Goal: Task Accomplishment & Management: Use online tool/utility

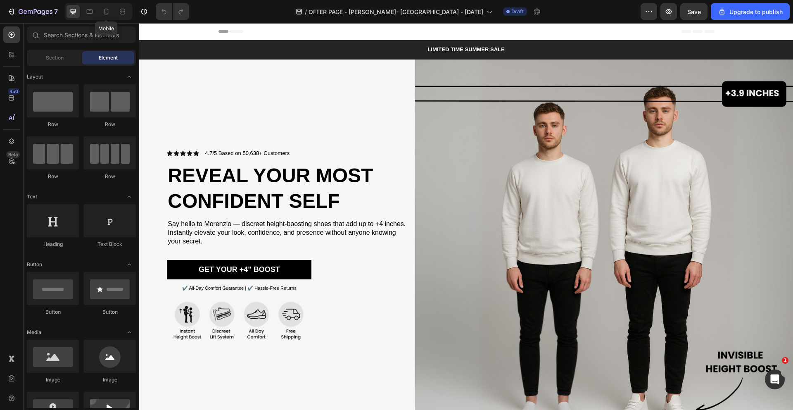
click at [111, 7] on div at bounding box center [106, 11] width 13 height 13
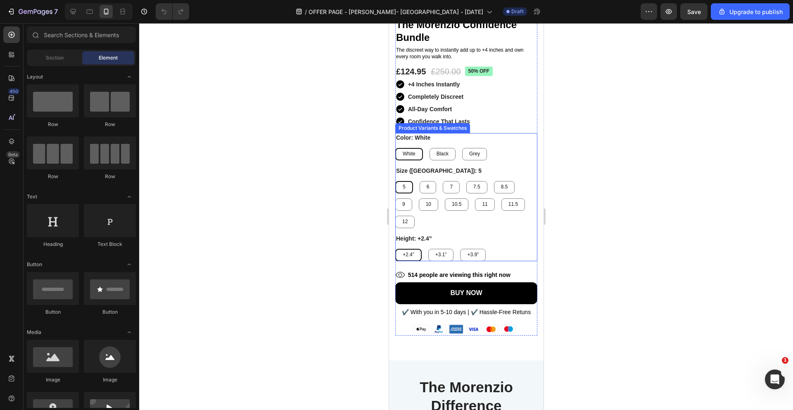
scroll to position [2288, 0]
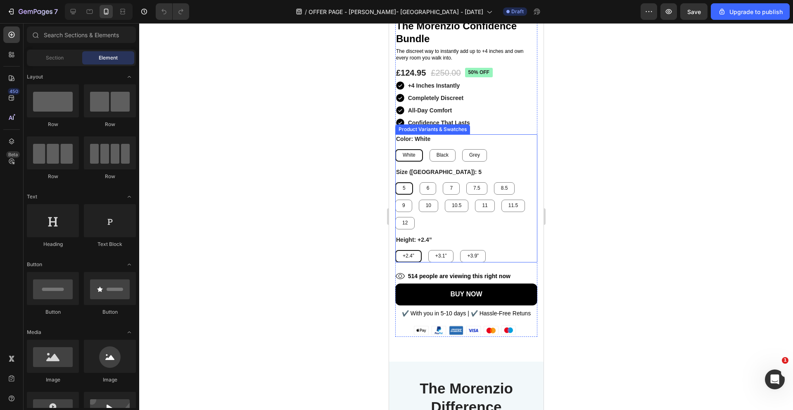
drag, startPoint x: 485, startPoint y: 236, endPoint x: 485, endPoint y: 223, distance: 12.8
click at [485, 236] on div "Height: +2.4” +2.4” +2.4” +2.4” +3.1” +3.1” +3.1” +3.9” +3.9” +3.9”" at bounding box center [466, 248] width 142 height 27
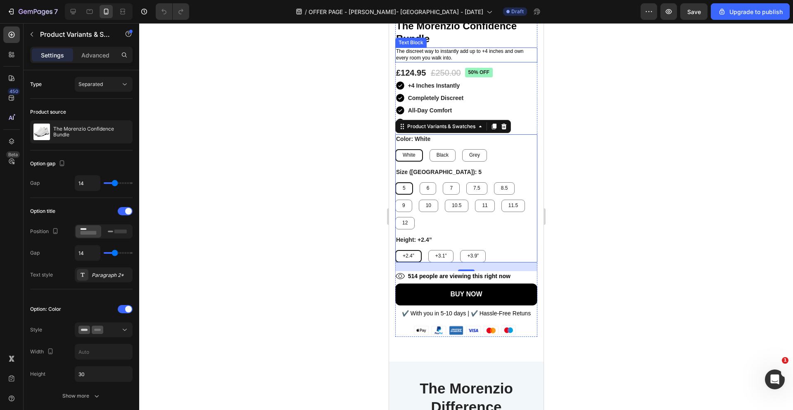
click at [430, 54] on p "The discreet way to instantly add up to +4 inches and own every room you walk i…" at bounding box center [466, 54] width 140 height 13
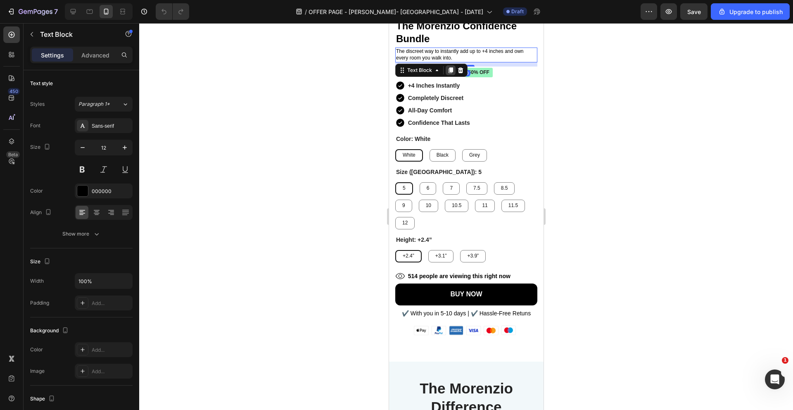
click at [452, 69] on icon at bounding box center [450, 70] width 5 height 6
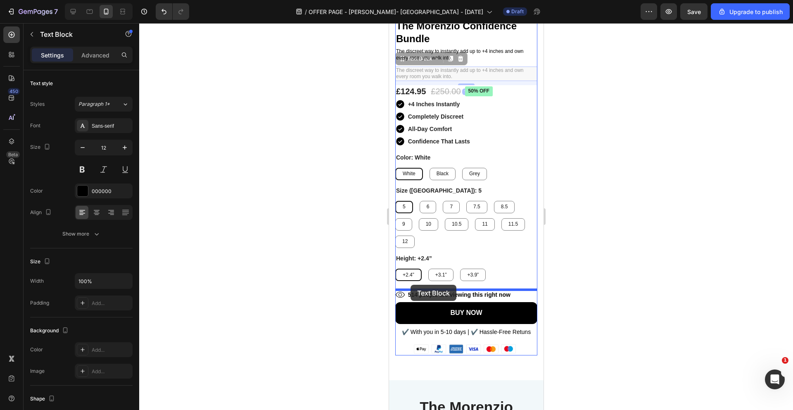
drag, startPoint x: 403, startPoint y: 59, endPoint x: 410, endPoint y: 285, distance: 225.2
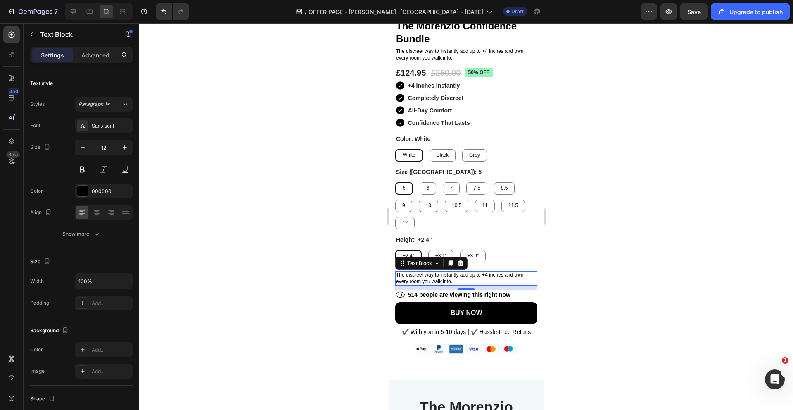
click at [456, 280] on p "The discreet way to instantly add up to +4 inches and own every room you walk i…" at bounding box center [466, 278] width 140 height 13
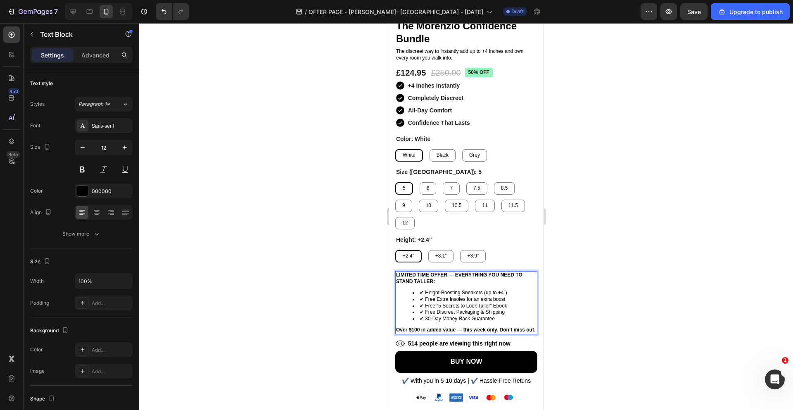
click at [515, 304] on li "✔ Free “5 Secrets to Look Taller” Ebook" at bounding box center [474, 306] width 124 height 7
click at [419, 317] on li "✔ 30-Day Money-Back Guarantee" at bounding box center [474, 319] width 124 height 7
click at [418, 294] on li "✔ Height-Boosting Sneakers (up to +4”)" at bounding box center [474, 293] width 124 height 7
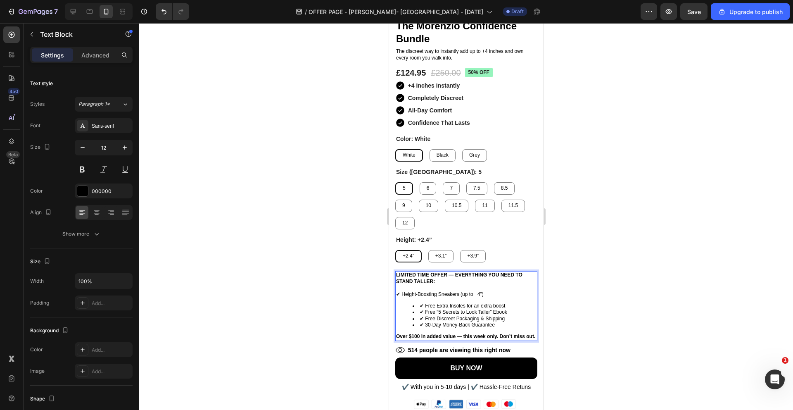
click at [417, 304] on li "✔ Free Extra Insoles for an extra boost" at bounding box center [474, 306] width 124 height 7
click at [418, 313] on li "✔ Free “5 Secrets to Look Taller” Ebook" at bounding box center [474, 312] width 124 height 7
click at [418, 319] on li "✔ Free Discreet Packaging & Shipping" at bounding box center [474, 319] width 124 height 7
click at [418, 328] on div "LIMITED TIME OFFER — EVERYTHING YOU NEED TO STAND TALLER: ✔ Height-Boosting Sne…" at bounding box center [466, 305] width 142 height 69
click at [418, 325] on li "✔ 30-Day Money-Back Guarantee" at bounding box center [474, 325] width 124 height 7
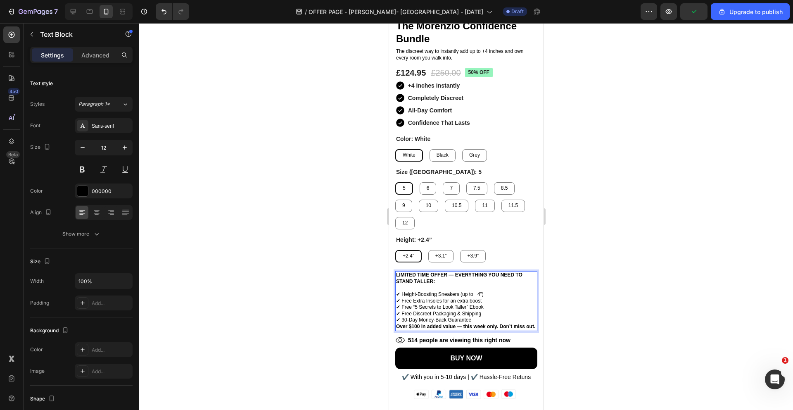
click at [475, 321] on p "✔ 30-Day Money-Back Guarantee" at bounding box center [466, 320] width 140 height 7
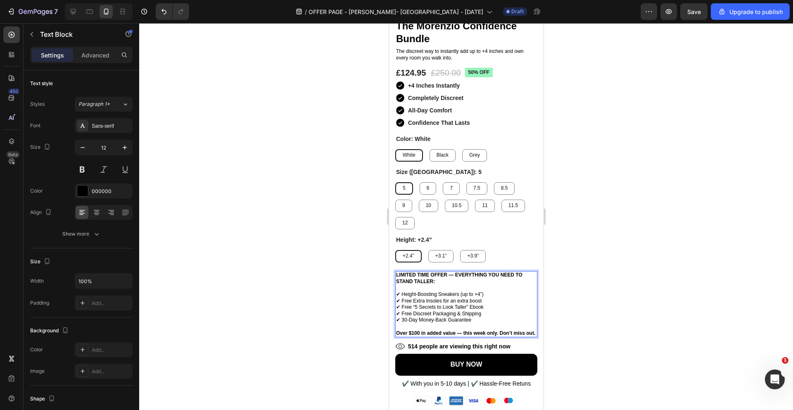
click at [472, 287] on p "Rich Text Editor. Editing area: main" at bounding box center [466, 288] width 140 height 7
click at [580, 289] on div at bounding box center [466, 216] width 654 height 387
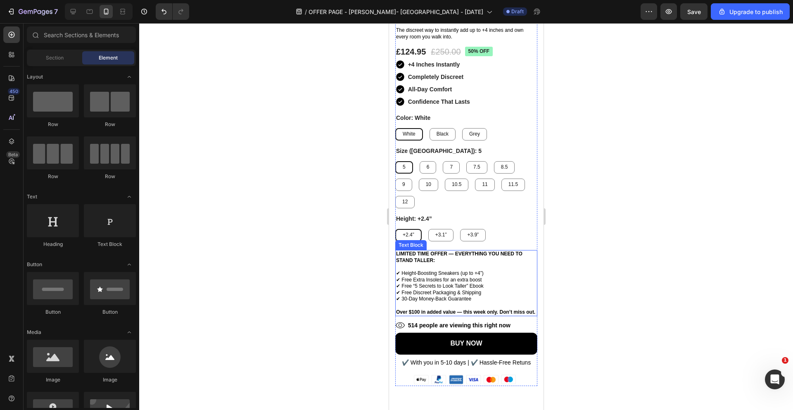
scroll to position [2335, 0]
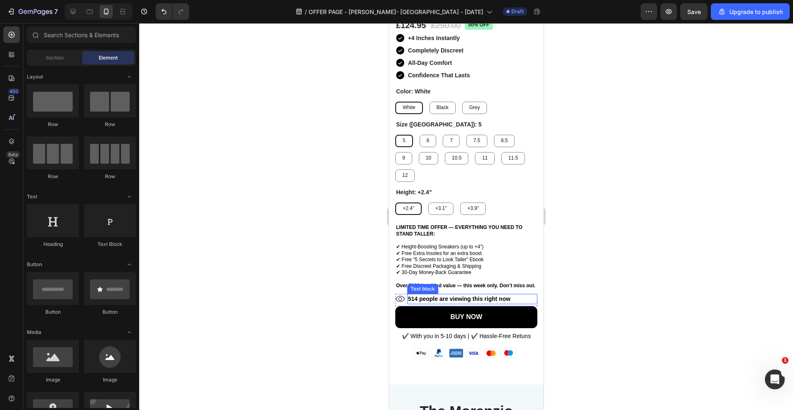
click at [589, 282] on div at bounding box center [466, 216] width 654 height 387
click at [497, 264] on p "✔ Free Discreet Packaging & Shipping" at bounding box center [466, 266] width 140 height 7
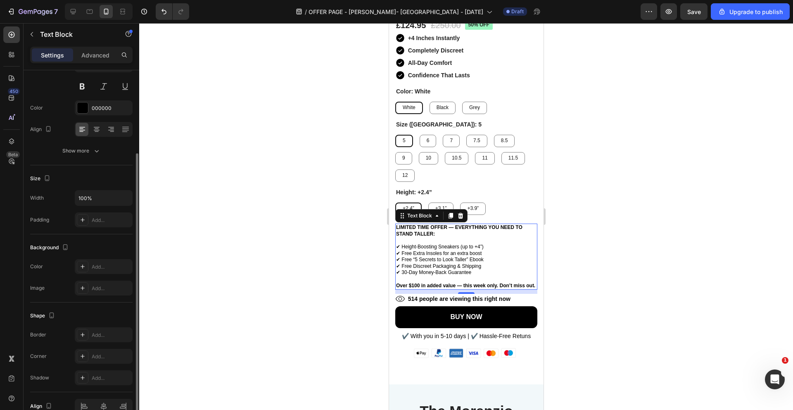
scroll to position [110, 0]
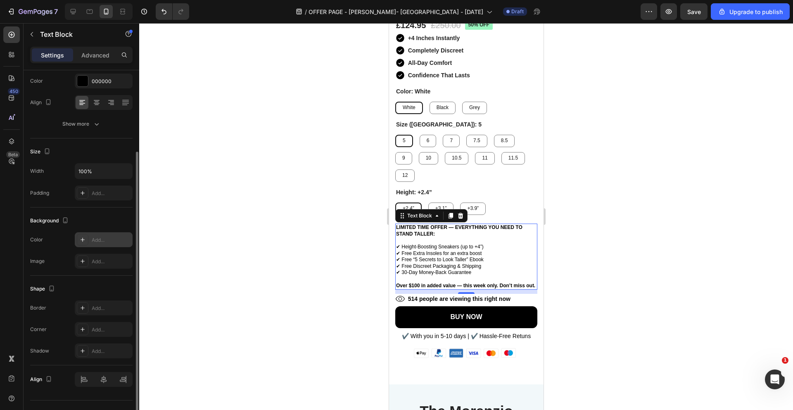
click at [101, 240] on div "Add..." at bounding box center [111, 239] width 39 height 7
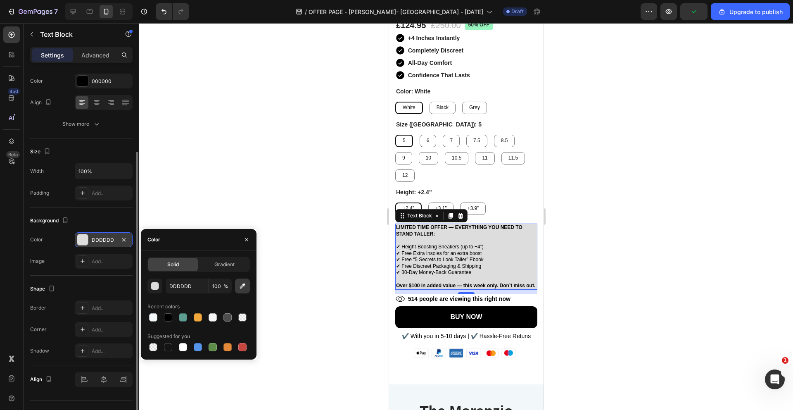
click at [237, 289] on button "button" at bounding box center [242, 285] width 15 height 15
type input "F8F9FA"
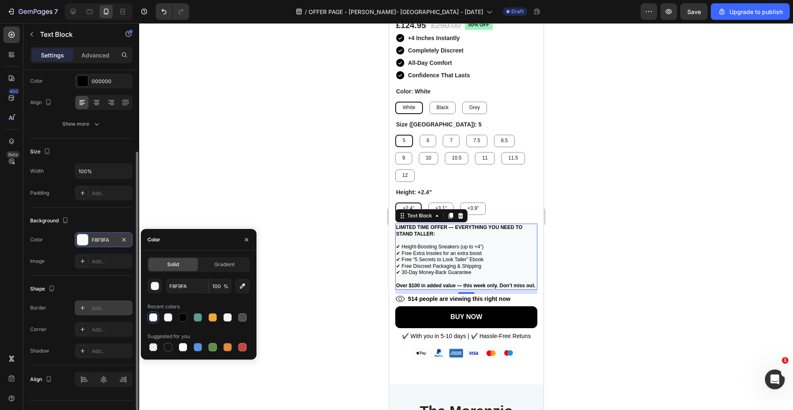
click at [94, 304] on div "Add..." at bounding box center [111, 307] width 39 height 7
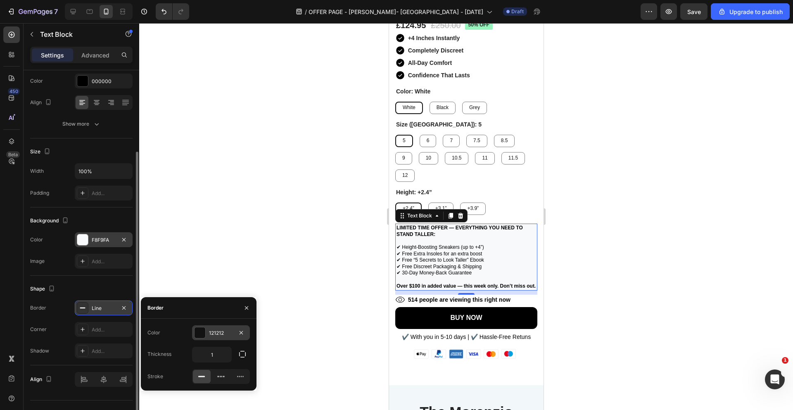
click at [215, 338] on div "121212" at bounding box center [221, 332] width 58 height 15
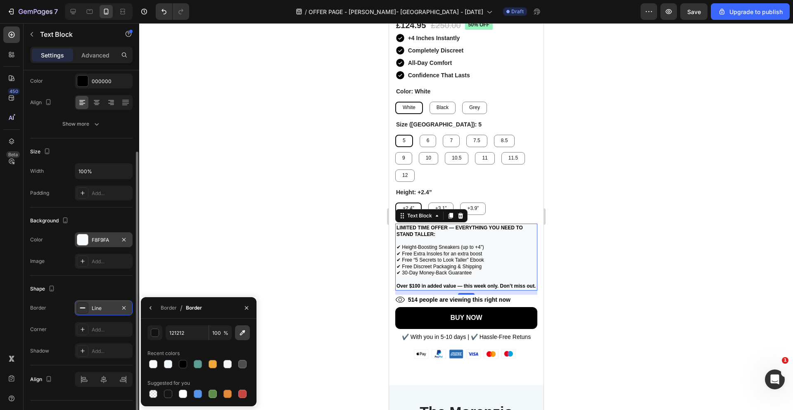
click at [245, 337] on button "button" at bounding box center [242, 332] width 15 height 15
type input "D1D5DB"
click at [581, 294] on div at bounding box center [466, 216] width 654 height 387
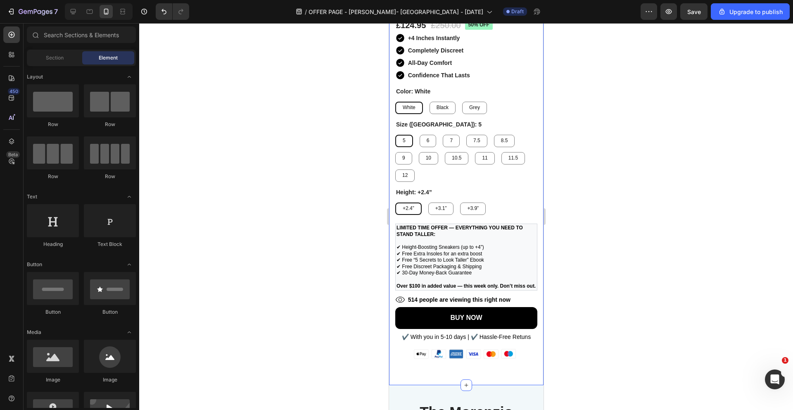
click at [581, 294] on div at bounding box center [466, 216] width 654 height 387
click at [527, 237] on p "LIMITED TIME OFFER — EVERYTHING YOU NEED TO STAND TALLER: ⁠⁠⁠⁠⁠⁠⁠" at bounding box center [466, 234] width 140 height 19
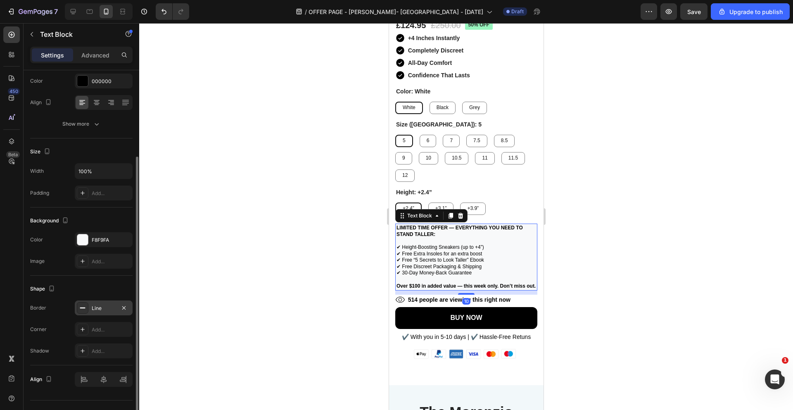
scroll to position [113, 0]
click at [100, 306] on div "Line" at bounding box center [104, 304] width 24 height 7
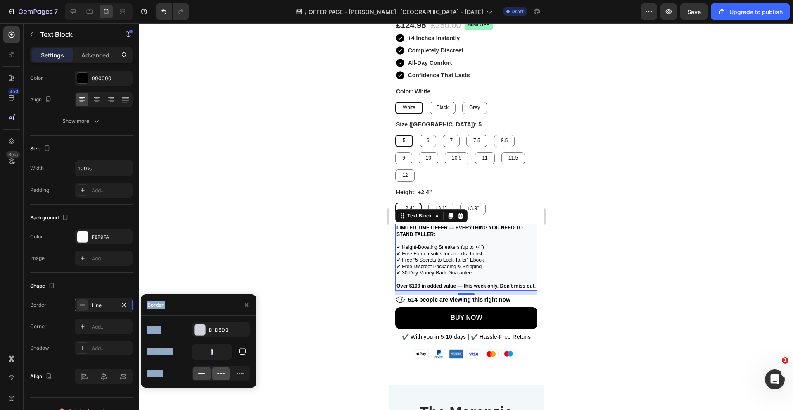
click at [221, 370] on icon at bounding box center [221, 373] width 8 height 8
click at [242, 348] on icon "button" at bounding box center [242, 351] width 7 height 7
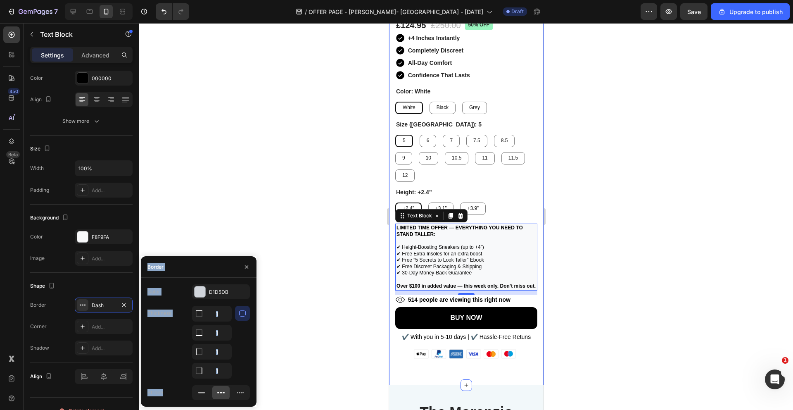
click at [579, 240] on div at bounding box center [466, 216] width 654 height 387
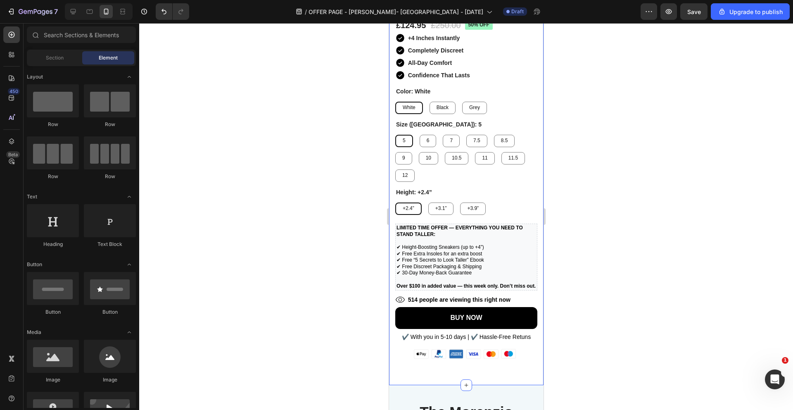
click at [579, 240] on div at bounding box center [466, 216] width 654 height 387
click at [522, 253] on p "✔ Free Extra Insoles for an extra boost" at bounding box center [466, 254] width 140 height 7
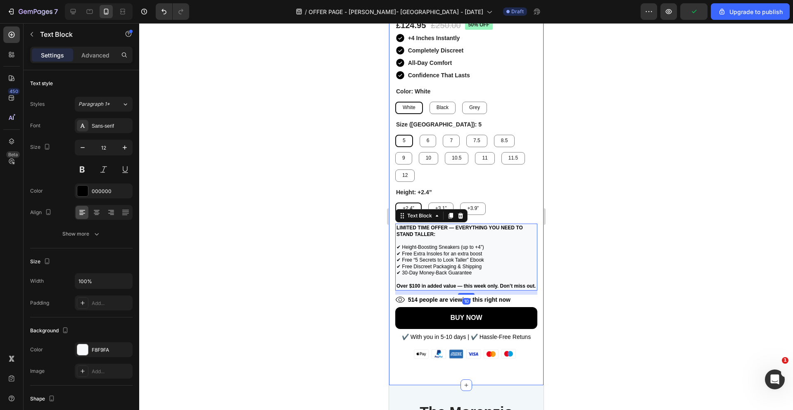
click at [569, 254] on div at bounding box center [466, 216] width 654 height 387
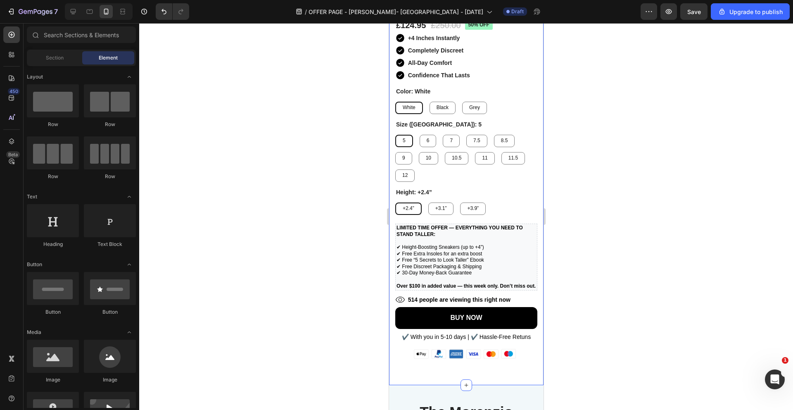
click at [528, 251] on p "✔ Free Extra Insoles for an extra boost" at bounding box center [466, 254] width 140 height 7
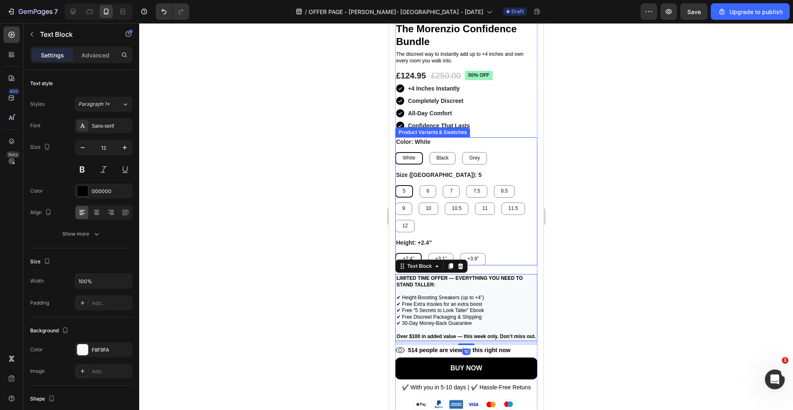
scroll to position [2355, 0]
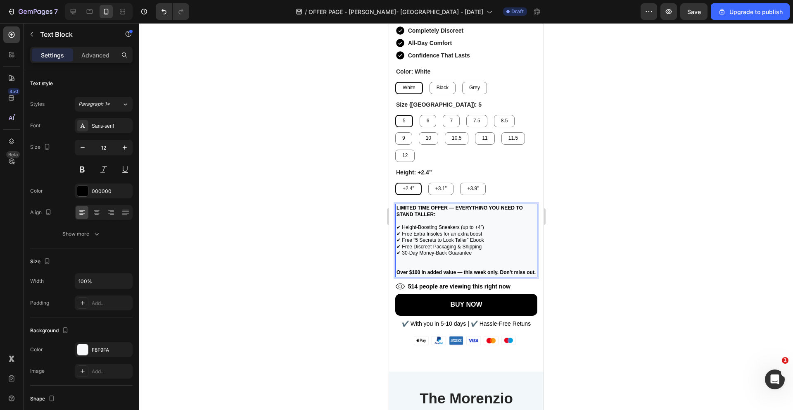
click at [503, 272] on strong "Over $100 in added value — this week only. Don’t miss out." at bounding box center [465, 272] width 139 height 6
click at [501, 272] on strong "Over $100 in added value — this week only. Don’t miss out." at bounding box center [465, 272] width 139 height 6
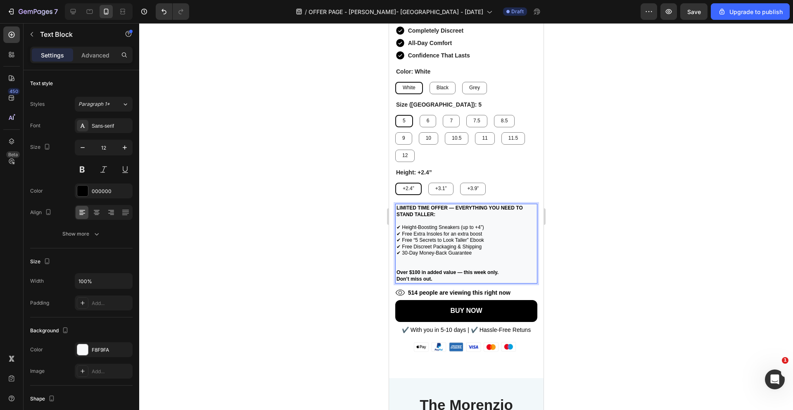
click at [501, 208] on strong "LIMITED TIME OFFER — EVERYTHING YOU NEED TO STAND TALLER:" at bounding box center [459, 211] width 126 height 12
click at [563, 209] on div at bounding box center [466, 216] width 654 height 387
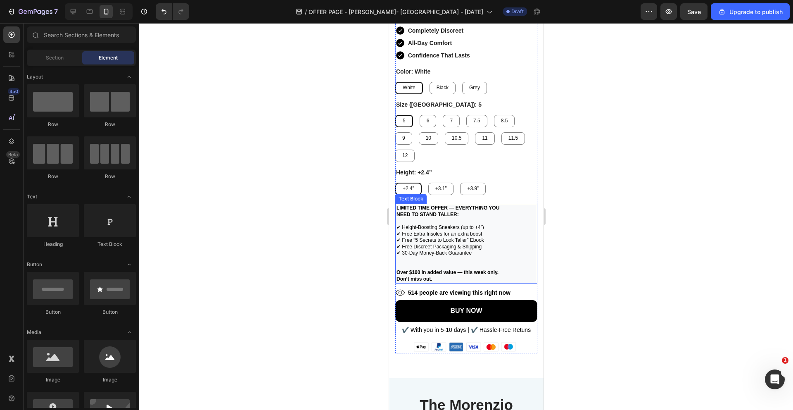
click at [522, 245] on p "✔ Free Discreet Packaging & Shipping" at bounding box center [466, 247] width 140 height 7
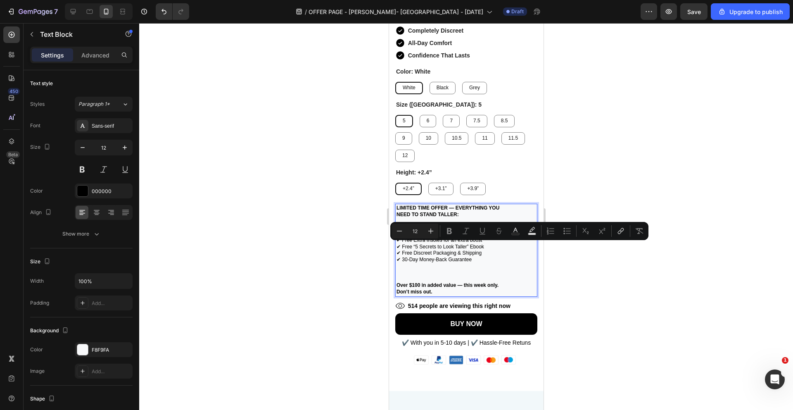
click at [519, 269] on p "✔ 30-Day Money-Back Guarantee" at bounding box center [466, 269] width 140 height 26
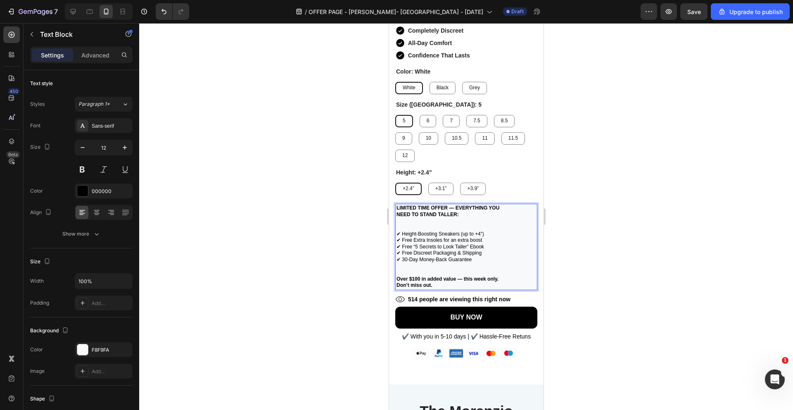
click at [463, 225] on p "LIMITED TIME OFFER — EVERYTHING YOU NEED TO STAND TALLER:" at bounding box center [466, 218] width 140 height 26
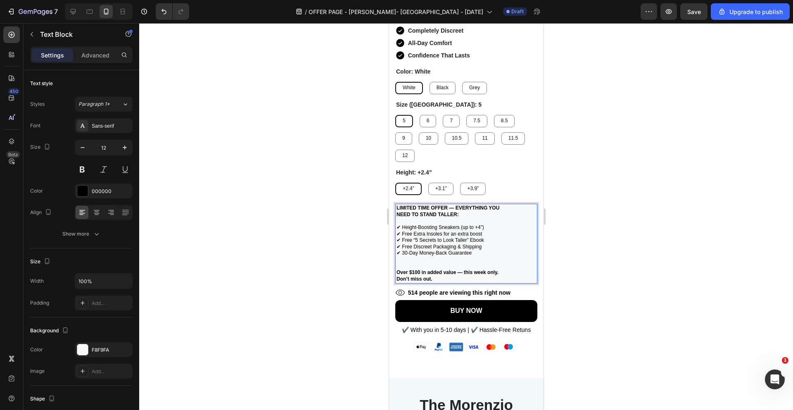
click at [444, 267] on p "✔ 30-Day Money-Back Guarantee" at bounding box center [466, 259] width 140 height 19
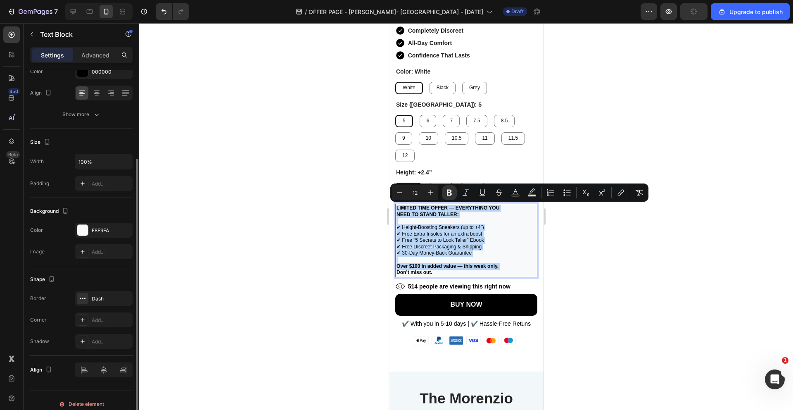
scroll to position [126, 0]
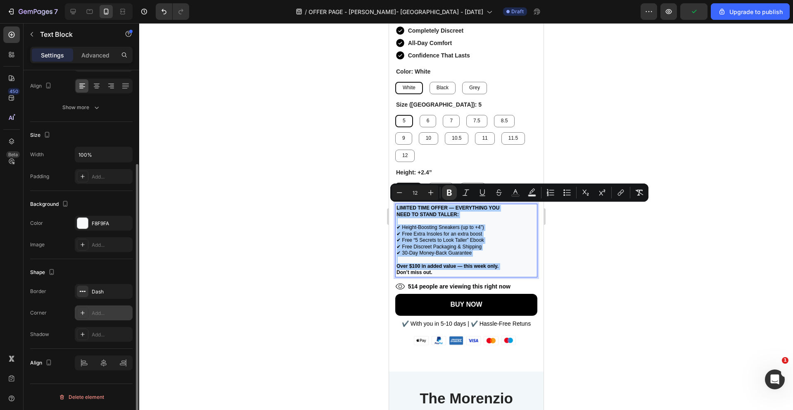
click at [99, 314] on div "Add..." at bounding box center [111, 312] width 39 height 7
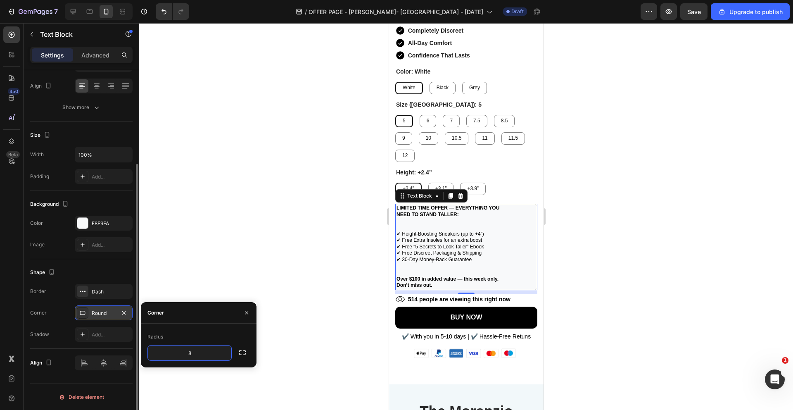
click at [330, 266] on div at bounding box center [466, 216] width 654 height 387
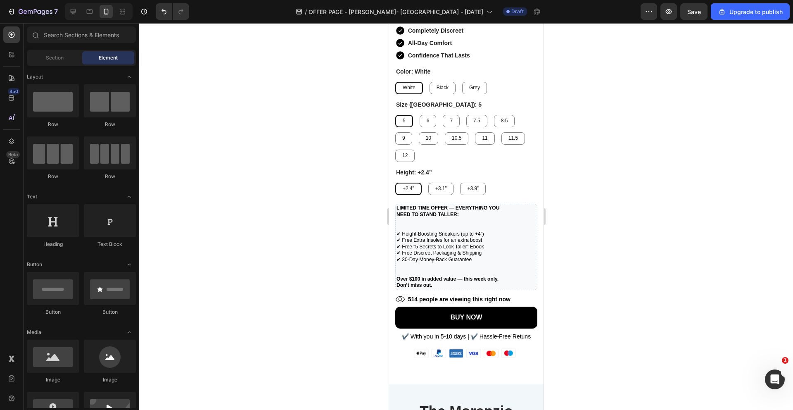
click at [330, 266] on div at bounding box center [466, 216] width 654 height 387
click at [509, 248] on p "✔ Free “5 Secrets to Look Taller” Ebook" at bounding box center [466, 247] width 140 height 7
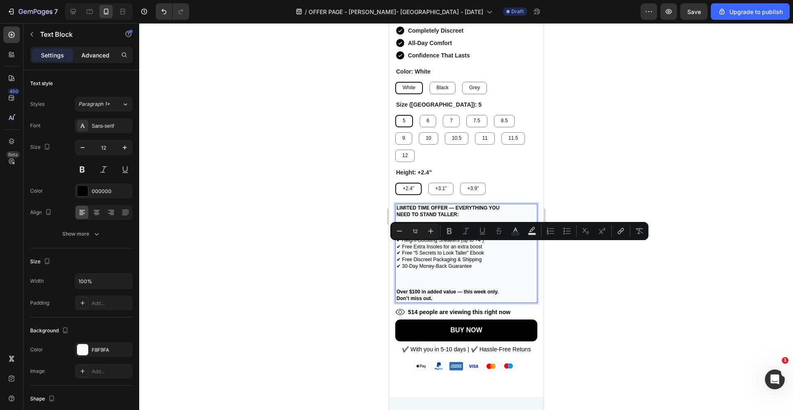
click at [100, 58] on p "Advanced" at bounding box center [95, 55] width 28 height 9
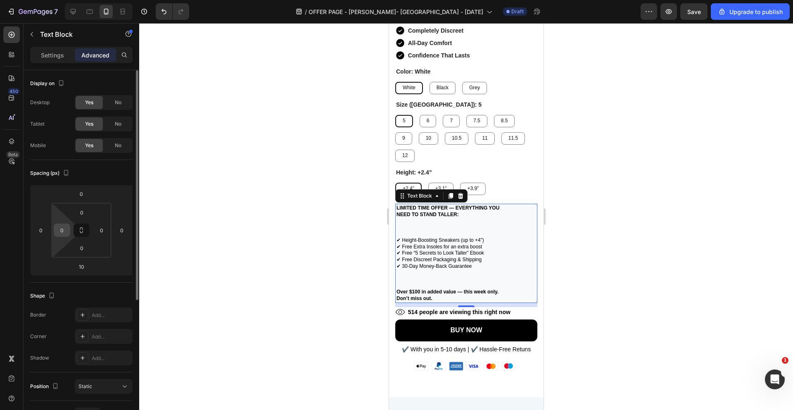
click at [68, 228] on input "0" at bounding box center [62, 230] width 12 height 12
type input "20"
type input "0"
click at [100, 168] on div "Spacing (px)" at bounding box center [81, 172] width 102 height 13
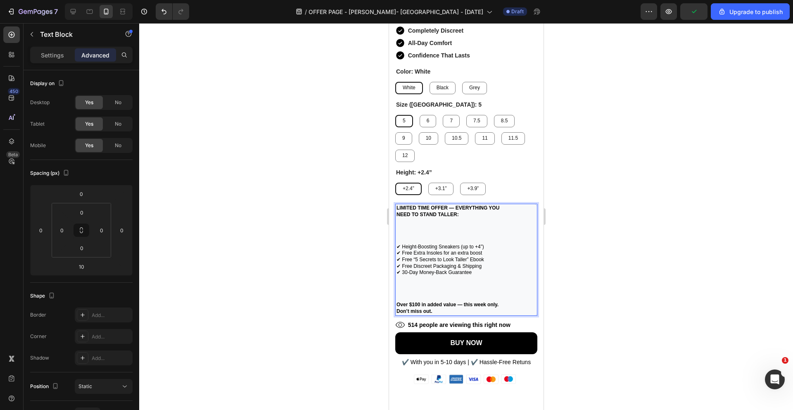
click at [414, 237] on p "LIMITED TIME OFFER — EVERYTHING YOU NEED TO STAND TALLER: ⁠⁠⁠⁠⁠⁠⁠" at bounding box center [466, 224] width 140 height 39
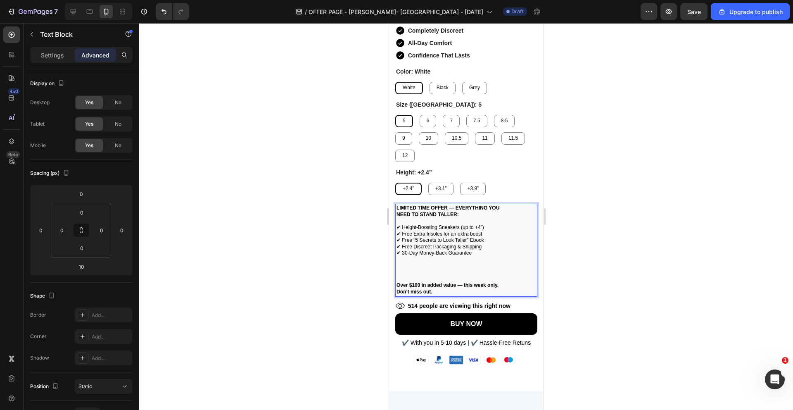
click at [413, 274] on p "✔ 30-Day Money-Back Guarantee" at bounding box center [466, 266] width 140 height 32
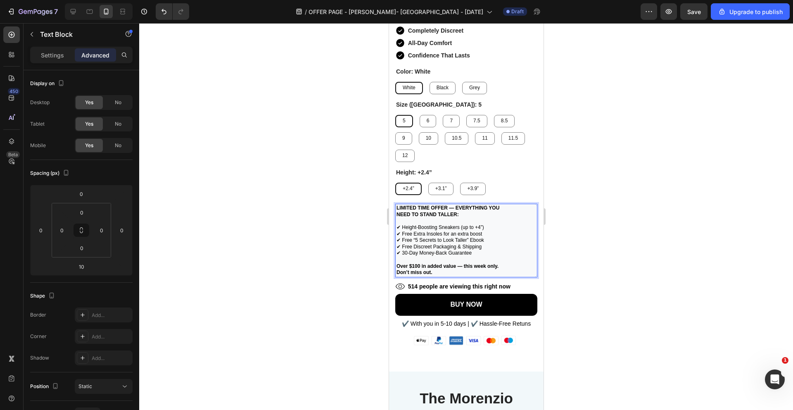
click at [452, 271] on p "Over $100 in added value — this week only. Don’t miss out." at bounding box center [466, 269] width 140 height 13
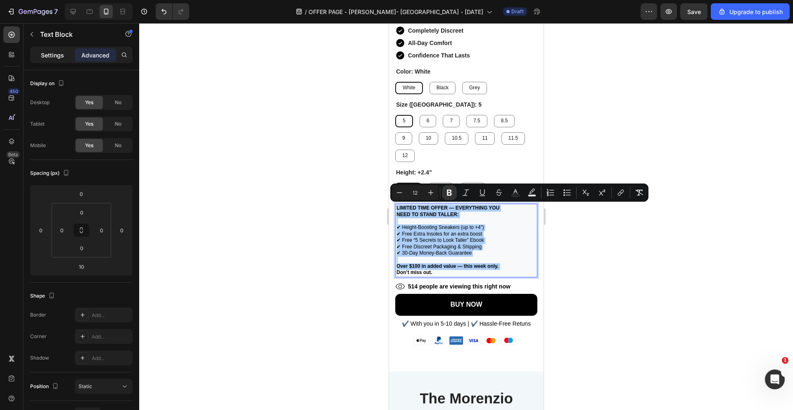
click at [59, 52] on p "Settings" at bounding box center [52, 55] width 23 height 9
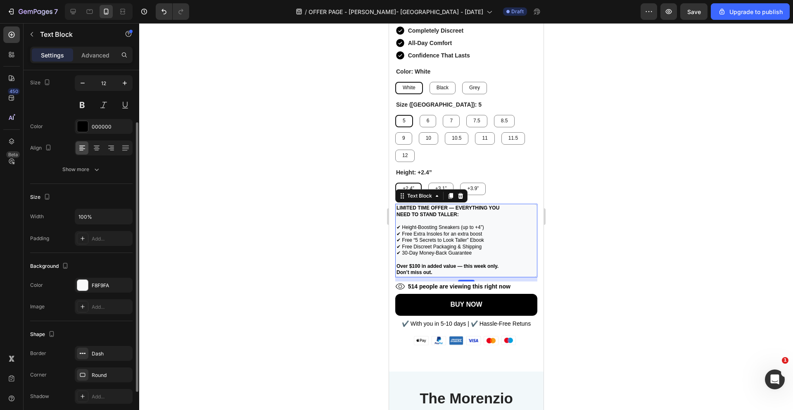
scroll to position [83, 0]
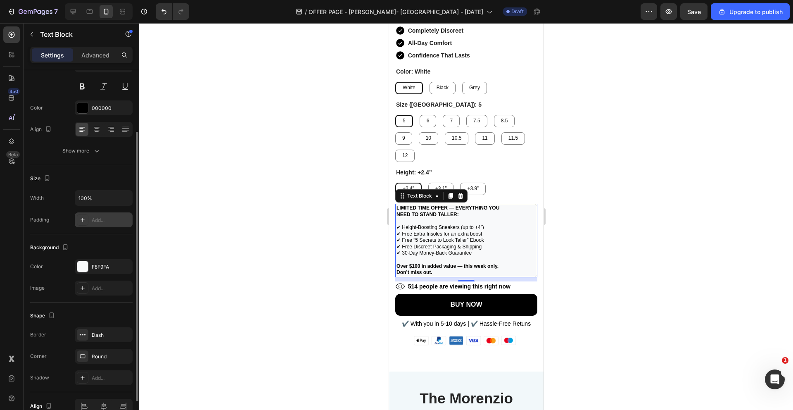
click at [100, 221] on div "Add..." at bounding box center [111, 219] width 39 height 7
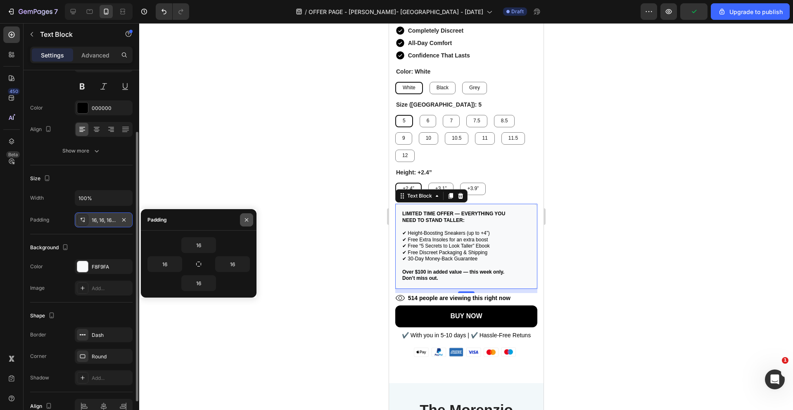
click at [248, 222] on icon "button" at bounding box center [246, 219] width 7 height 7
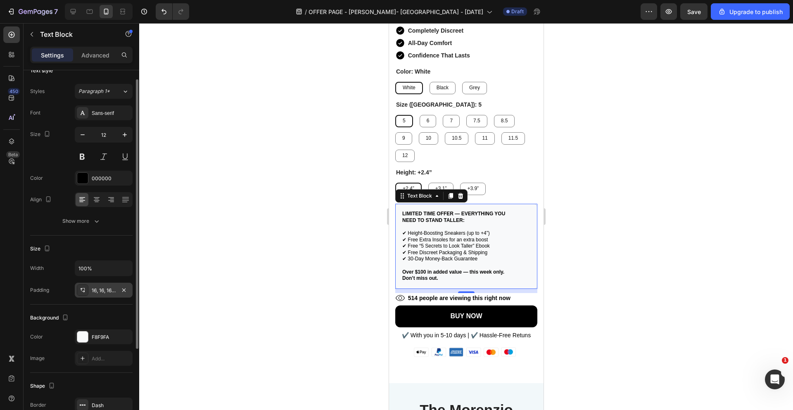
scroll to position [0, 0]
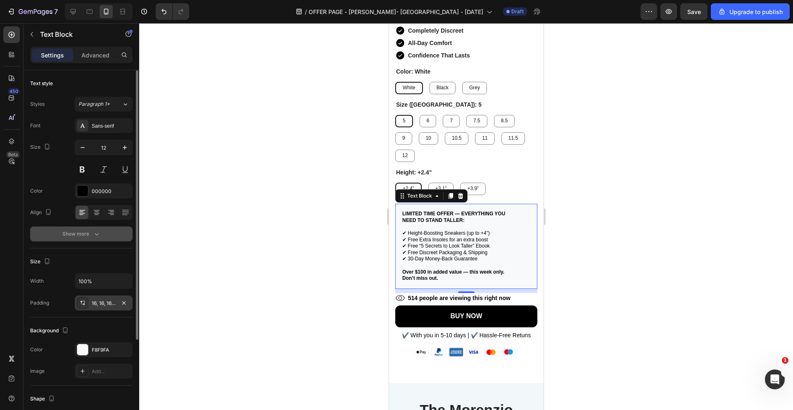
click at [96, 230] on icon "button" at bounding box center [97, 234] width 8 height 8
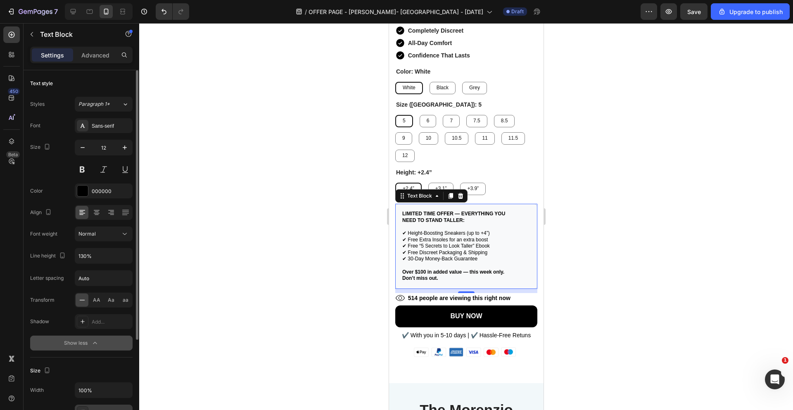
click at [334, 244] on div at bounding box center [466, 216] width 654 height 387
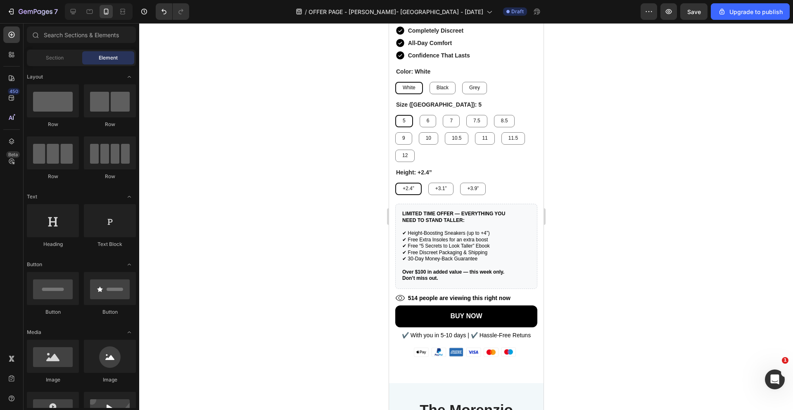
click at [591, 248] on div at bounding box center [466, 216] width 654 height 387
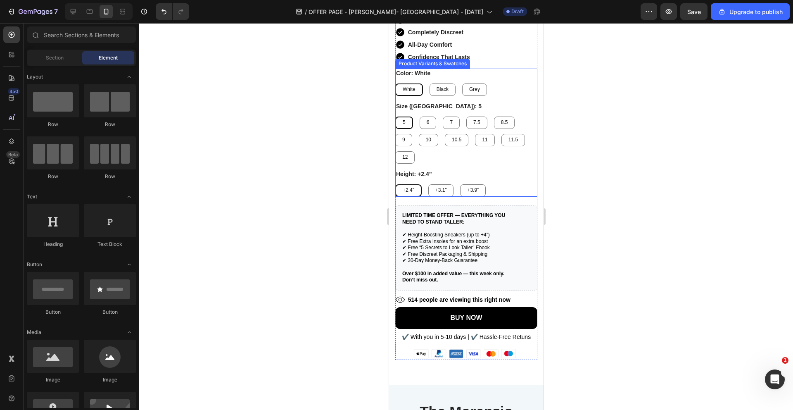
scroll to position [2382, 0]
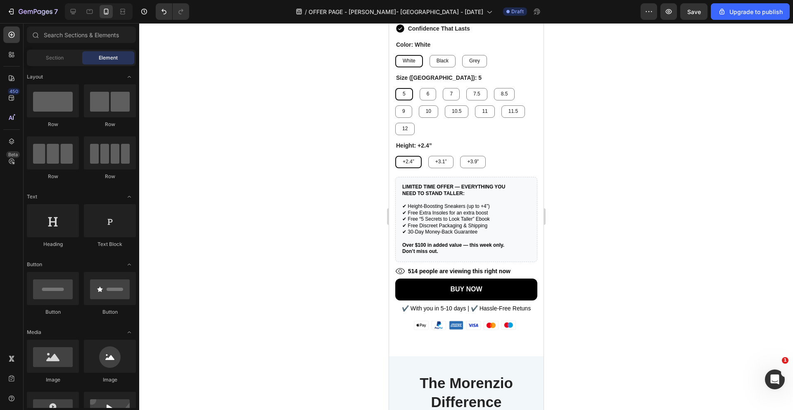
click at [629, 197] on div at bounding box center [466, 216] width 654 height 387
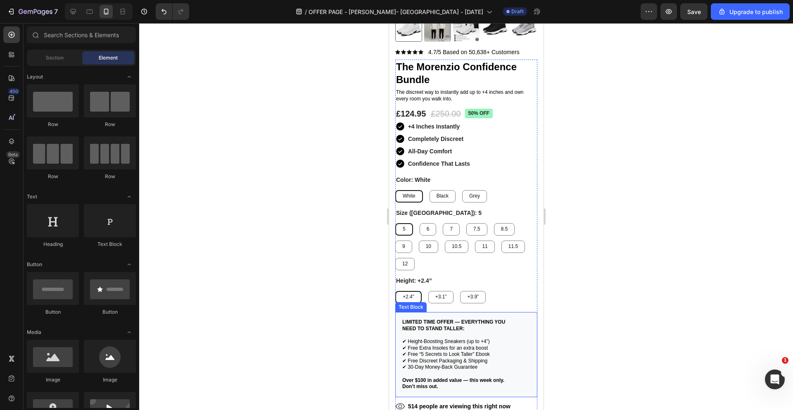
scroll to position [2218, 0]
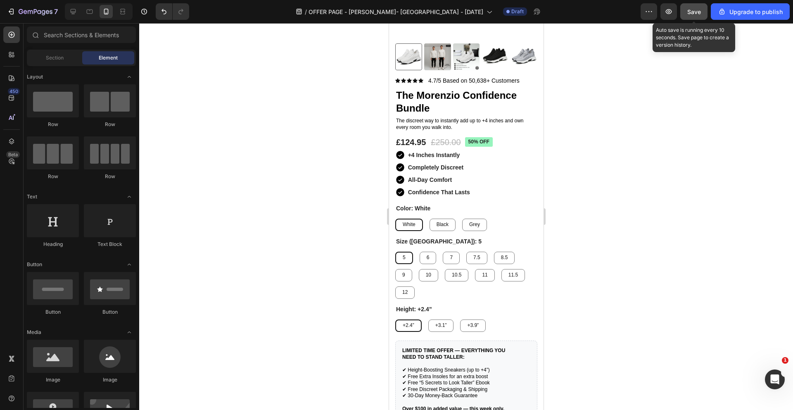
click at [689, 18] on button "Save" at bounding box center [693, 11] width 27 height 17
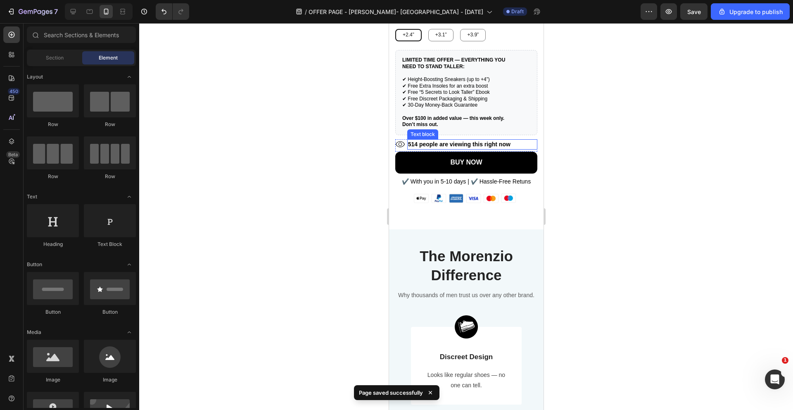
scroll to position [2449, 0]
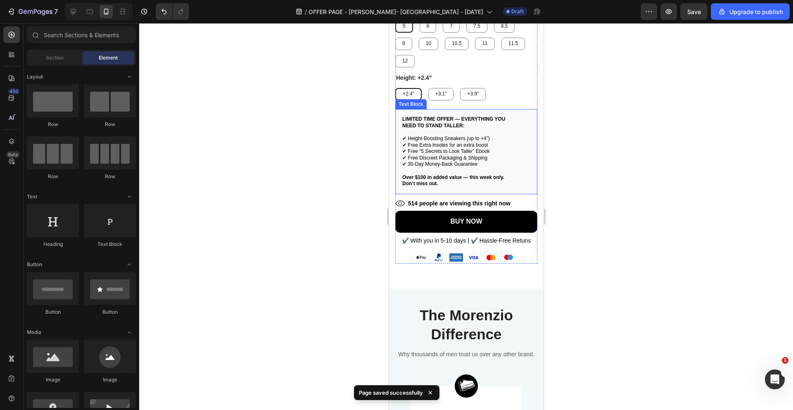
click at [451, 142] on p "✔ Free Extra Insoles for an extra boost" at bounding box center [466, 145] width 128 height 7
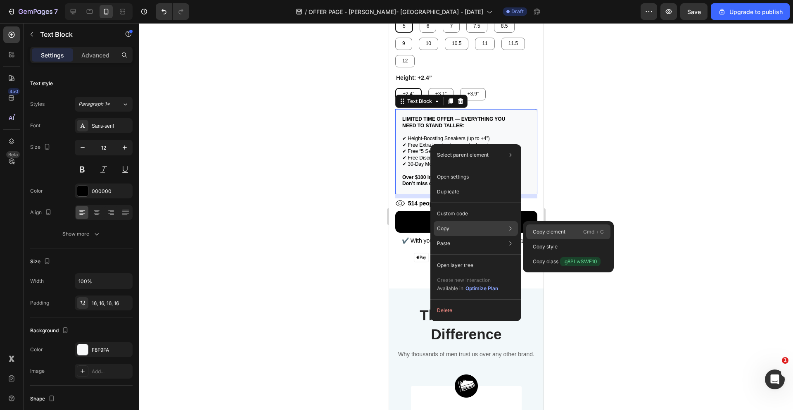
click at [540, 232] on p "Copy element" at bounding box center [549, 231] width 33 height 7
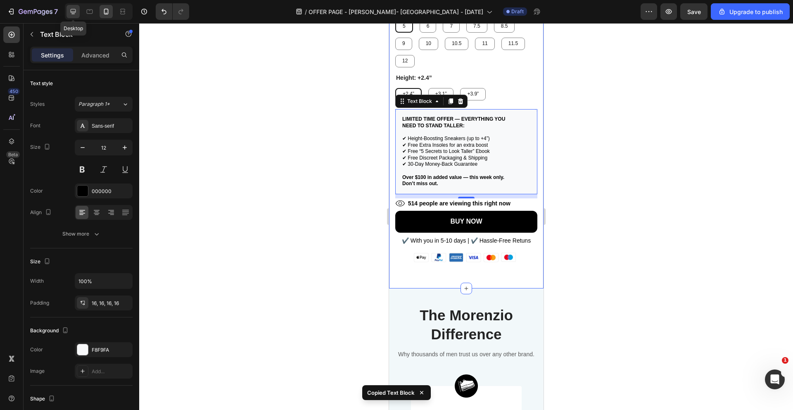
click at [75, 14] on icon at bounding box center [73, 11] width 8 height 8
type input "13"
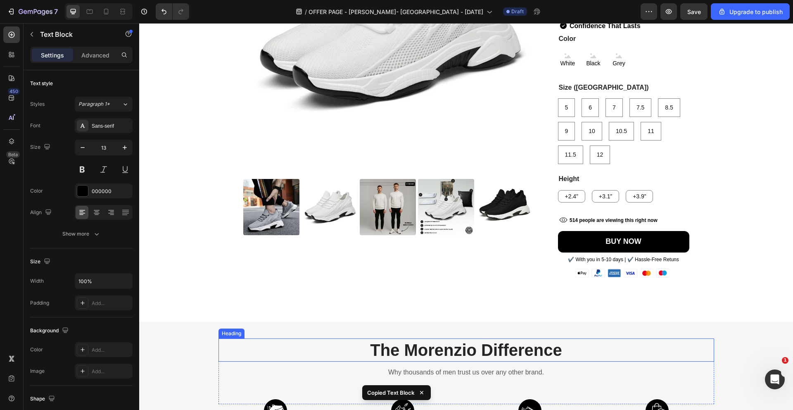
scroll to position [2291, 0]
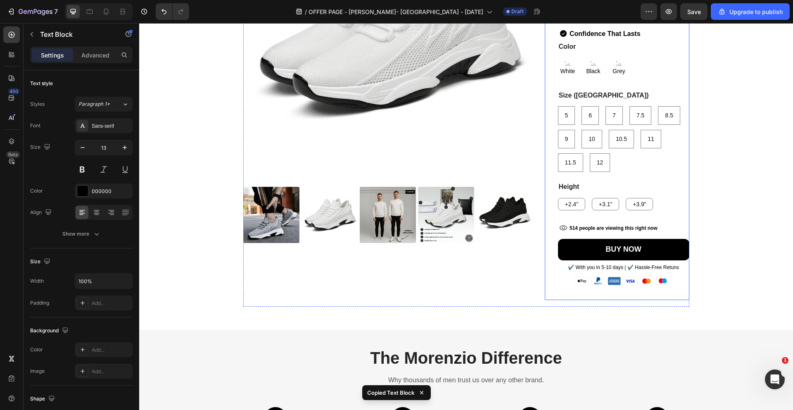
click at [593, 217] on div "Icon Icon Icon Icon Icon Icon List 4.7/5 Based on 50,638+ Customers Text Block …" at bounding box center [623, 94] width 131 height 412
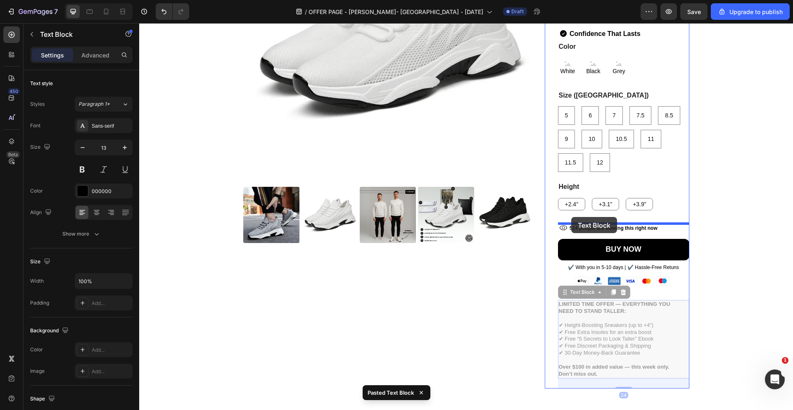
drag, startPoint x: 565, startPoint y: 295, endPoint x: 570, endPoint y: 218, distance: 77.0
click at [570, 218] on div "Header Goodbye to Feeling Overlooked Text Block Always being the “short guy” in…" at bounding box center [466, 52] width 654 height 4641
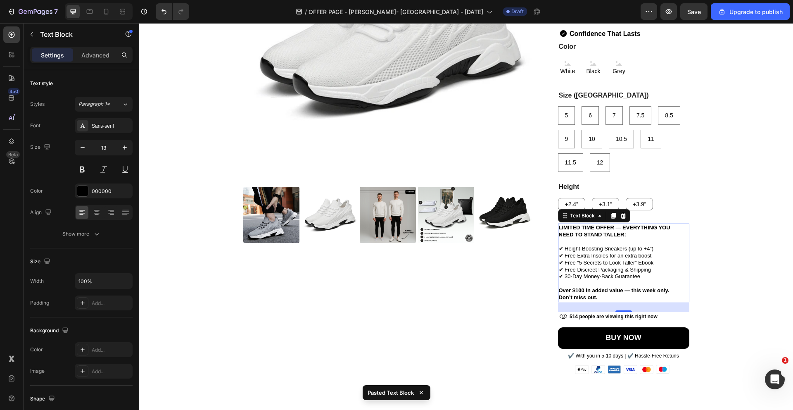
click at [733, 243] on div "Goodbye to Feeling Overlooked Text Block Always being the “short guy” in the gr…" at bounding box center [466, 11] width 654 height 4525
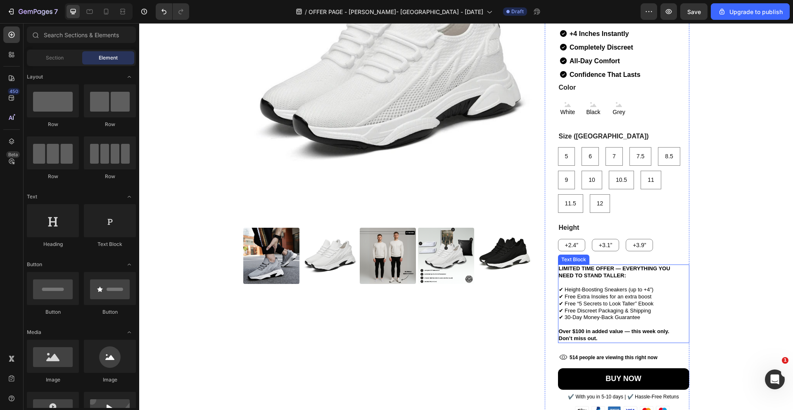
scroll to position [2326, 0]
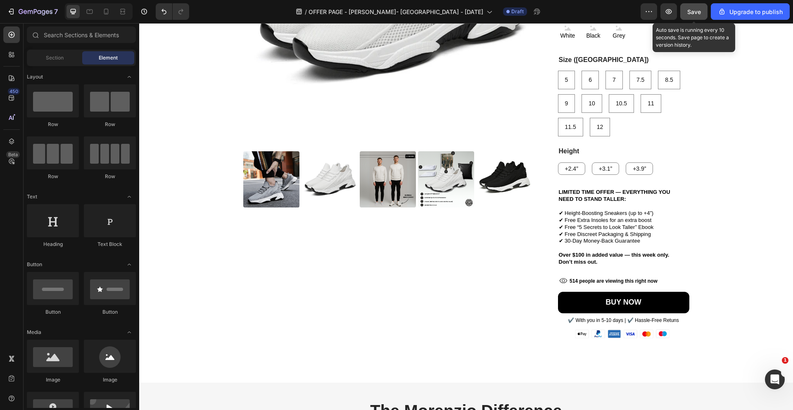
click at [693, 8] on span "Save" at bounding box center [694, 11] width 14 height 7
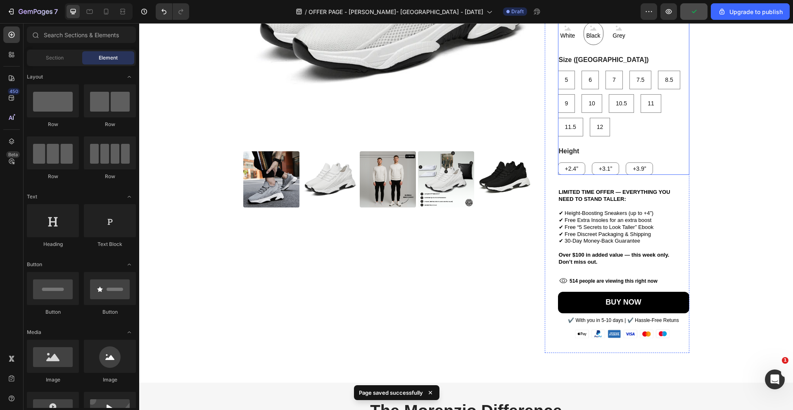
click at [596, 39] on span "Black" at bounding box center [592, 36] width 17 height 10
click at [584, 22] on input "Black Black Black" at bounding box center [583, 21] width 0 height 0
radio input "false"
radio input "true"
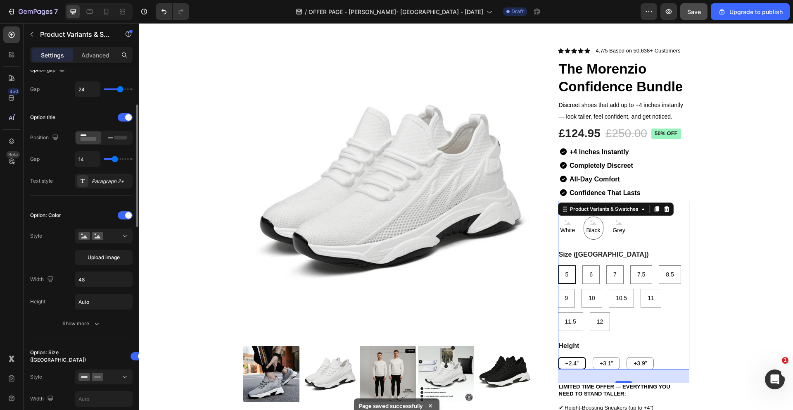
scroll to position [96, 0]
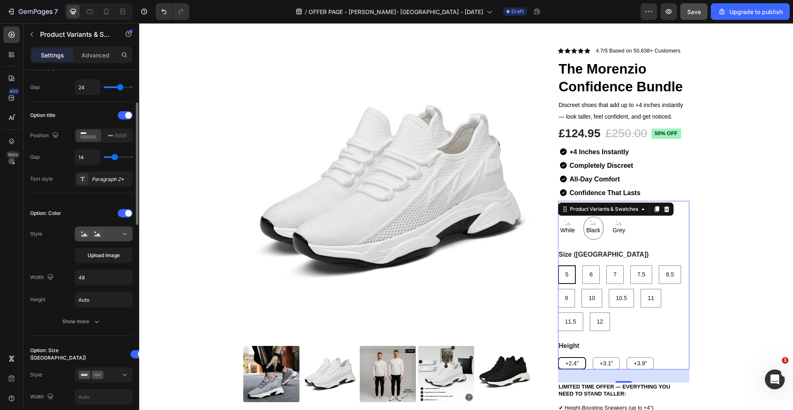
click at [121, 237] on icon at bounding box center [125, 234] width 8 height 8
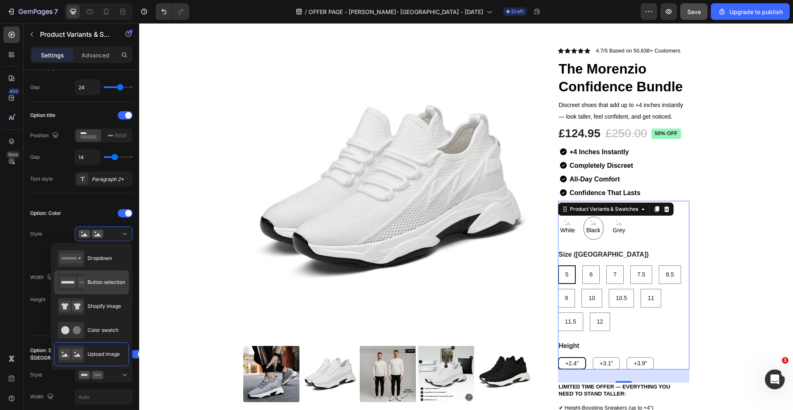
click at [115, 281] on span "Button selection" at bounding box center [107, 281] width 38 height 7
type input "45"
radio input "true"
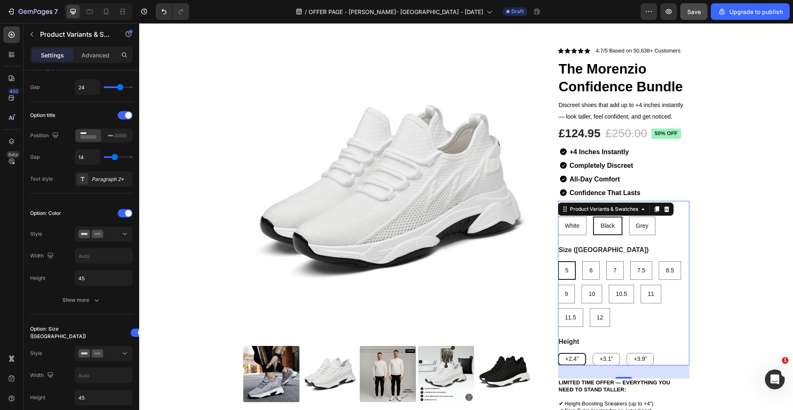
type input "48"
type input "Auto"
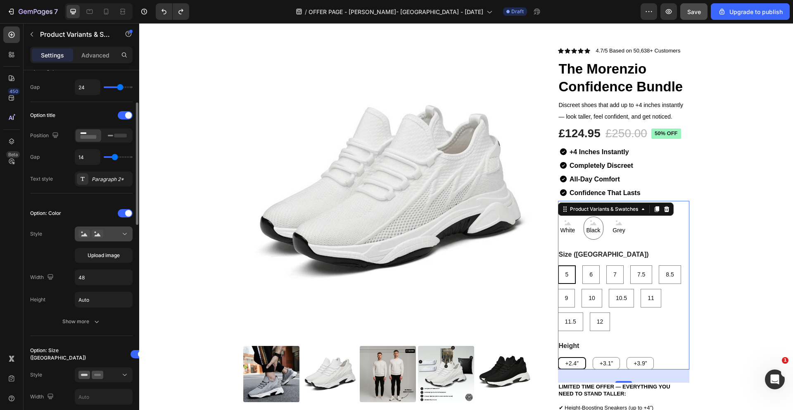
click at [120, 232] on div at bounding box center [103, 234] width 50 height 8
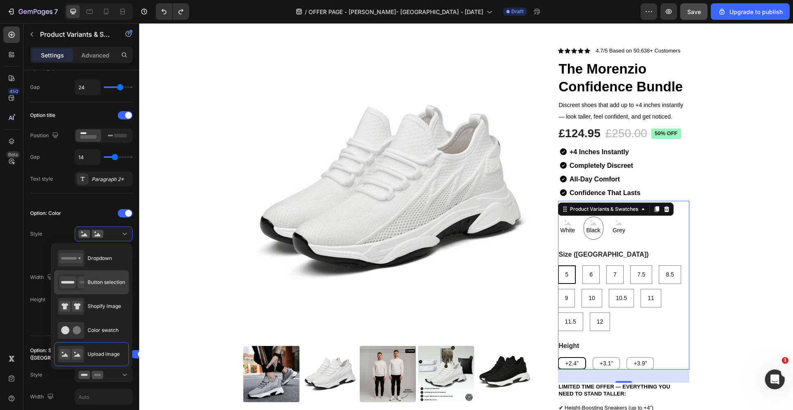
click at [109, 277] on div "Button selection" at bounding box center [91, 282] width 67 height 17
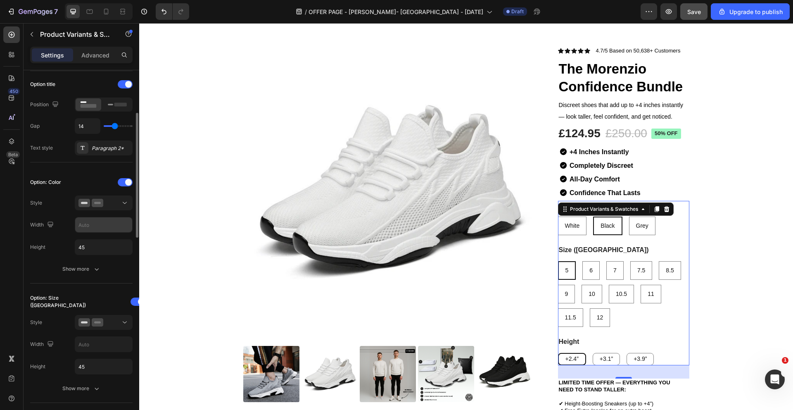
scroll to position [137, 0]
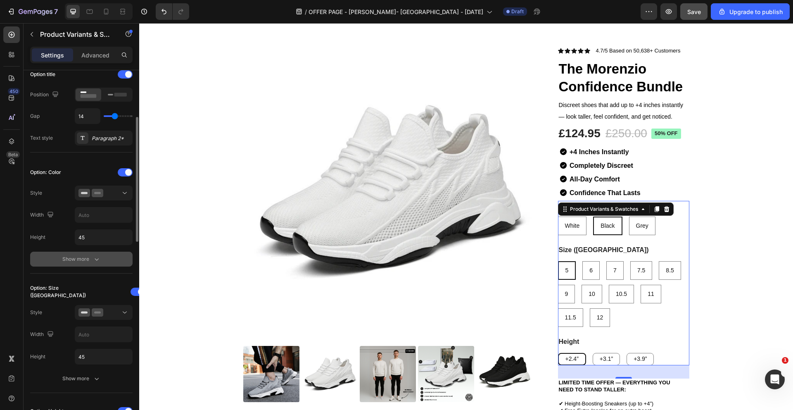
click at [90, 253] on button "Show more" at bounding box center [81, 259] width 102 height 15
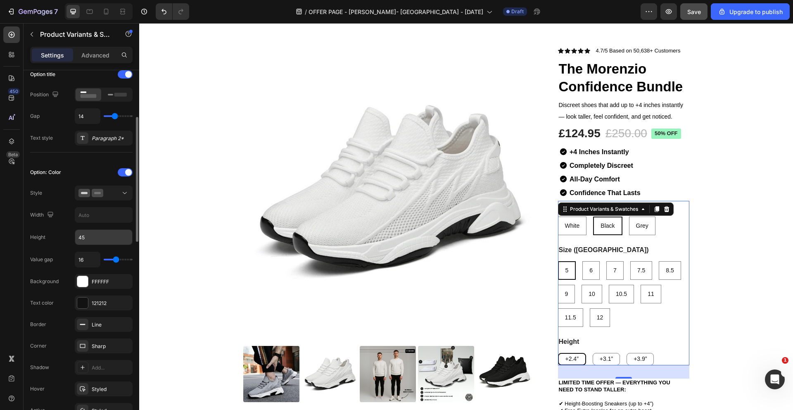
click at [95, 240] on input "45" at bounding box center [103, 237] width 57 height 15
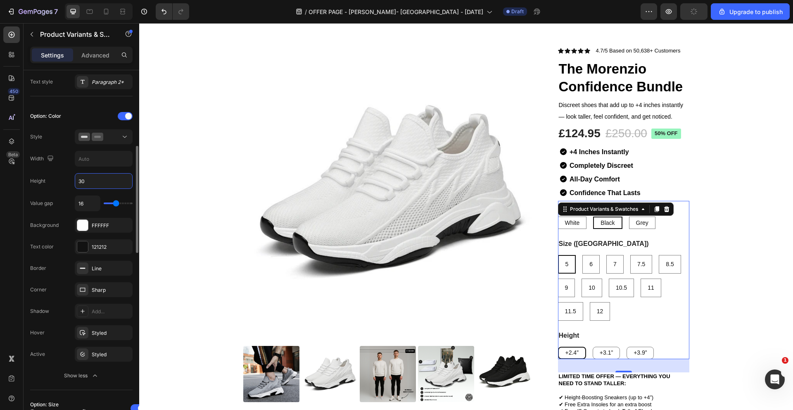
scroll to position [211, 0]
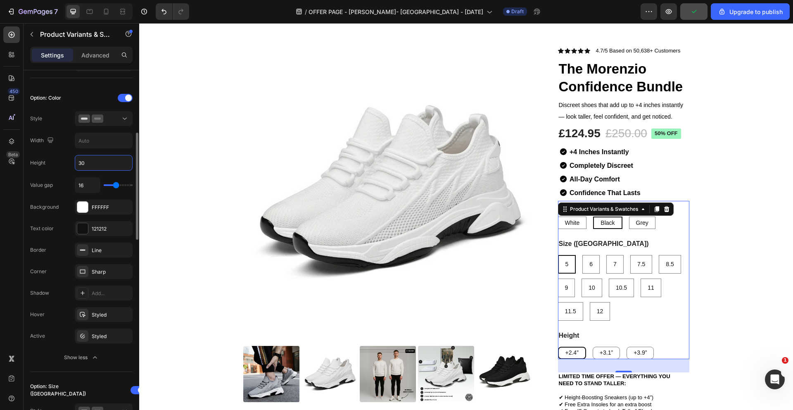
type input "30"
type input "12"
type input "11"
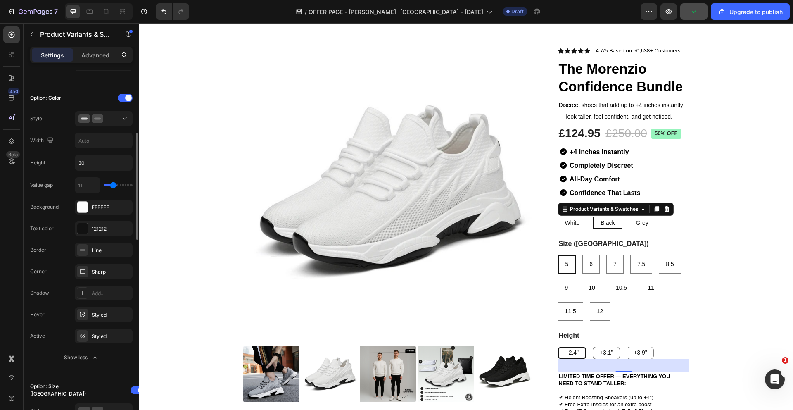
type input "10"
type input "9"
type input "8"
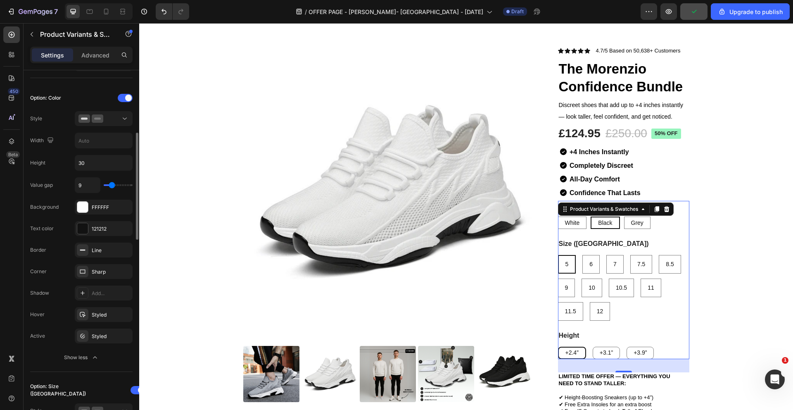
type input "8"
type input "9"
click at [112, 184] on input "range" at bounding box center [118, 185] width 29 height 2
type input "16"
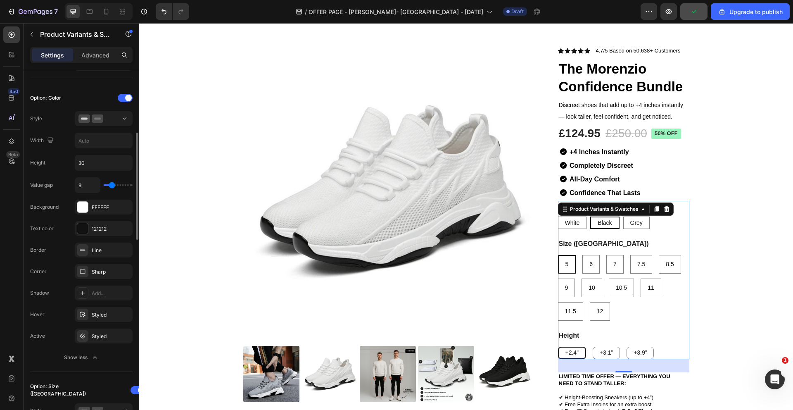
type input "16"
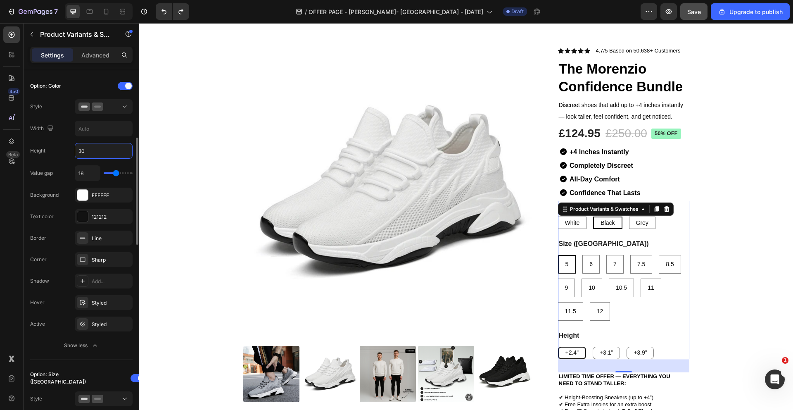
scroll to position [231, 0]
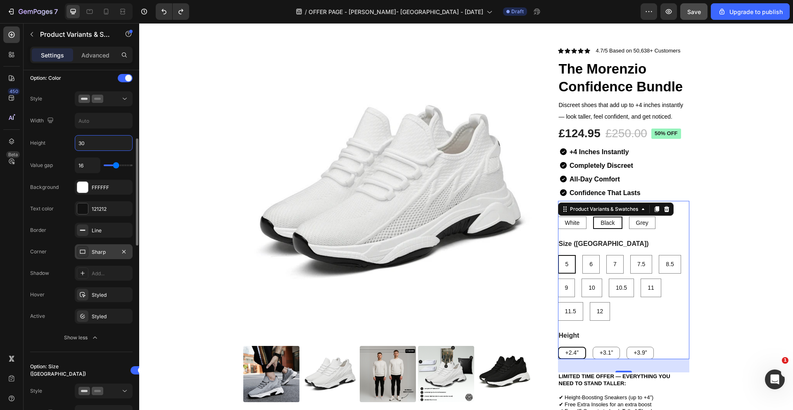
click at [97, 250] on div "Sharp" at bounding box center [104, 251] width 24 height 7
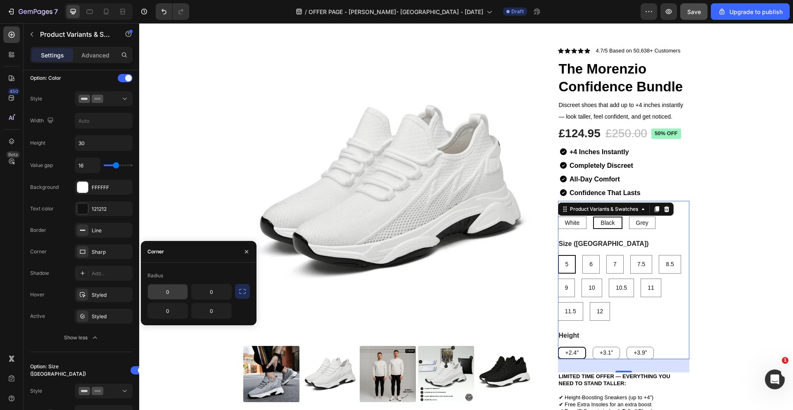
click at [183, 290] on input "0" at bounding box center [168, 291] width 40 height 15
type input "2"
type input "12"
click at [244, 289] on icon "button" at bounding box center [242, 291] width 8 height 8
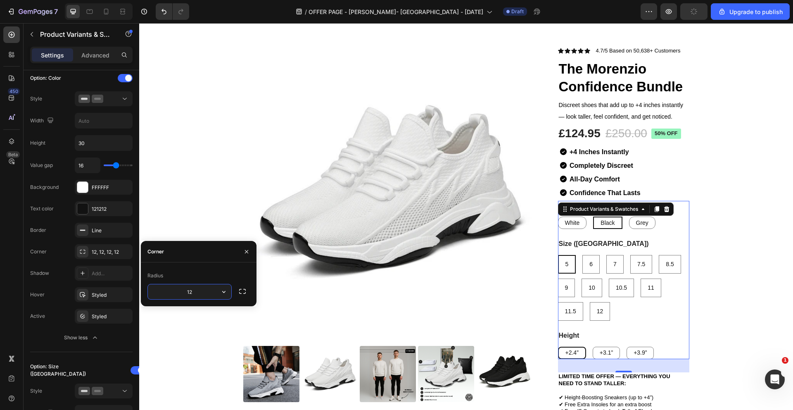
click at [202, 292] on input "12" at bounding box center [189, 291] width 83 height 15
click at [108, 318] on div "Styled" at bounding box center [104, 316] width 24 height 7
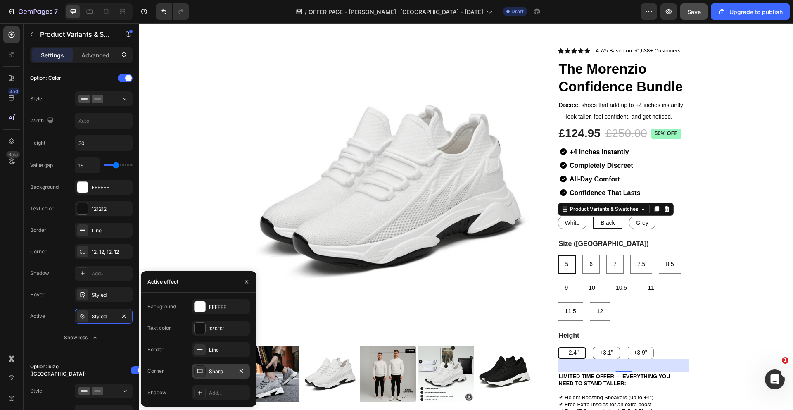
click at [225, 371] on div "Sharp" at bounding box center [221, 371] width 24 height 7
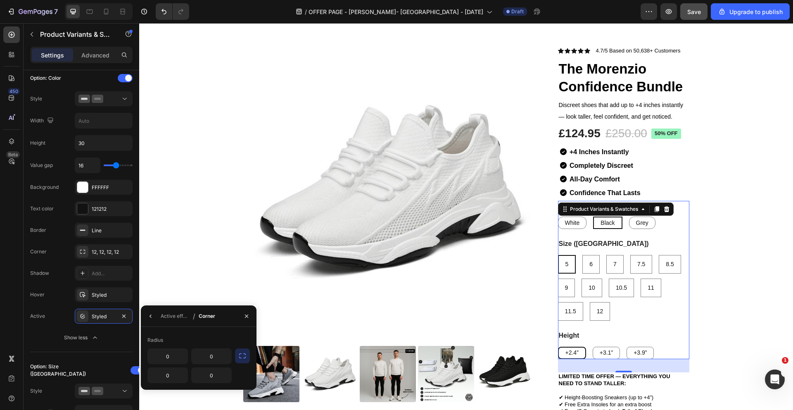
click at [234, 351] on div "0 0 0 0" at bounding box center [198, 365] width 102 height 35
click at [238, 352] on icon "button" at bounding box center [242, 355] width 8 height 8
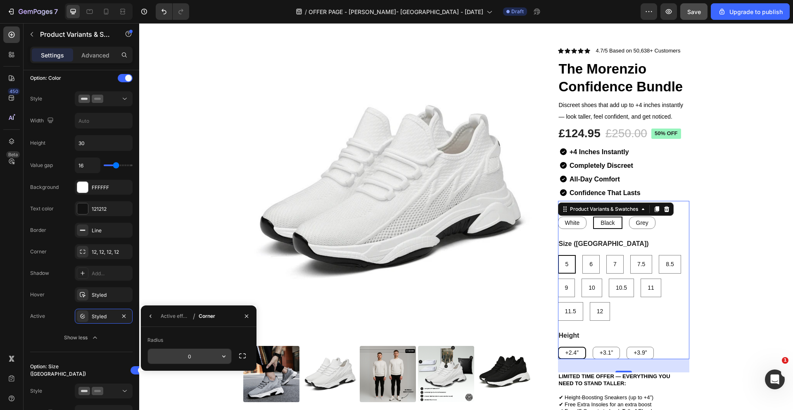
click at [0, 0] on input "0" at bounding box center [0, 0] width 0 height 0
paste input "3"
type input "3"
type input "12"
click at [47, 351] on div "Option: Color Style Width Height 30 Value gap 16 Background FFFFFF Text color 1…" at bounding box center [81, 208] width 102 height 287
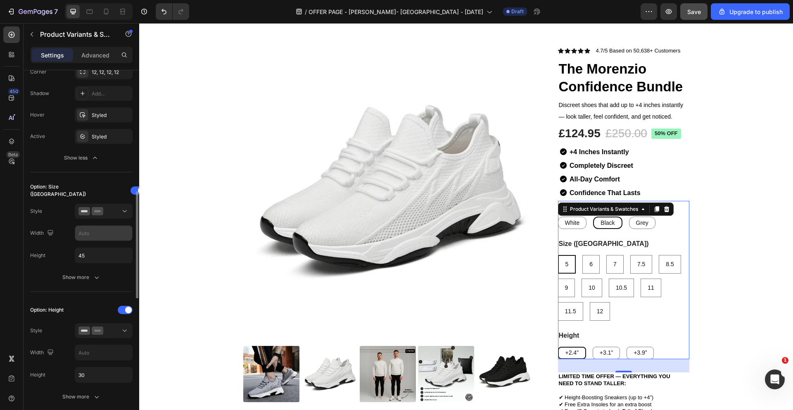
scroll to position [410, 0]
click at [101, 278] on button "Show more" at bounding box center [81, 277] width 102 height 15
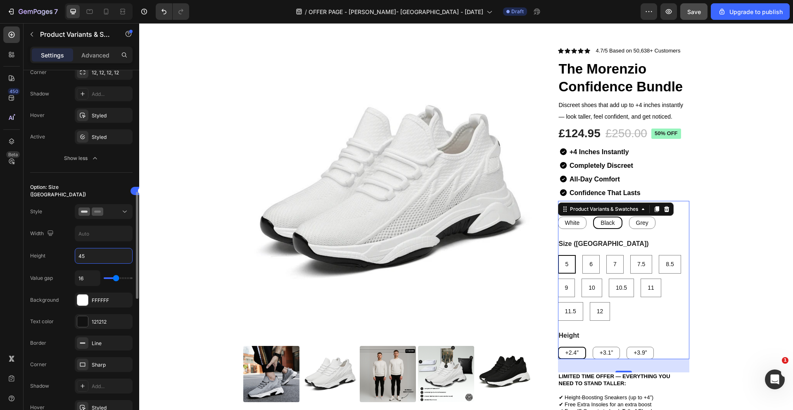
click at [97, 256] on input "45" at bounding box center [103, 255] width 57 height 15
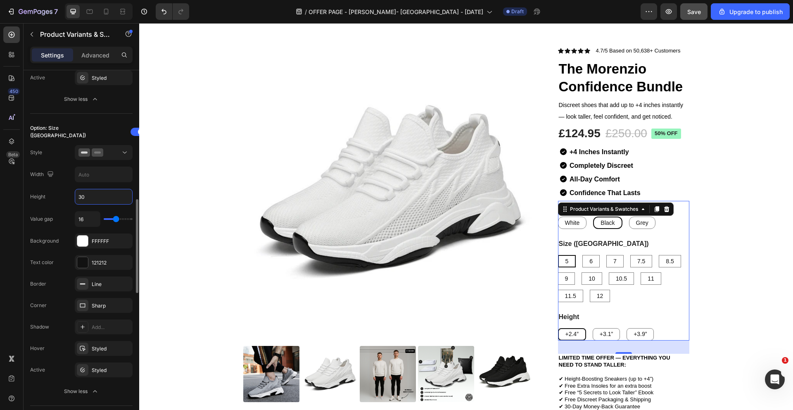
scroll to position [494, 0]
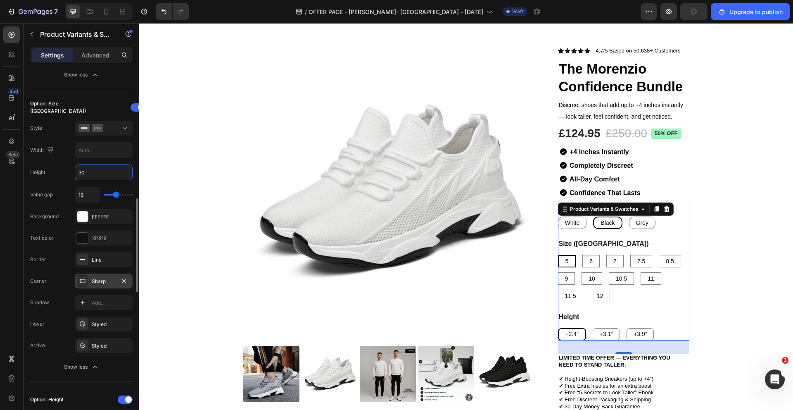
type input "30"
click at [95, 287] on div "Sharp" at bounding box center [104, 280] width 58 height 15
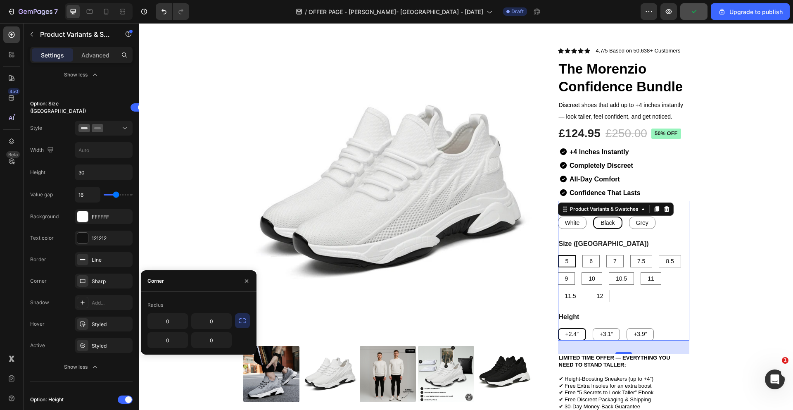
click at [237, 318] on button "button" at bounding box center [242, 320] width 15 height 15
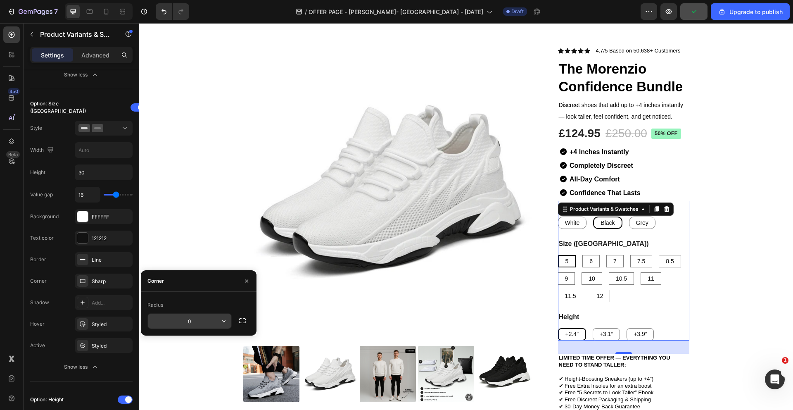
click at [0, 0] on input "0" at bounding box center [0, 0] width 0 height 0
paste input "3"
type input "30"
type input "12"
click at [98, 349] on div "Styled" at bounding box center [104, 345] width 24 height 7
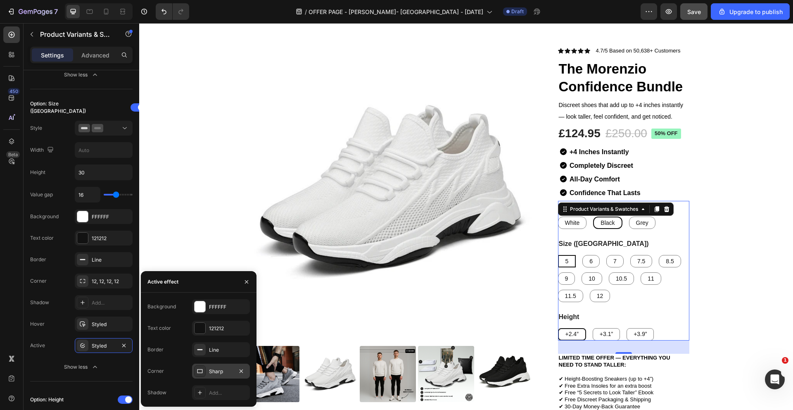
click at [224, 370] on div "Sharp" at bounding box center [221, 371] width 24 height 7
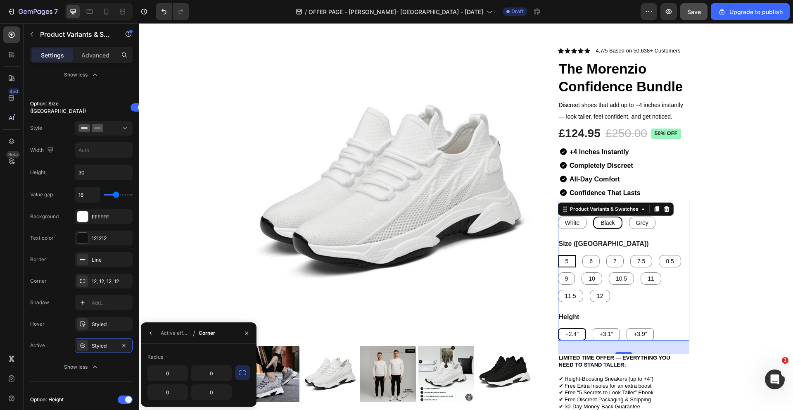
click at [244, 375] on icon "button" at bounding box center [242, 372] width 8 height 8
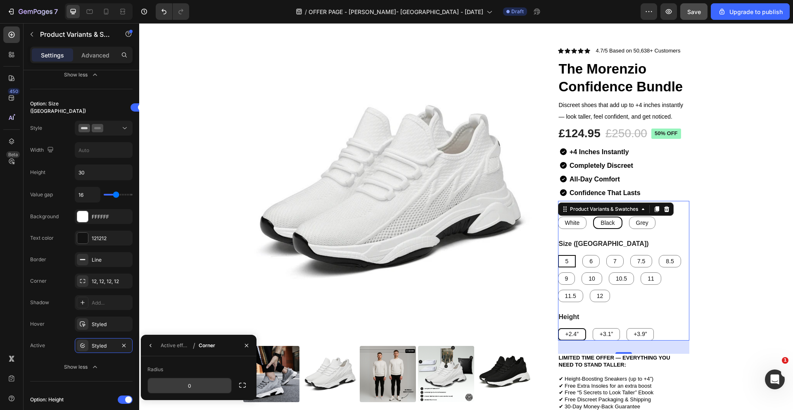
click at [0, 0] on input "0" at bounding box center [0, 0] width 0 height 0
type input "12"
click at [50, 382] on div "Option: Color Style Width Height 30 Value gap 16 Background FFFFFF Text color 1…" at bounding box center [81, 151] width 102 height 698
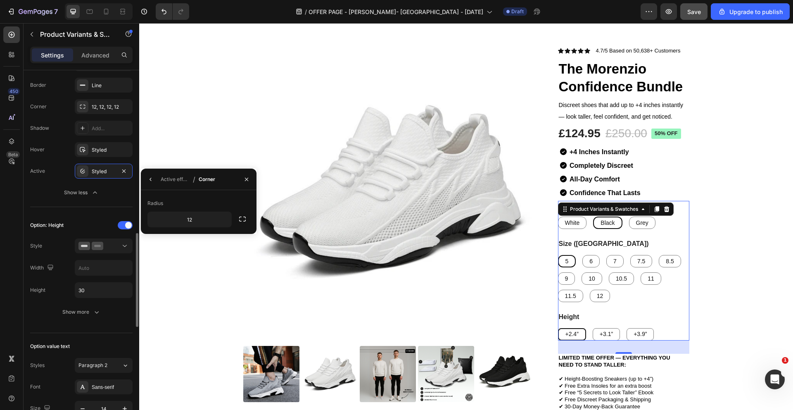
scroll to position [676, 0]
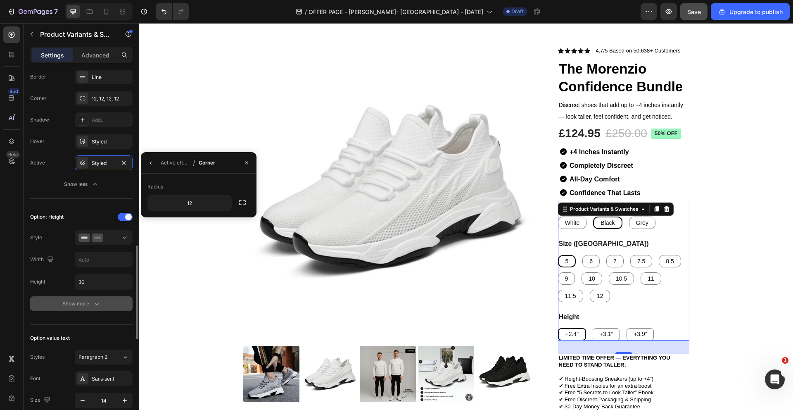
click at [97, 300] on icon "button" at bounding box center [97, 303] width 8 height 8
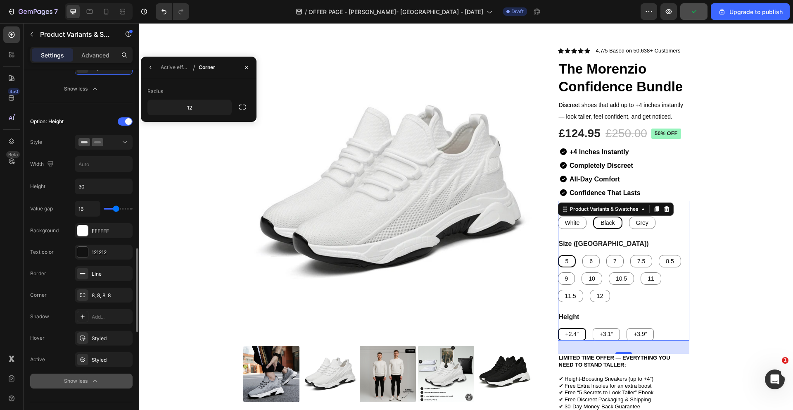
scroll to position [774, 0]
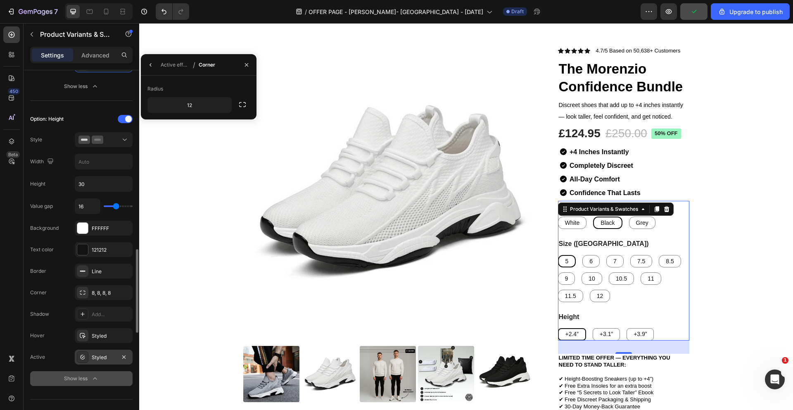
click at [105, 352] on div "Styled" at bounding box center [104, 356] width 58 height 15
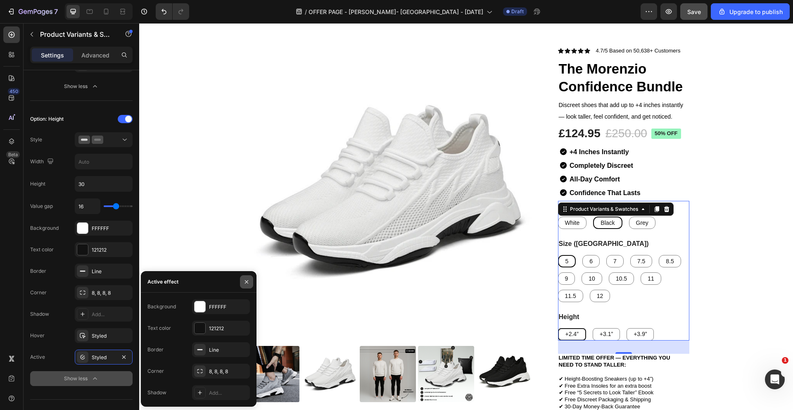
click at [248, 283] on icon "button" at bounding box center [246, 281] width 3 height 3
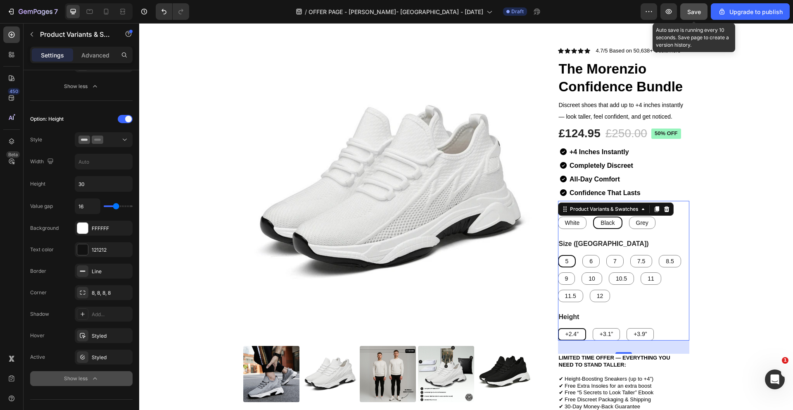
click at [699, 14] on span "Save" at bounding box center [694, 11] width 14 height 7
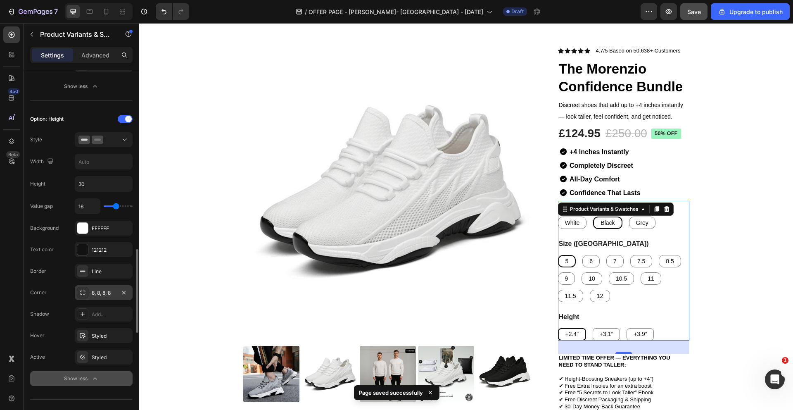
click at [108, 294] on div "8, 8, 8, 8" at bounding box center [104, 292] width 24 height 7
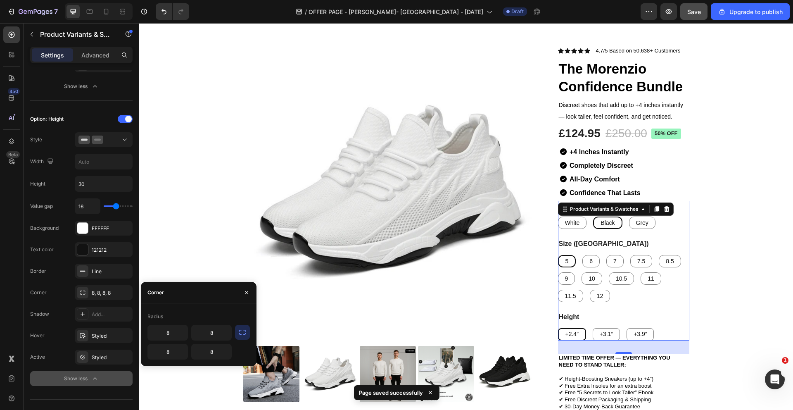
click at [240, 330] on icon "button" at bounding box center [242, 332] width 7 height 5
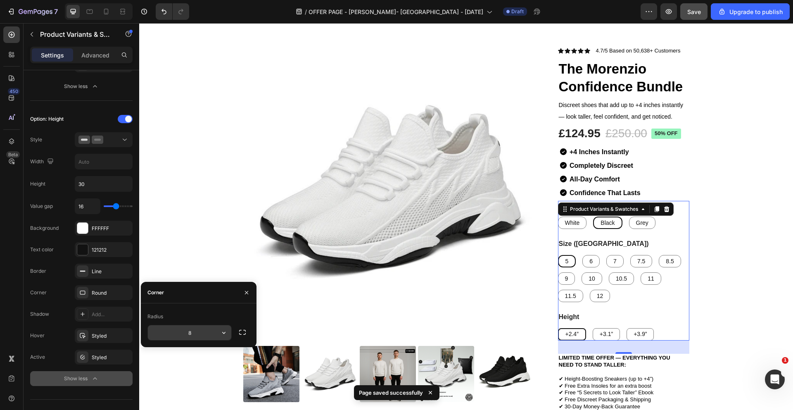
click at [0, 0] on input "8" at bounding box center [0, 0] width 0 height 0
click at [201, 333] on input "8" at bounding box center [189, 332] width 83 height 15
click at [108, 357] on div "Styled" at bounding box center [104, 357] width 24 height 7
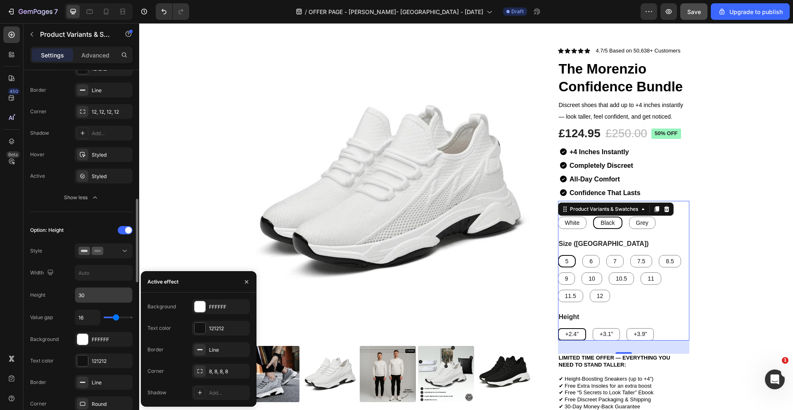
scroll to position [613, 0]
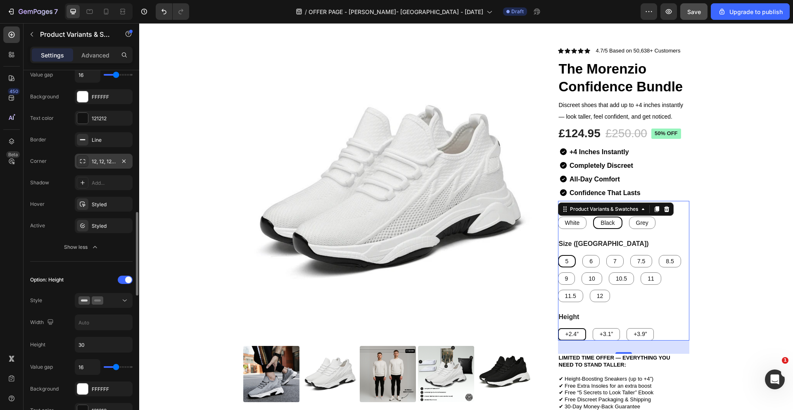
click at [103, 167] on div "12, 12, 12, 12" at bounding box center [104, 161] width 58 height 15
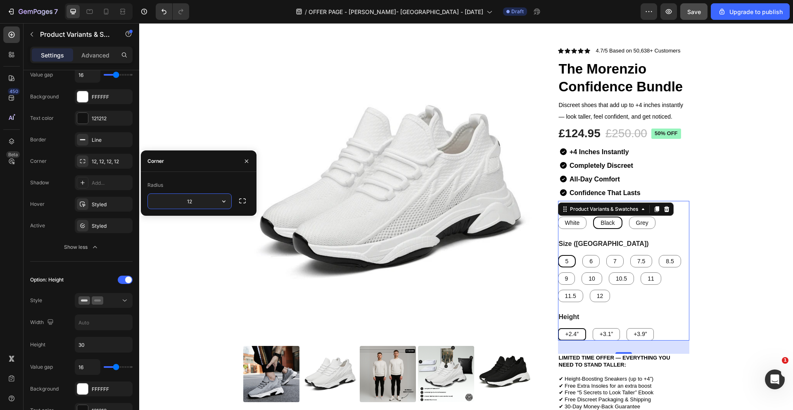
paste input "8"
type input "8"
click at [103, 216] on div "Value gap 16 Background FFFFFF Text color 121212 Border Line Corner 12, 12, 12,…" at bounding box center [81, 160] width 102 height 187
click at [103, 228] on div "Styled" at bounding box center [104, 225] width 24 height 7
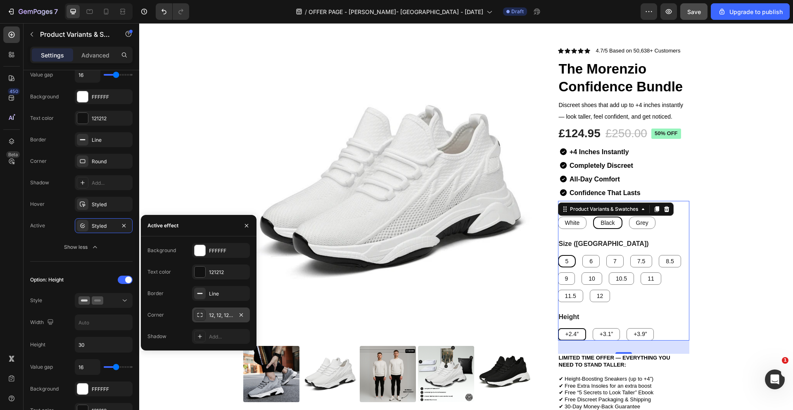
click at [226, 317] on div "12, 12, 12, 12" at bounding box center [221, 314] width 24 height 7
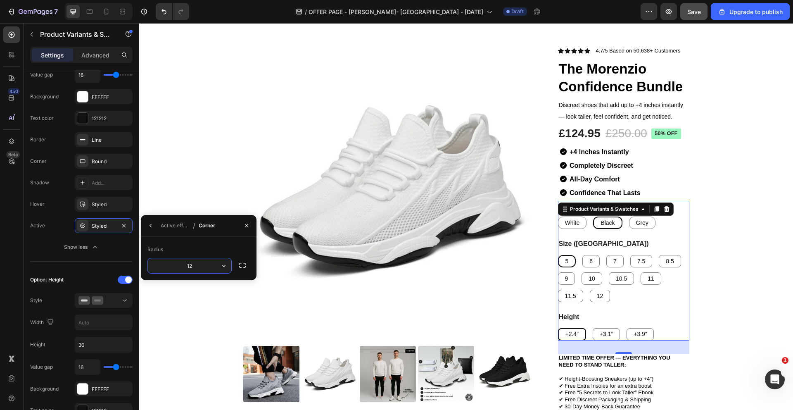
paste input "8"
type input "8"
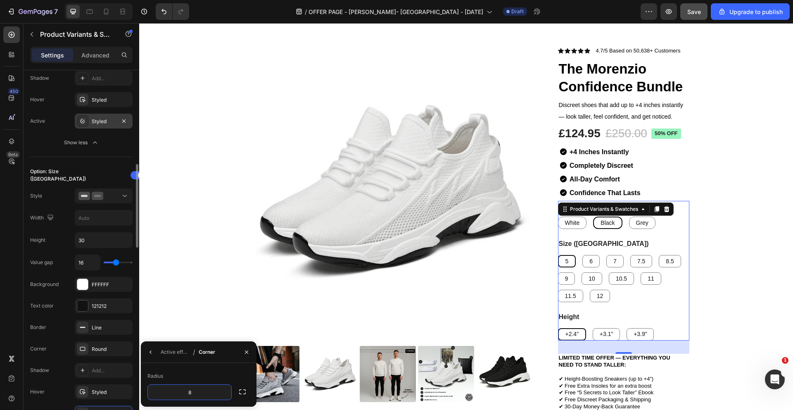
scroll to position [404, 0]
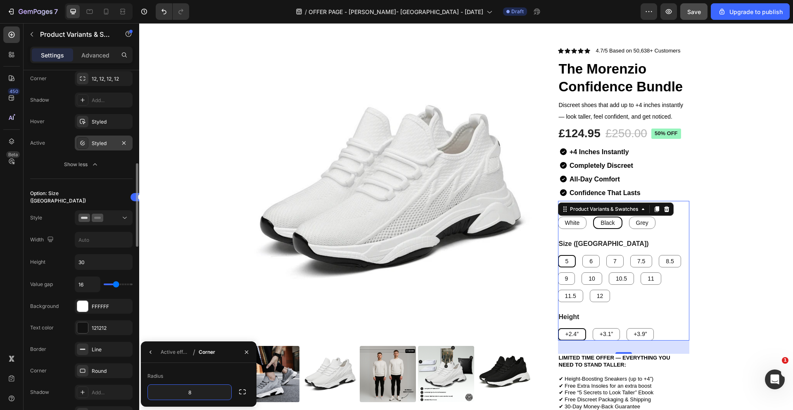
click at [107, 142] on div "Styled" at bounding box center [104, 143] width 24 height 7
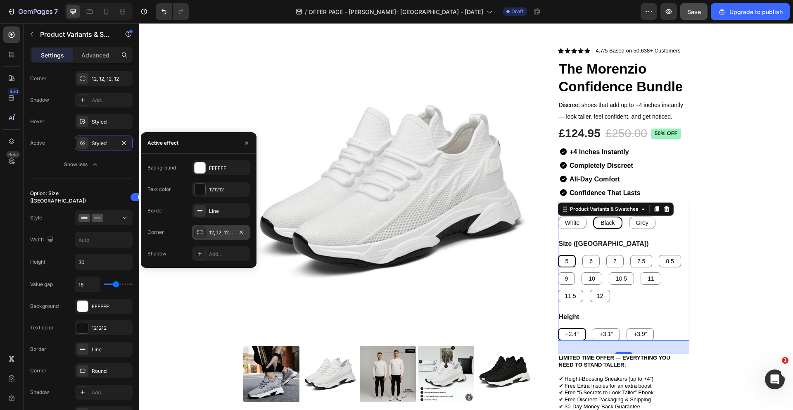
click at [218, 231] on div "12, 12, 12, 12" at bounding box center [221, 232] width 24 height 7
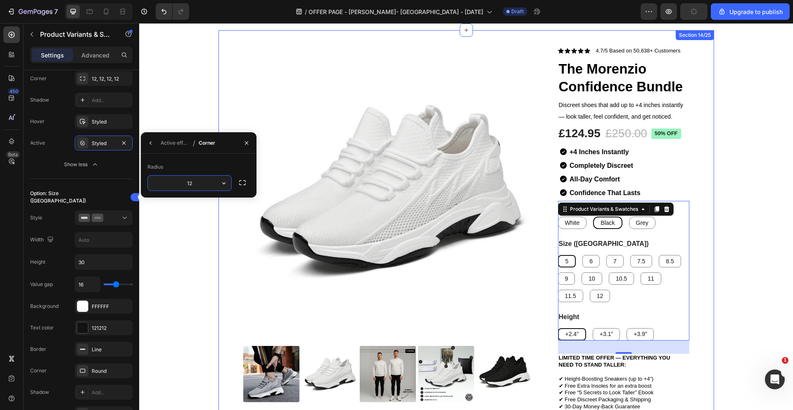
paste input "8"
type input "8"
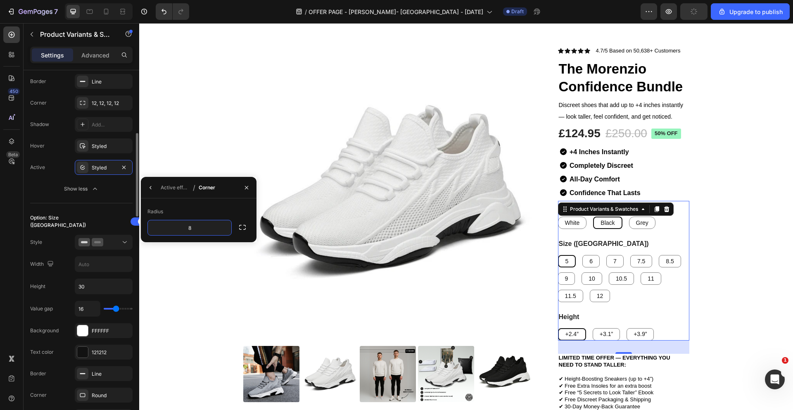
scroll to position [359, 0]
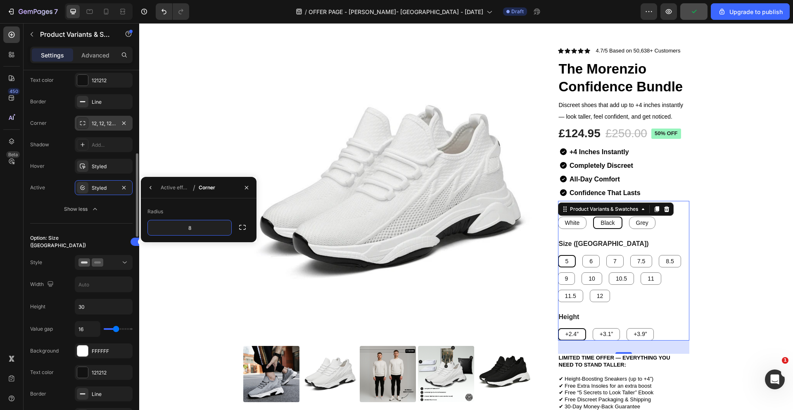
click at [109, 125] on div "12, 12, 12, 12" at bounding box center [104, 123] width 24 height 7
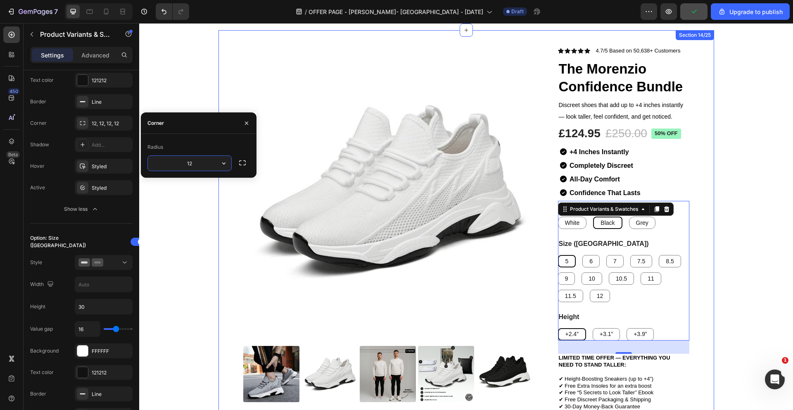
paste input "8"
type input "8"
click at [699, 149] on div "Product Images Icon Icon Icon Icon Icon Icon List 4.7/5 Based on 50,638+ Custom…" at bounding box center [466, 289] width 496 height 518
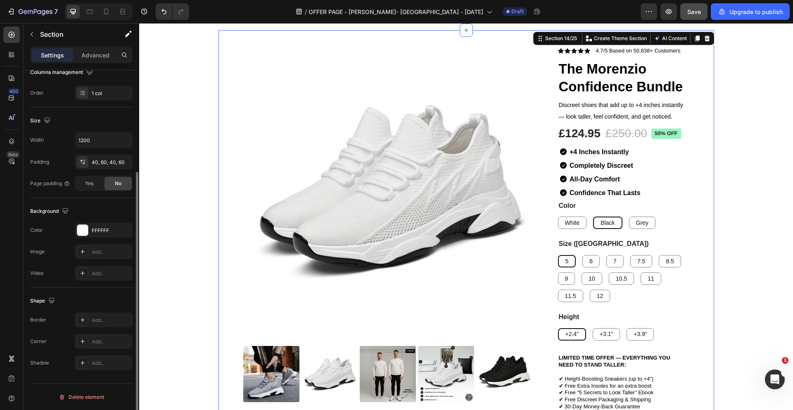
scroll to position [0, 0]
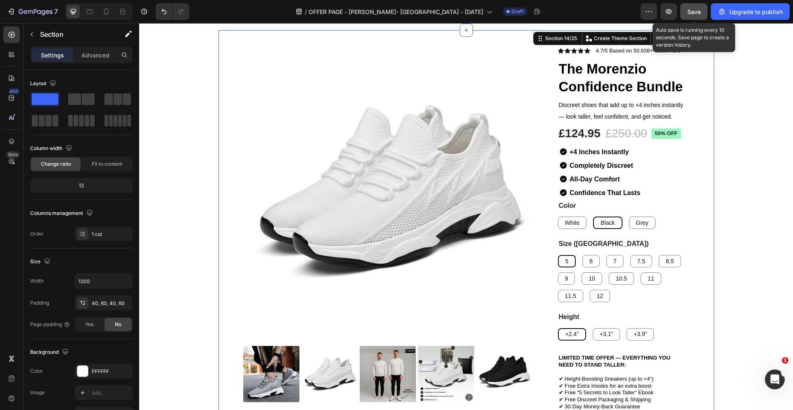
click at [695, 14] on span "Save" at bounding box center [694, 11] width 14 height 7
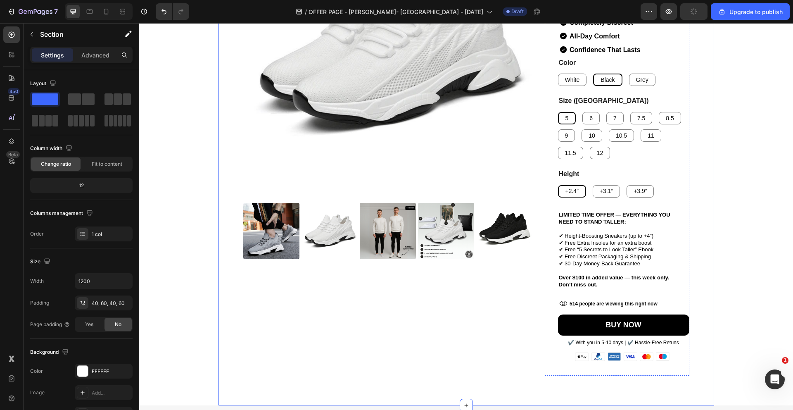
scroll to position [2354, 0]
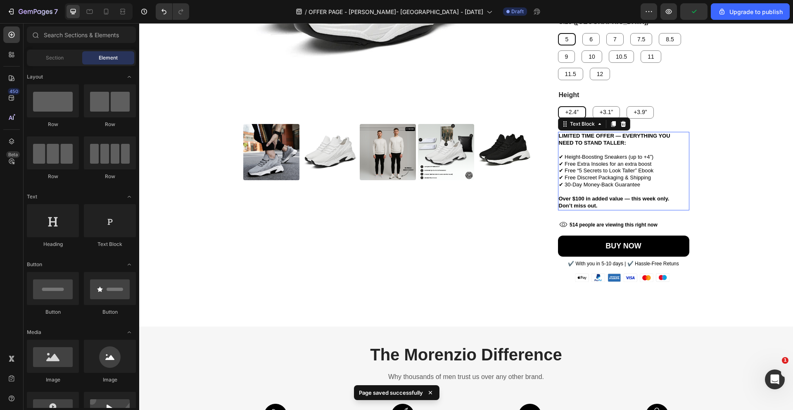
click at [669, 188] on p "✔ 30-Day Money-Back Guarantee" at bounding box center [624, 188] width 130 height 14
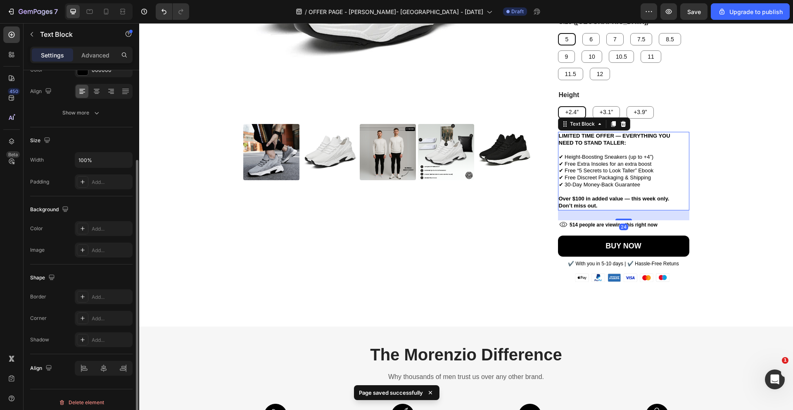
scroll to position [126, 0]
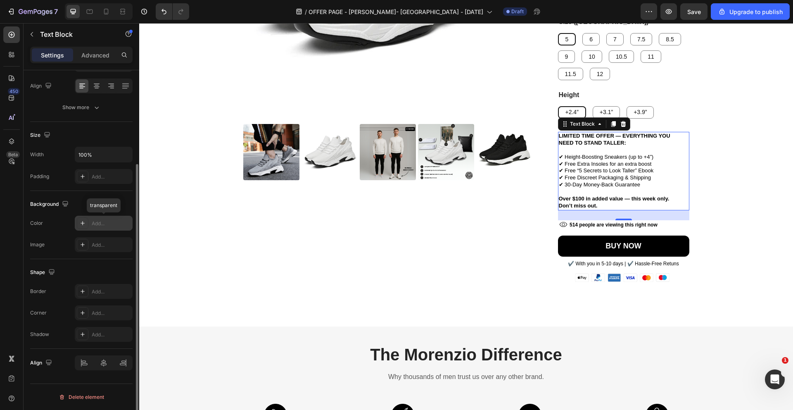
click at [105, 225] on div "Add..." at bounding box center [111, 223] width 39 height 7
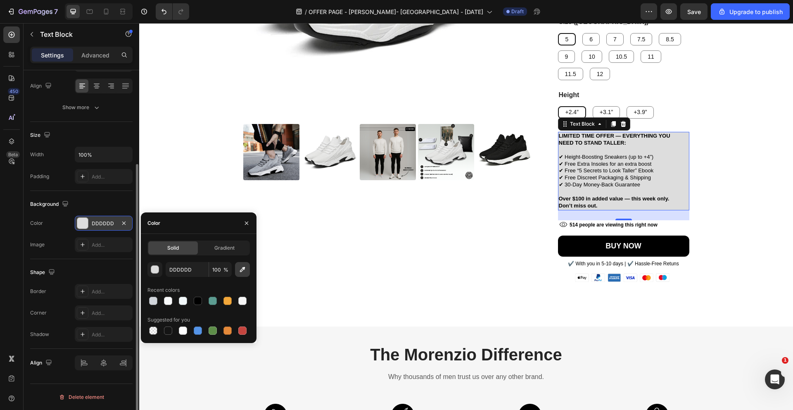
click at [245, 265] on icon "button" at bounding box center [242, 269] width 8 height 8
type input "F8F9FA"
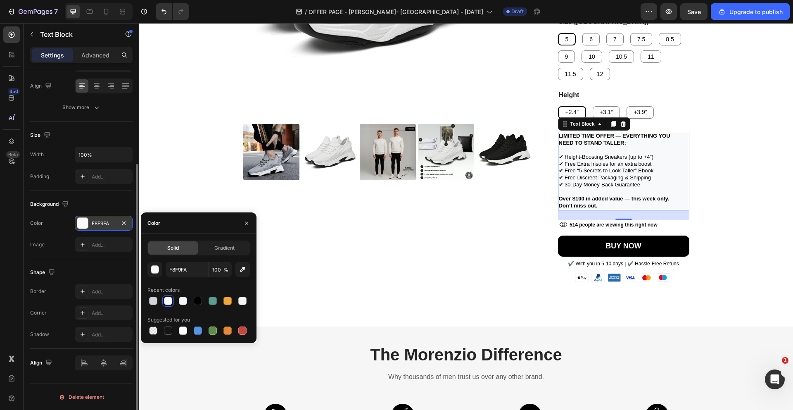
click at [87, 263] on div "Shape Border Add... Corner Add... Shadow Add..." at bounding box center [81, 304] width 102 height 90
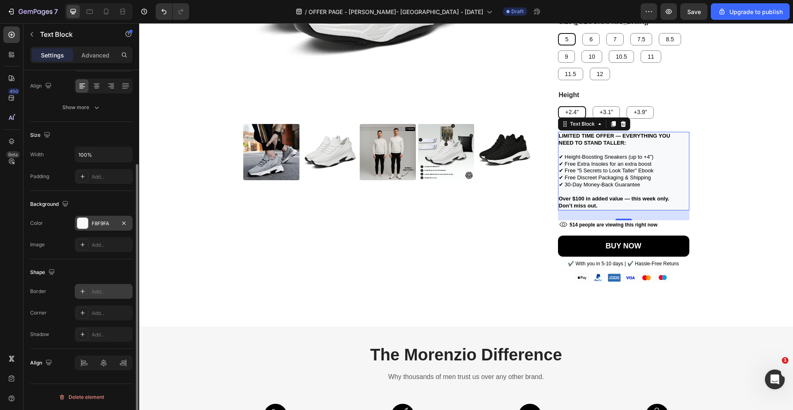
click at [90, 291] on div "Add..." at bounding box center [104, 291] width 58 height 15
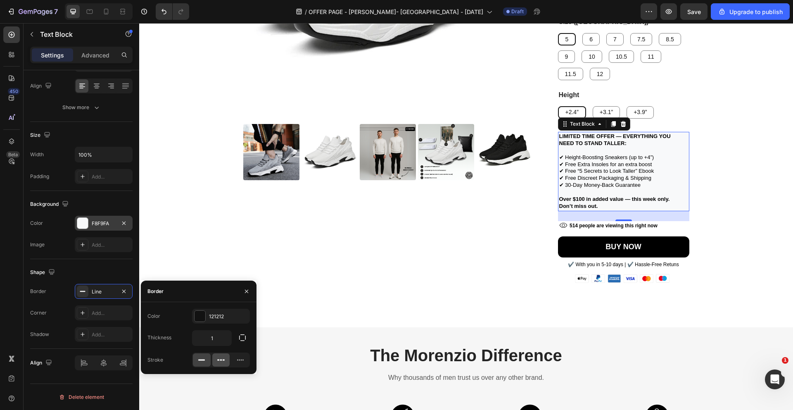
click at [224, 359] on icon at bounding box center [221, 360] width 8 height 8
click at [227, 322] on div "121212" at bounding box center [221, 315] width 58 height 15
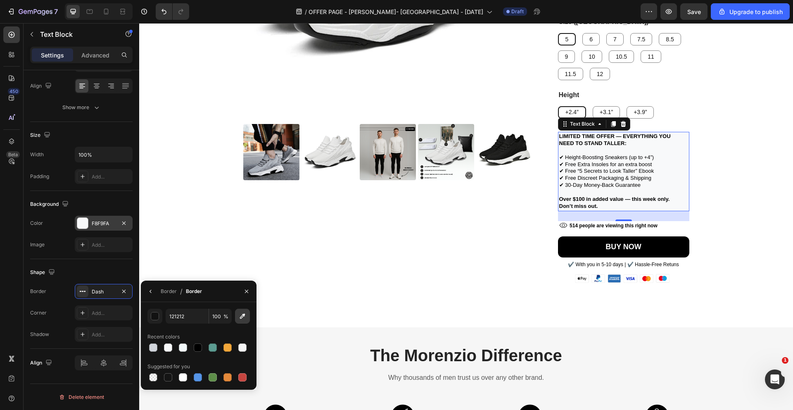
click at [235, 321] on button "button" at bounding box center [242, 315] width 15 height 15
type input "D1D5DB"
click at [101, 308] on div "Add..." at bounding box center [104, 312] width 58 height 15
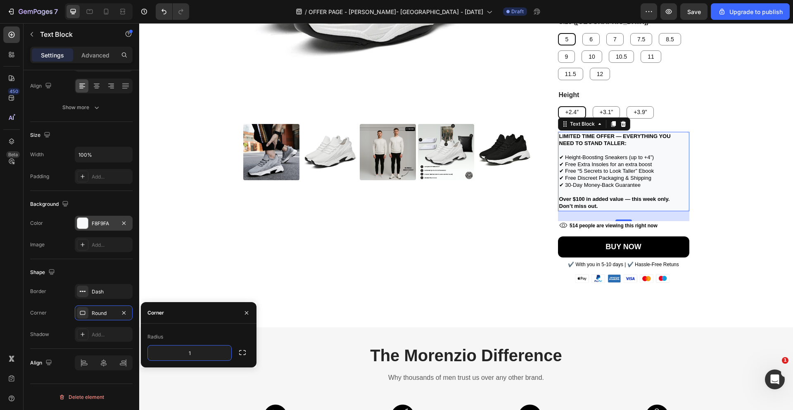
type input "12"
click at [275, 260] on div "Product Images" at bounding box center [387, 64] width 289 height 479
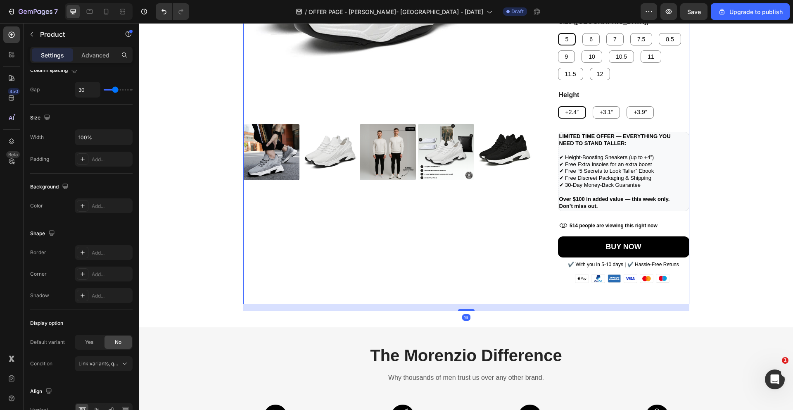
scroll to position [0, 0]
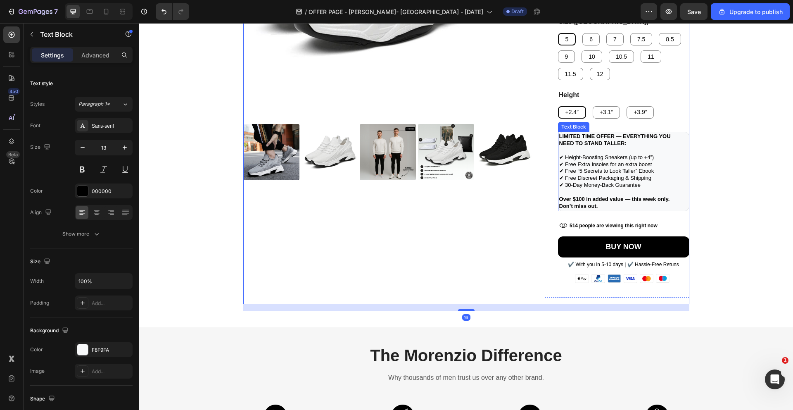
click at [656, 187] on p "✔ 30-Day Money-Back Guarantee" at bounding box center [623, 189] width 129 height 14
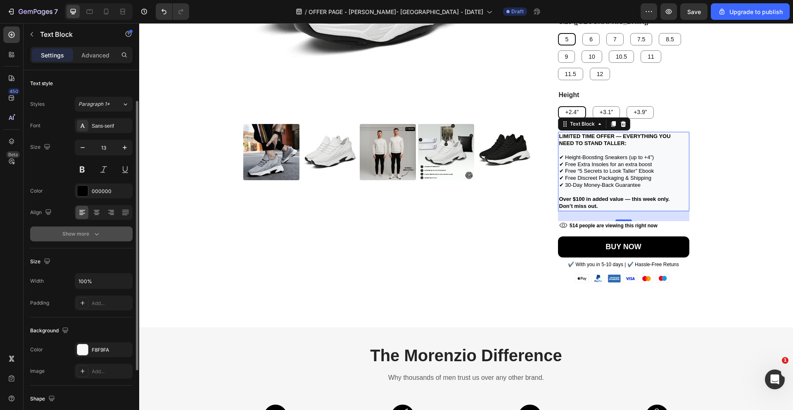
scroll to position [36, 0]
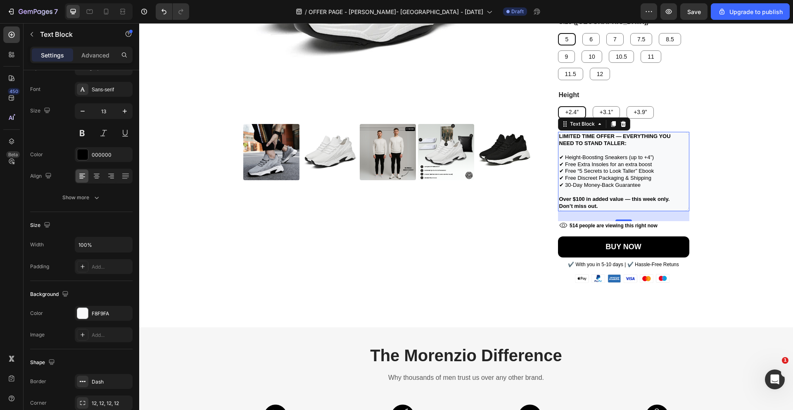
click at [588, 154] on p "✔ Height-Boosting Sneakers (up to +4”)" at bounding box center [623, 157] width 129 height 7
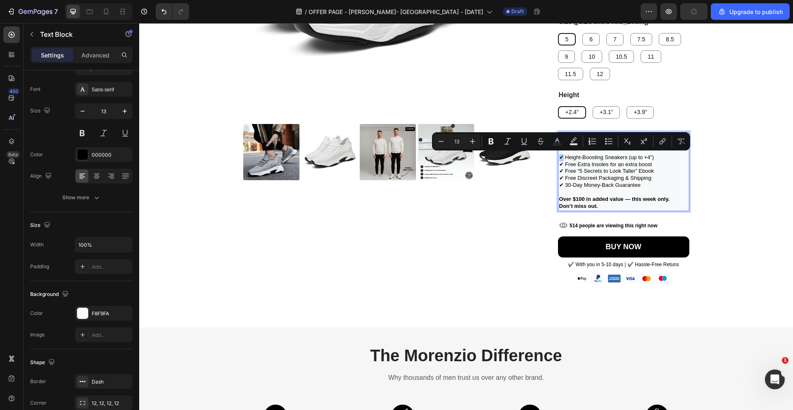
click at [584, 148] on div "Minus 13 Plus Bold Italic Underline Strikethrough Text Color Text Background Co…" at bounding box center [561, 141] width 255 height 15
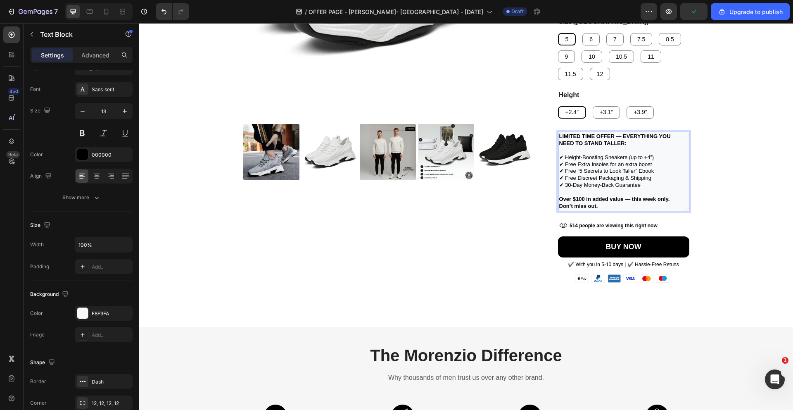
click at [585, 165] on p "✔ Free Extra Insoles for an extra boost" at bounding box center [623, 164] width 129 height 7
click at [76, 52] on div "Advanced" at bounding box center [95, 54] width 41 height 13
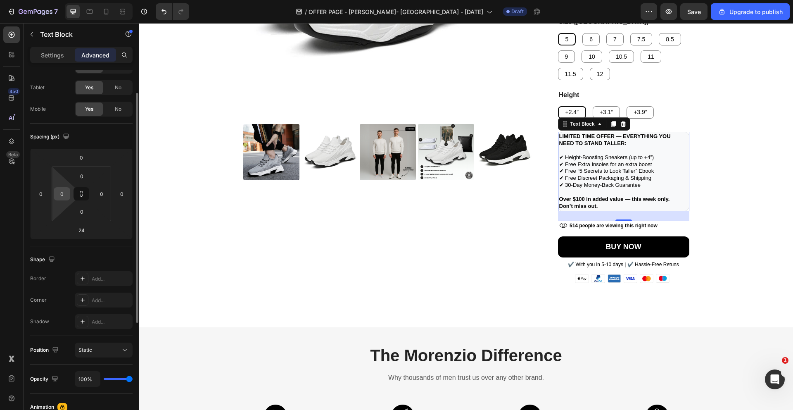
click at [63, 195] on input "0" at bounding box center [62, 193] width 12 height 12
type input "1"
type input "2"
type input "1"
click at [471, 237] on div "Product Images" at bounding box center [387, 64] width 289 height 479
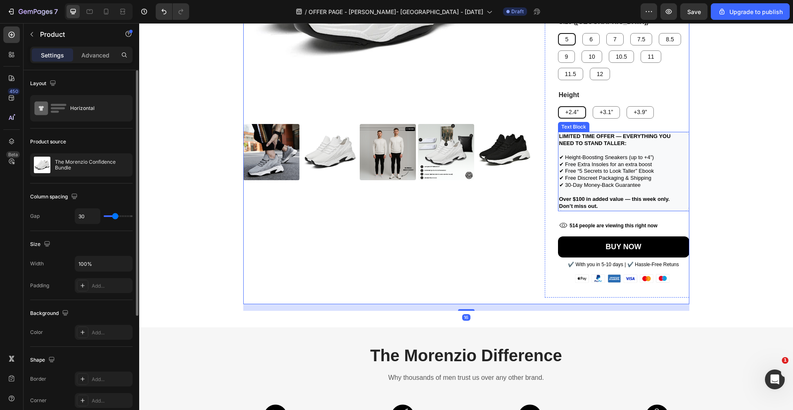
scroll to position [2304, 0]
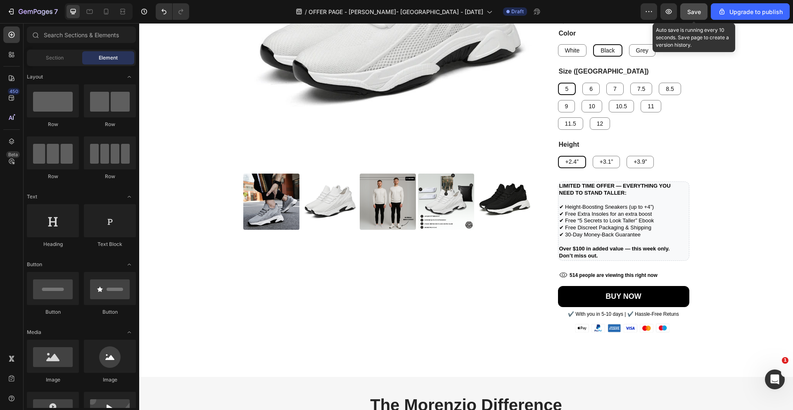
click at [694, 17] on button "Save" at bounding box center [693, 11] width 27 height 17
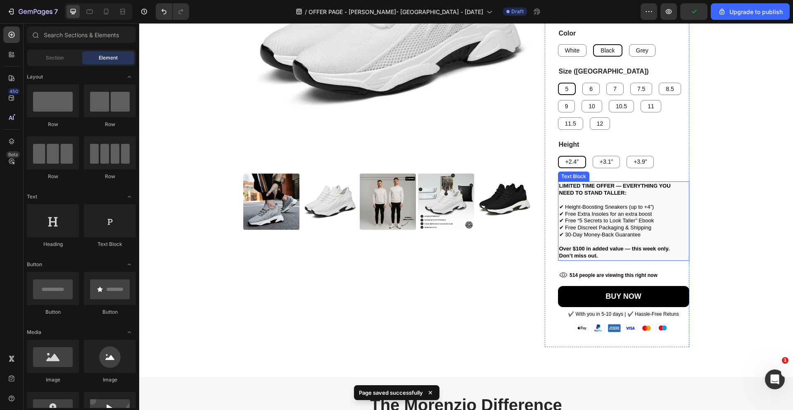
click at [586, 217] on p "✔ Free Extra Insoles for an extra boost" at bounding box center [623, 214] width 129 height 7
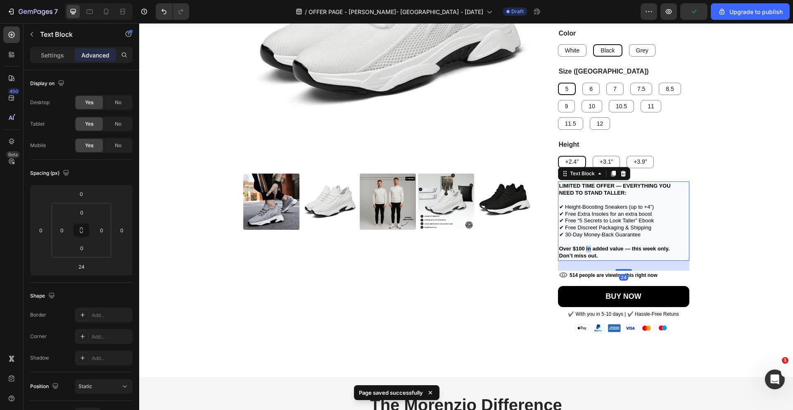
click at [588, 247] on strong "Over $100 in added value — this week only." at bounding box center [614, 248] width 111 height 6
click at [598, 252] on p "Over $100 in added value — this week only. Don’t miss out." at bounding box center [623, 252] width 129 height 14
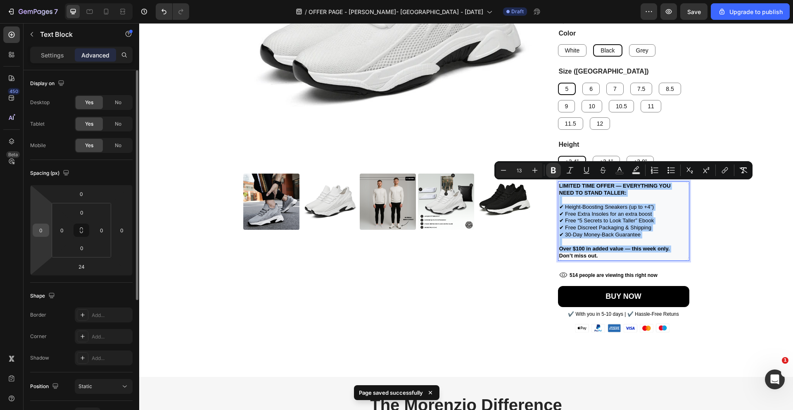
click at [45, 231] on input "0" at bounding box center [41, 230] width 12 height 12
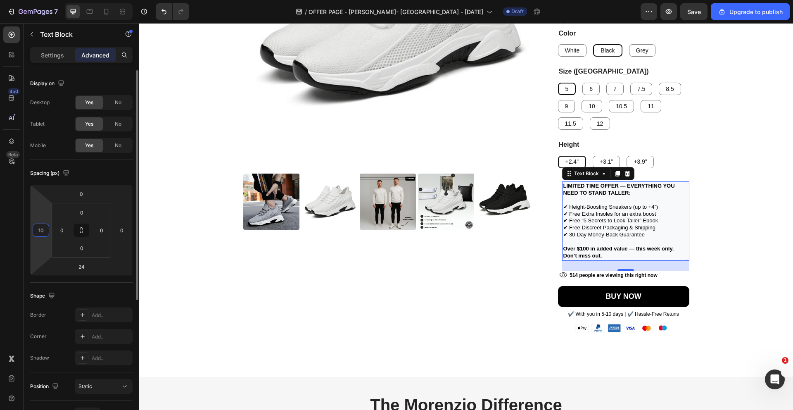
type input "0"
click at [60, 297] on div "Shape" at bounding box center [81, 295] width 102 height 13
type input "0"
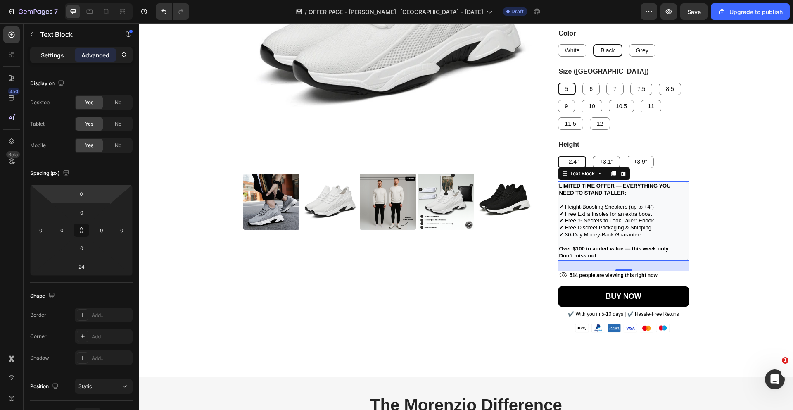
click at [54, 52] on p "Settings" at bounding box center [52, 55] width 23 height 9
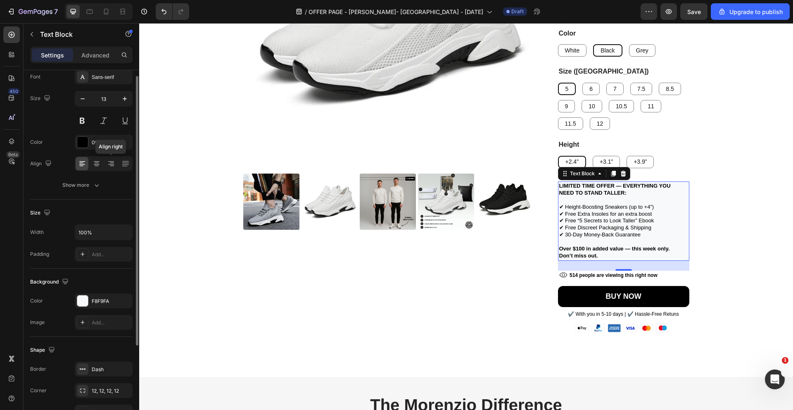
scroll to position [63, 0]
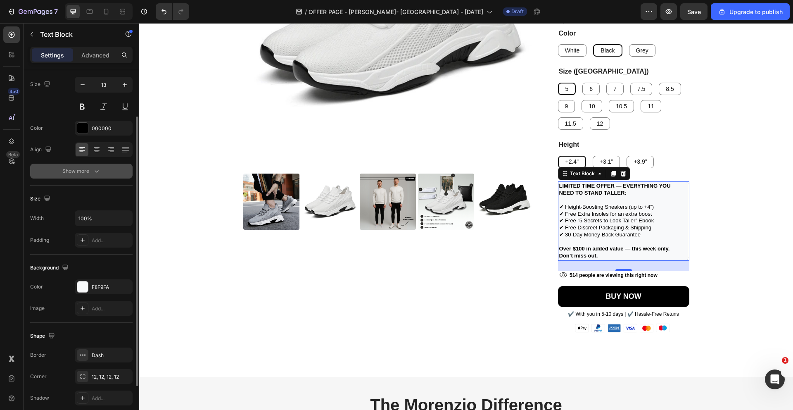
click at [97, 171] on icon "button" at bounding box center [97, 171] width 8 height 8
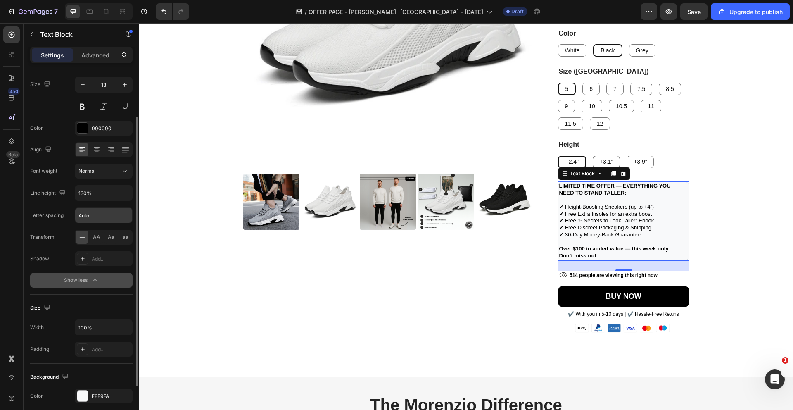
click at [76, 221] on input "Auto" at bounding box center [103, 215] width 57 height 15
click at [69, 227] on div "Font Sans-serif Size 13 Color 000000 Align Font weight Normal Line height 130% …" at bounding box center [81, 171] width 102 height 232
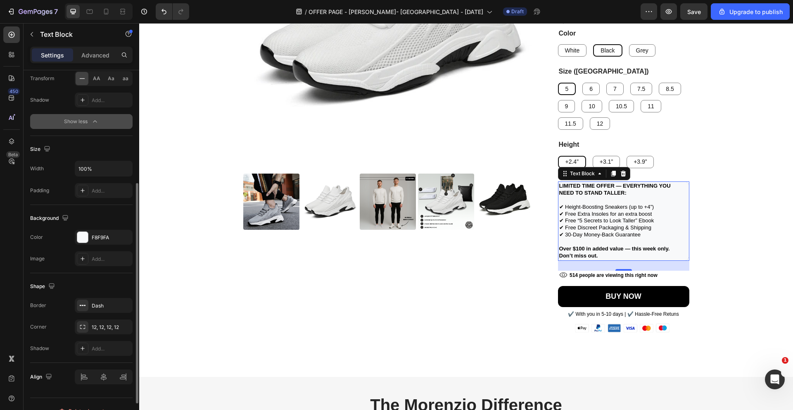
scroll to position [226, 0]
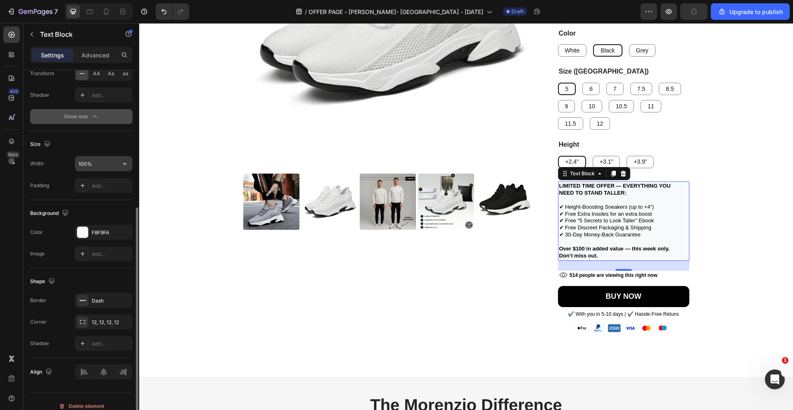
click at [104, 168] on input "100%" at bounding box center [103, 163] width 57 height 15
click at [124, 161] on icon "button" at bounding box center [125, 163] width 8 height 8
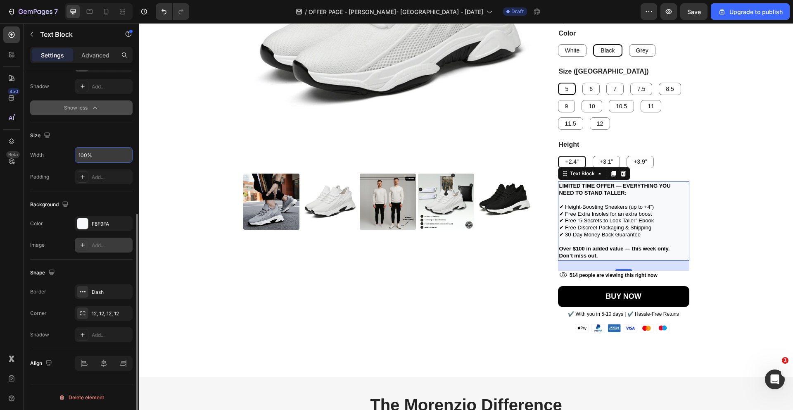
scroll to position [235, 0]
click at [119, 156] on button "button" at bounding box center [124, 154] width 15 height 15
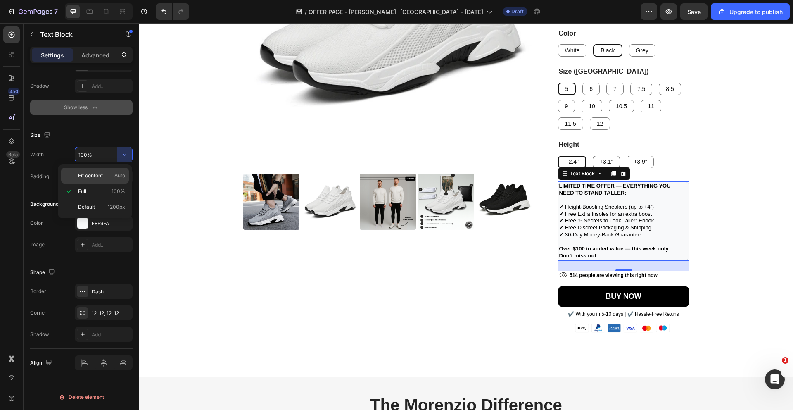
click at [118, 176] on span "Auto" at bounding box center [119, 175] width 11 height 7
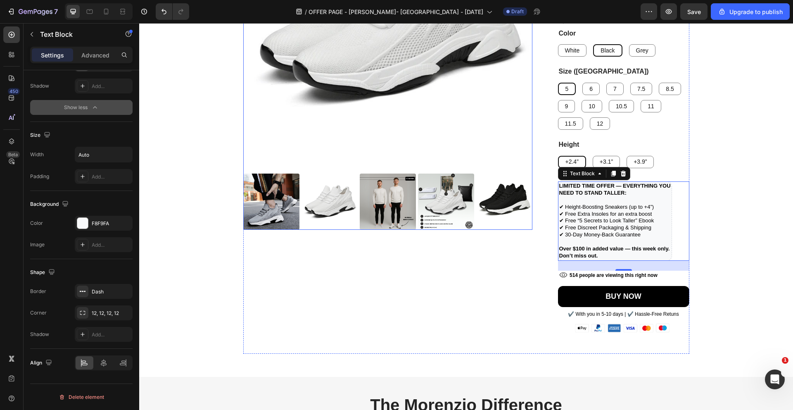
type input "100%"
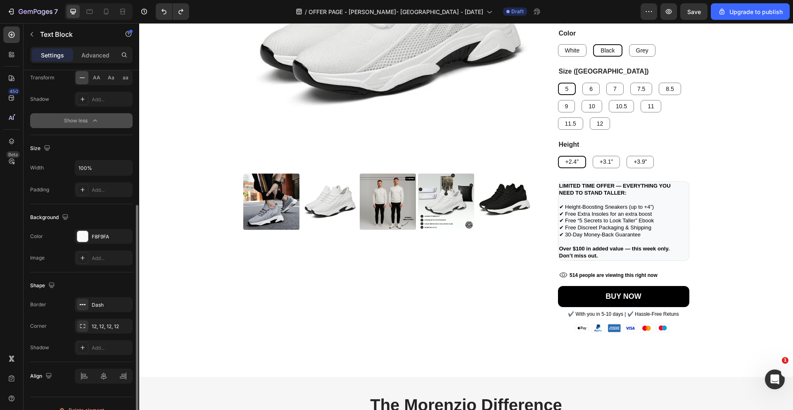
click at [718, 182] on section "Product Images Icon Icon Icon Icon Icon Icon List 4.7/5 Based on 50,638+ Custom…" at bounding box center [466, 117] width 509 height 519
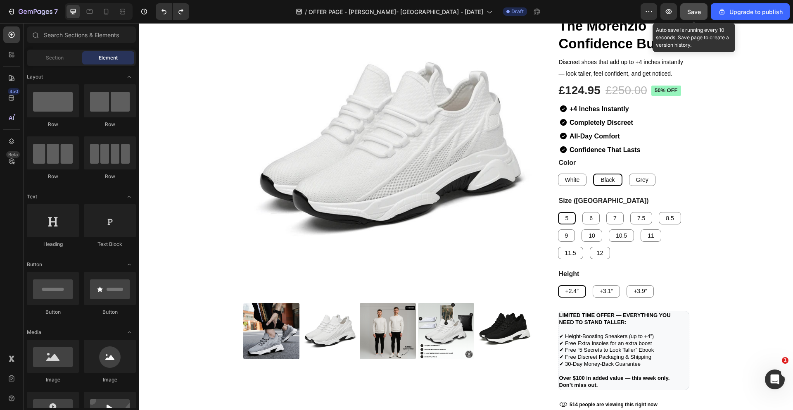
click at [700, 7] on div "Save" at bounding box center [694, 11] width 14 height 9
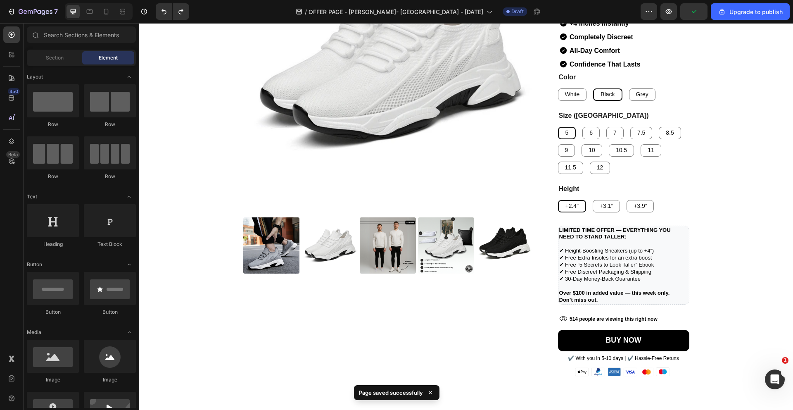
scroll to position [1666, 0]
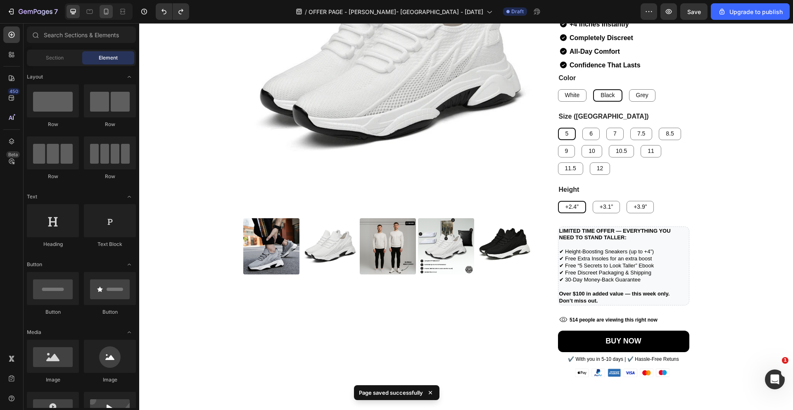
click at [106, 17] on div at bounding box center [106, 11] width 13 height 13
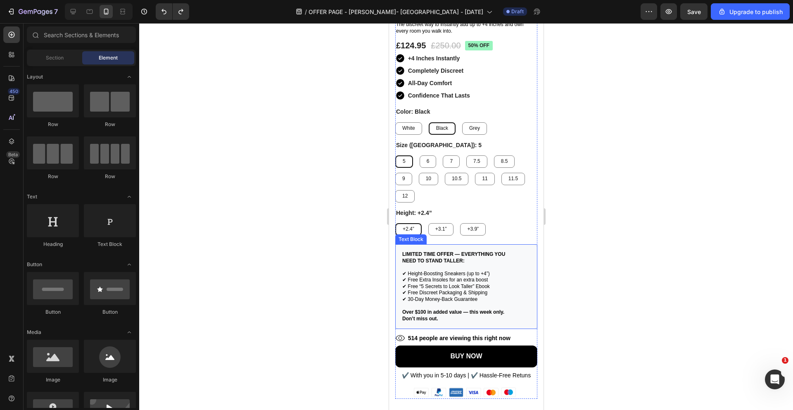
scroll to position [1733, 0]
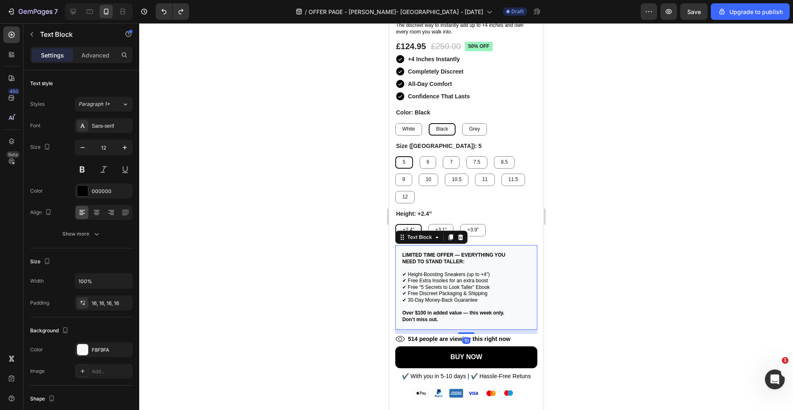
click at [483, 260] on p "LIMITED TIME OFFER — EVERYTHING YOU NEED TO STAND TALLER:" at bounding box center [466, 261] width 128 height 19
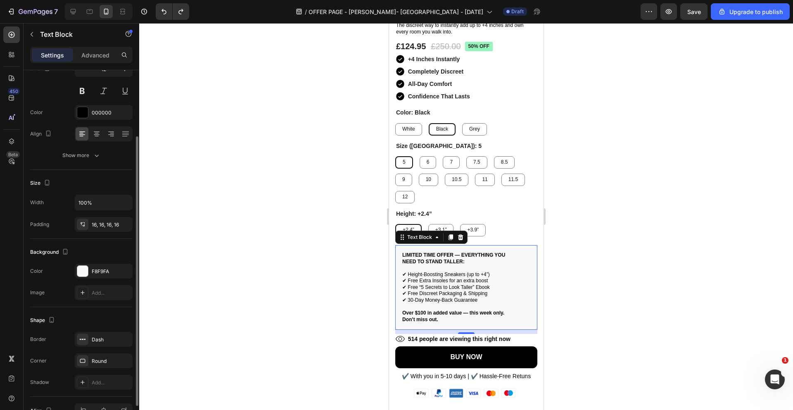
scroll to position [85, 0]
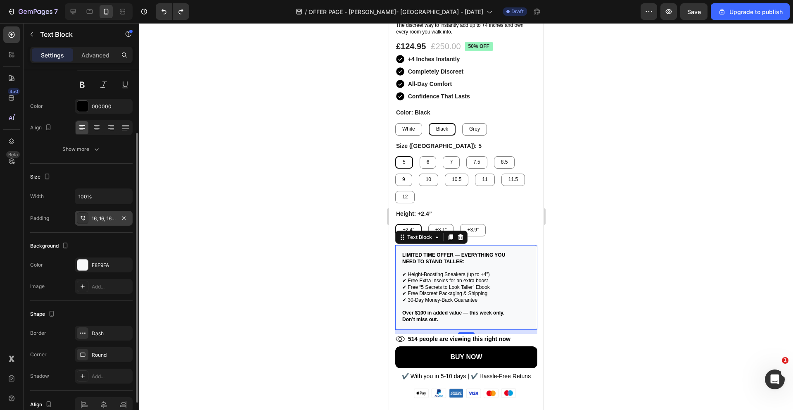
click at [97, 221] on div "16, 16, 16, 16" at bounding box center [104, 218] width 24 height 7
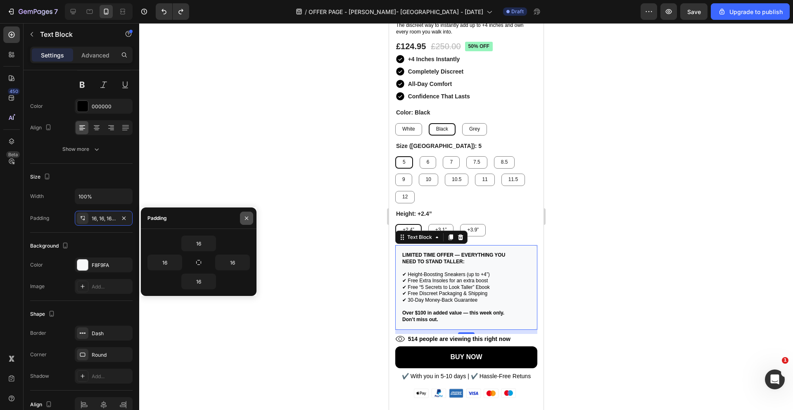
click at [248, 213] on button "button" at bounding box center [246, 217] width 13 height 13
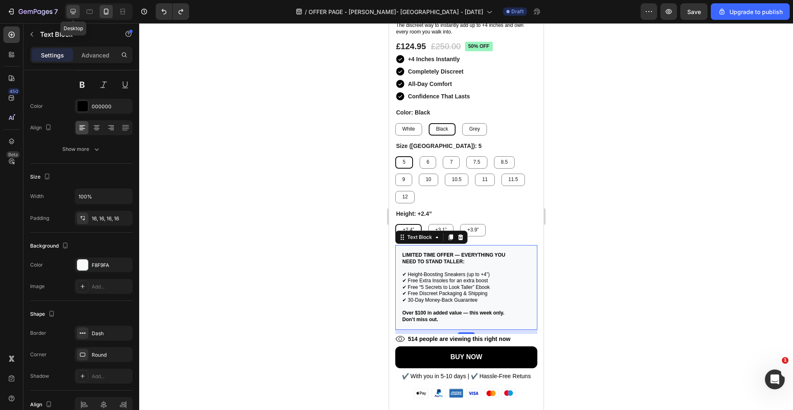
drag, startPoint x: 72, startPoint y: 11, endPoint x: 200, endPoint y: 123, distance: 170.3
click at [72, 11] on icon at bounding box center [73, 11] width 5 height 5
type input "13"
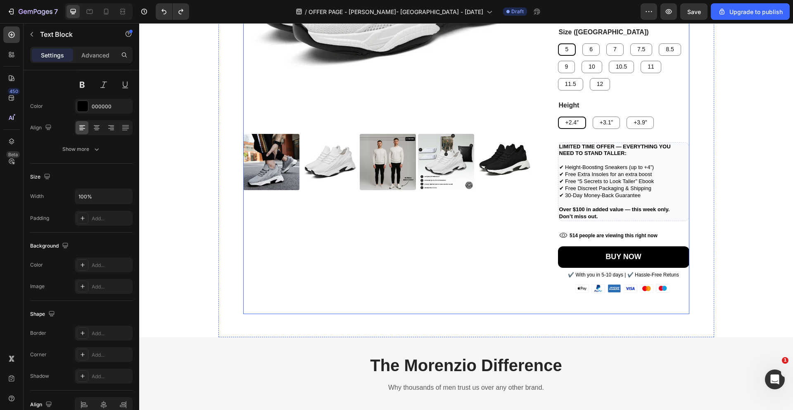
scroll to position [1747, 0]
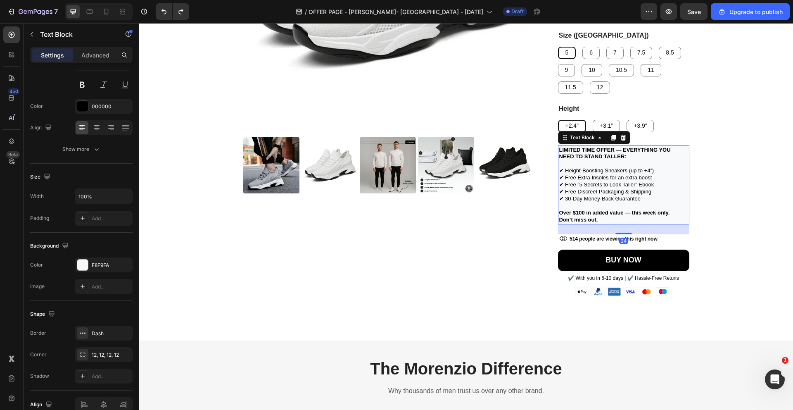
click at [581, 192] on p "✔ Free Discreet Packaging & Shipping" at bounding box center [623, 191] width 129 height 7
click at [94, 221] on div "Add..." at bounding box center [111, 218] width 39 height 7
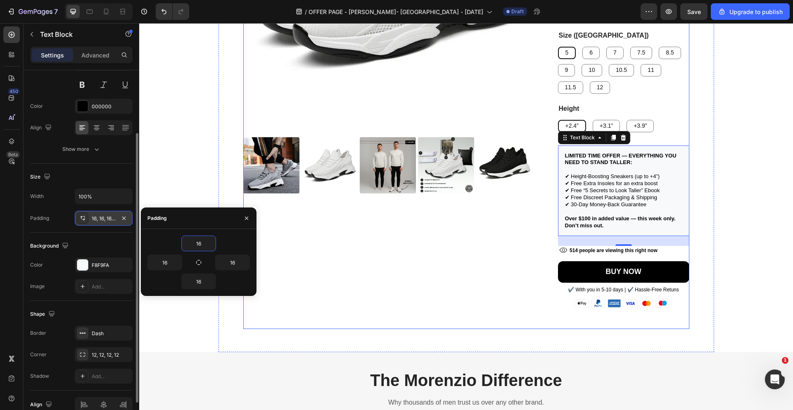
click at [443, 220] on div "Product Images" at bounding box center [387, 83] width 289 height 491
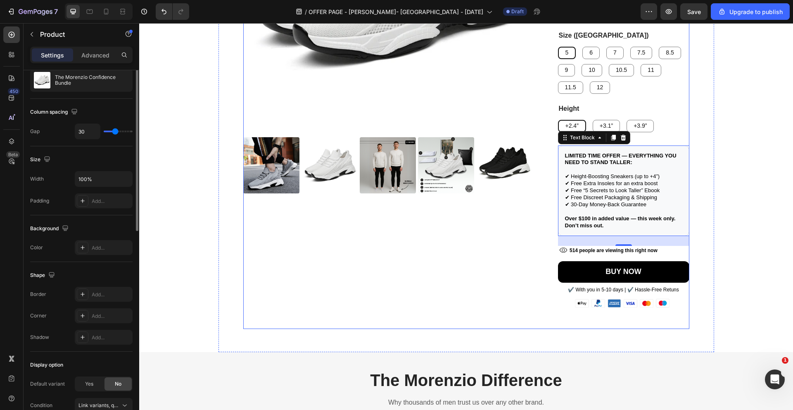
scroll to position [0, 0]
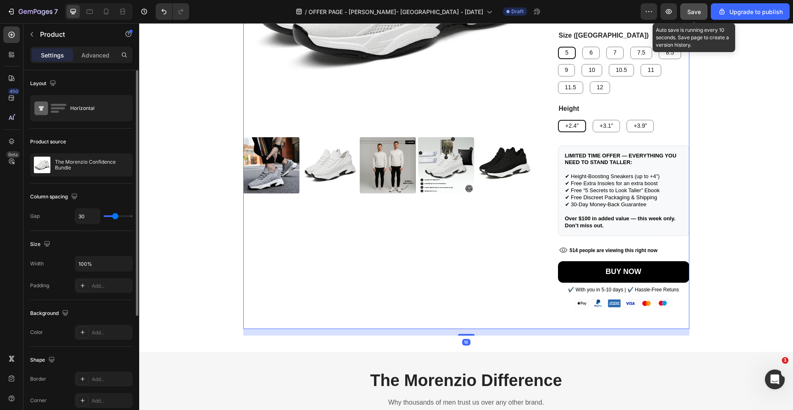
click at [700, 13] on span "Save" at bounding box center [694, 11] width 14 height 7
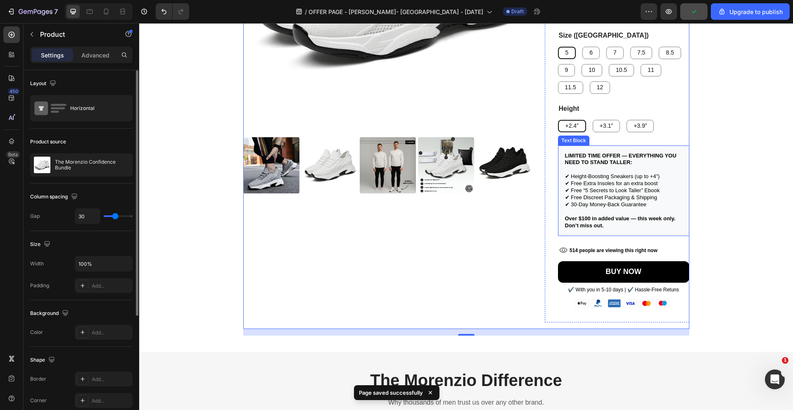
click at [651, 221] on strong "Over $100 in added value — this week only." at bounding box center [620, 218] width 111 height 6
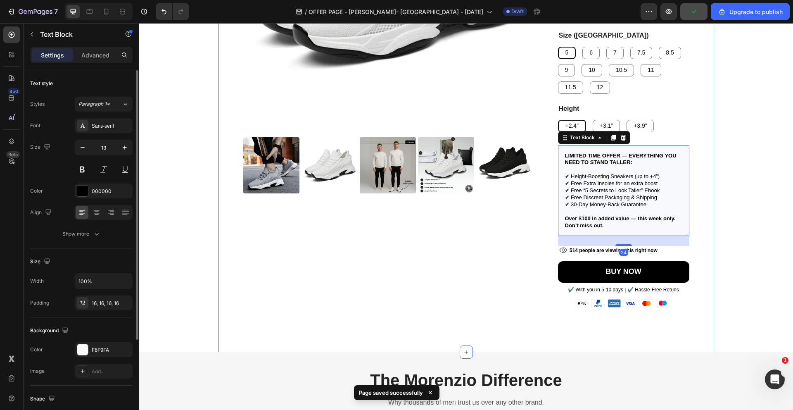
click at [712, 192] on div "Product Images Icon Icon Icon Icon Icon Icon List 4.7/5 Based on 50,638+ Custom…" at bounding box center [466, 87] width 496 height 530
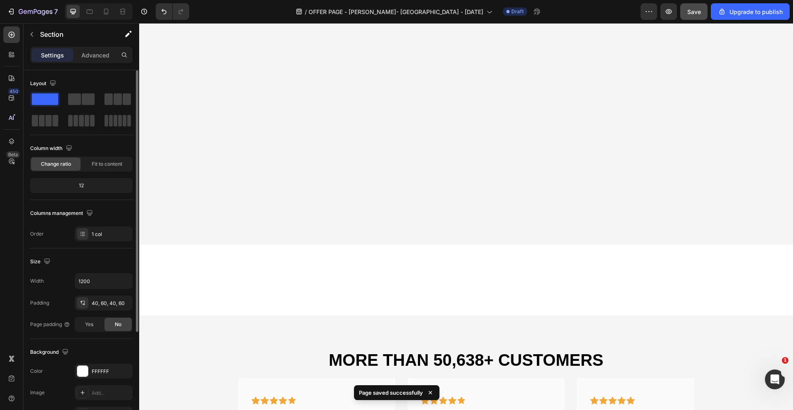
scroll to position [354, 0]
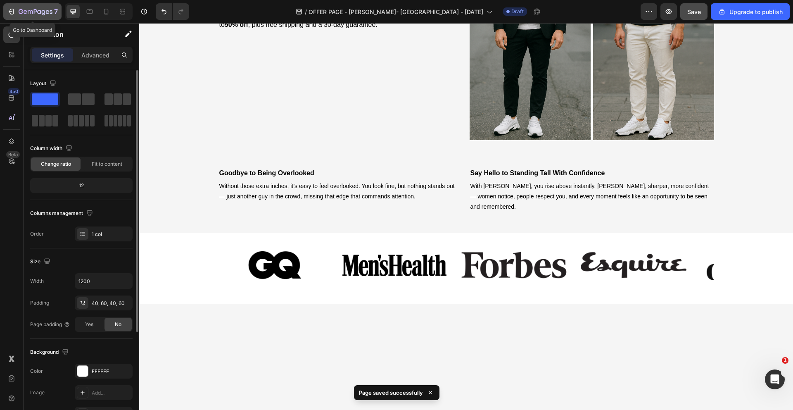
click at [20, 12] on icon "button" at bounding box center [36, 12] width 34 height 7
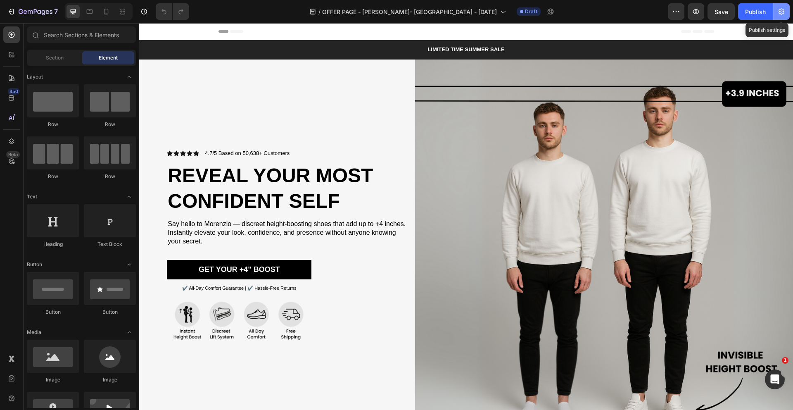
click at [779, 12] on icon "button" at bounding box center [781, 12] width 6 height 6
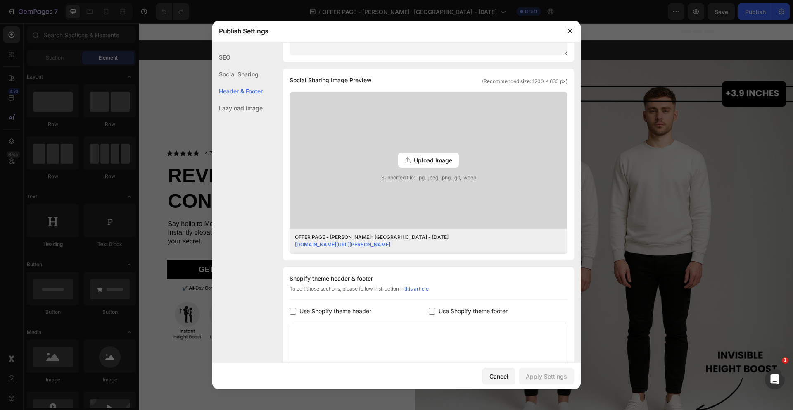
scroll to position [260, 0]
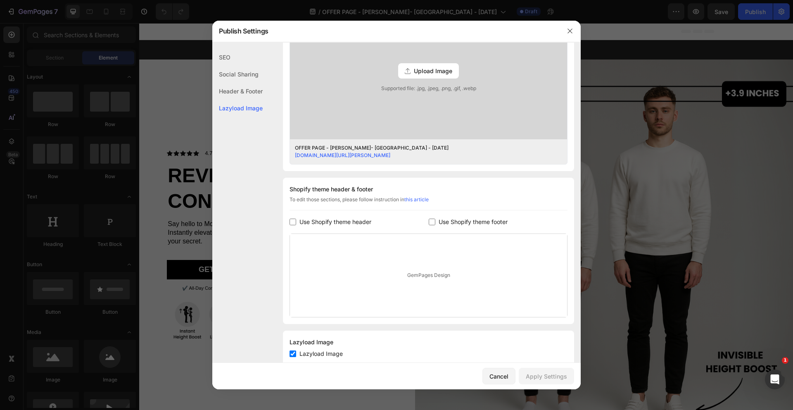
click at [339, 222] on span "Use Shopify theme header" at bounding box center [335, 222] width 72 height 10
checkbox input "true"
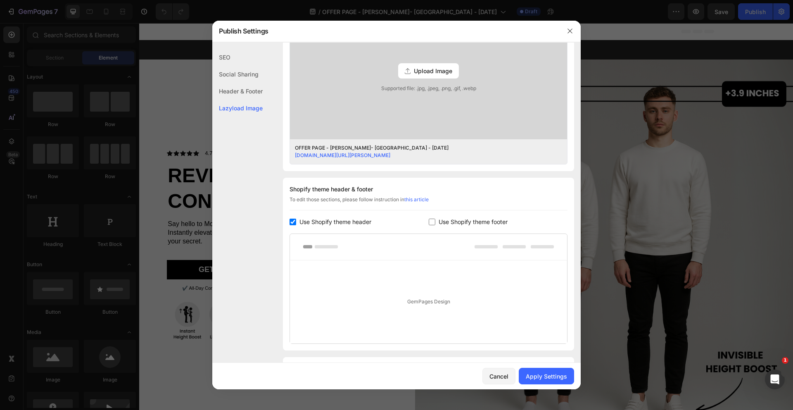
click at [431, 221] on input "checkbox" at bounding box center [432, 221] width 7 height 7
checkbox input "true"
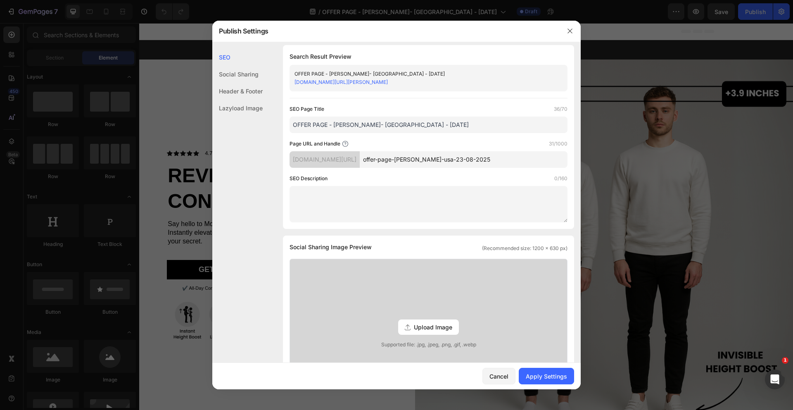
scroll to position [0, 0]
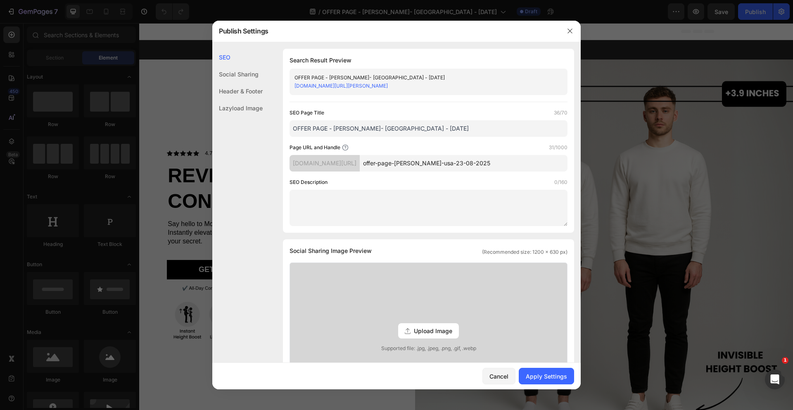
drag, startPoint x: 494, startPoint y: 162, endPoint x: 425, endPoint y: 164, distance: 69.0
click at [425, 164] on input "offer-page-chris-usa-23-08-2025" at bounding box center [464, 163] width 208 height 17
type input "offer-page-bundle"
click at [326, 128] on input "OFFER PAGE - [PERSON_NAME]- [GEOGRAPHIC_DATA] - [DATE]" at bounding box center [429, 128] width 278 height 17
type input "OFFER PAGE BUNDLE - CHRIS- USA - 23/08/2025"
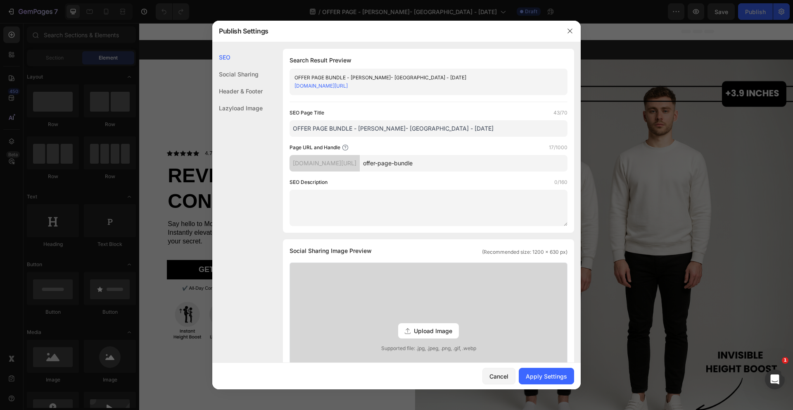
click at [368, 103] on div "Search Result Preview OFFER PAGE BUNDLE - CHRIS- USA - 23/08/2025 xuddt1-5p.mys…" at bounding box center [428, 141] width 291 height 184
click at [553, 373] on div "Apply Settings" at bounding box center [546, 376] width 41 height 9
click at [569, 30] on icon "button" at bounding box center [570, 31] width 7 height 7
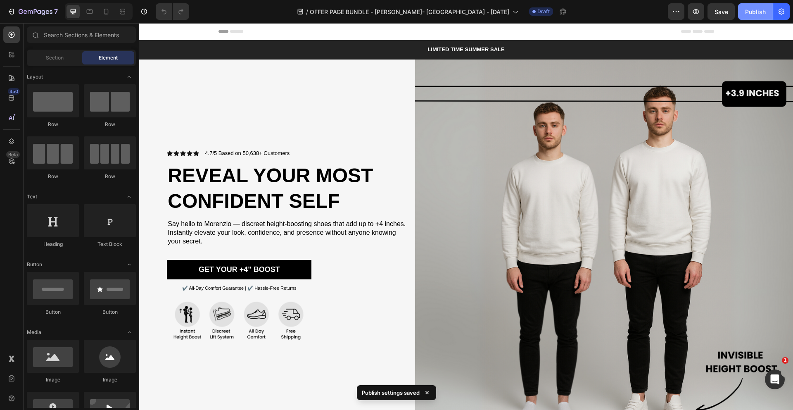
click at [747, 12] on div "Publish" at bounding box center [755, 11] width 21 height 9
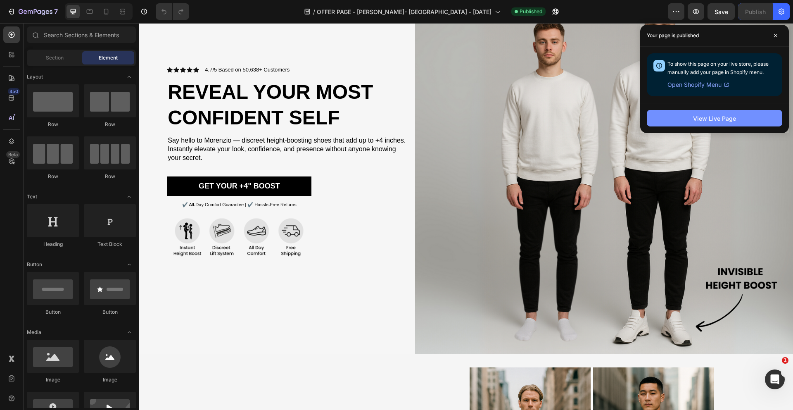
click at [720, 121] on div "View Live Page" at bounding box center [714, 118] width 43 height 9
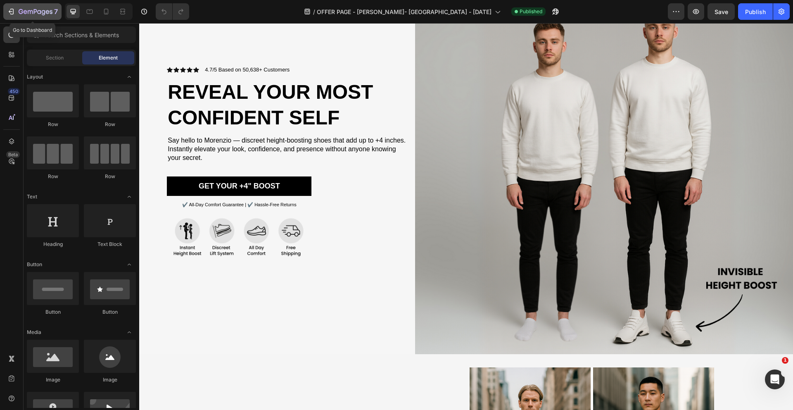
click at [8, 12] on icon "button" at bounding box center [11, 11] width 8 height 8
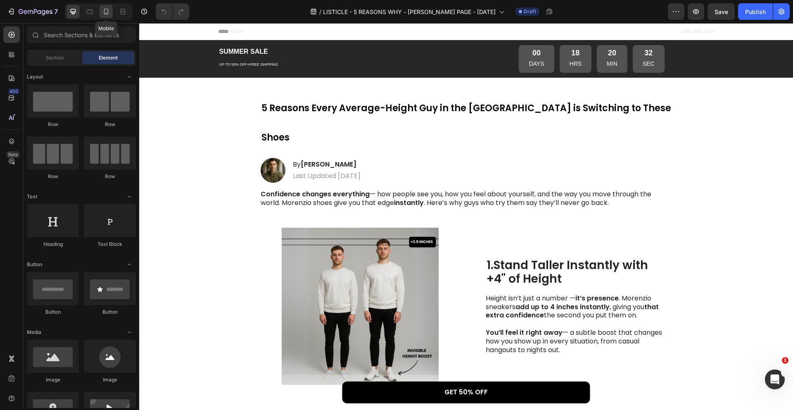
click at [105, 11] on icon at bounding box center [106, 11] width 8 height 8
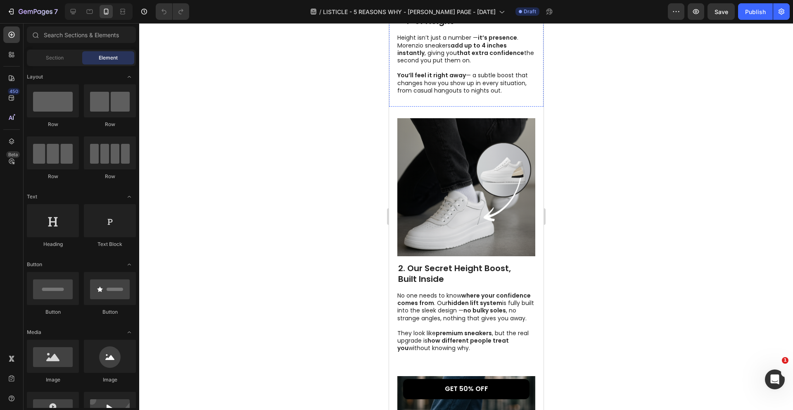
scroll to position [383, 0]
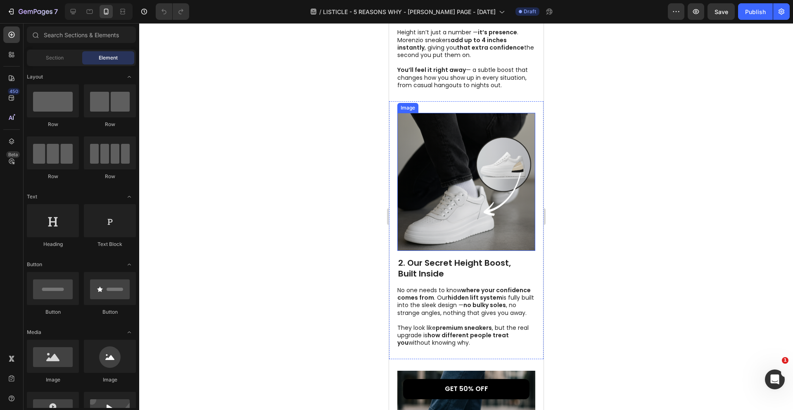
click at [480, 197] on img at bounding box center [466, 182] width 138 height 138
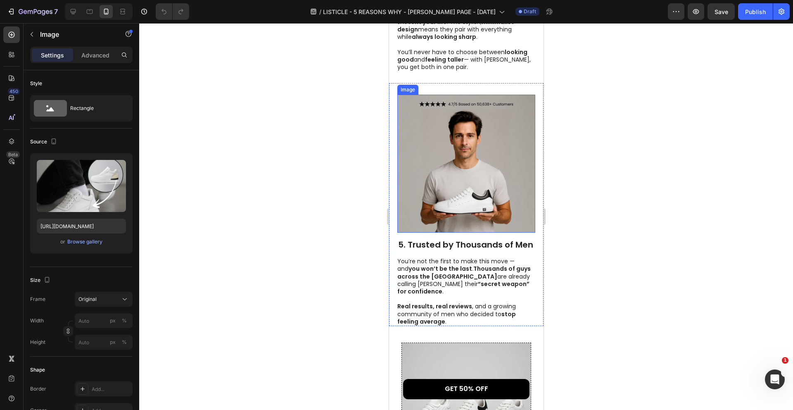
scroll to position [1163, 0]
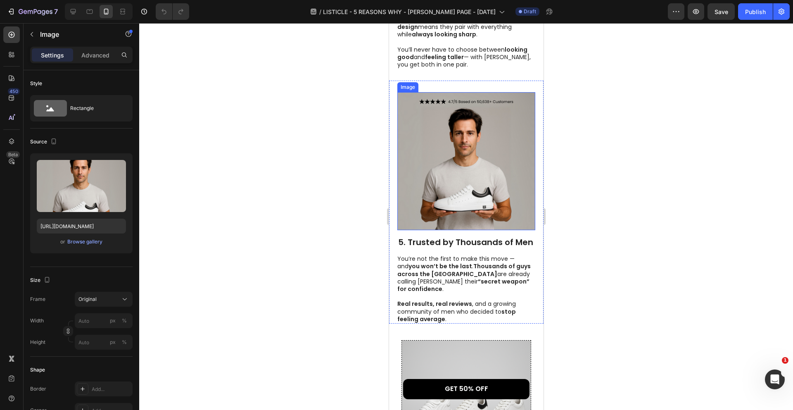
click at [467, 150] on img at bounding box center [466, 161] width 138 height 138
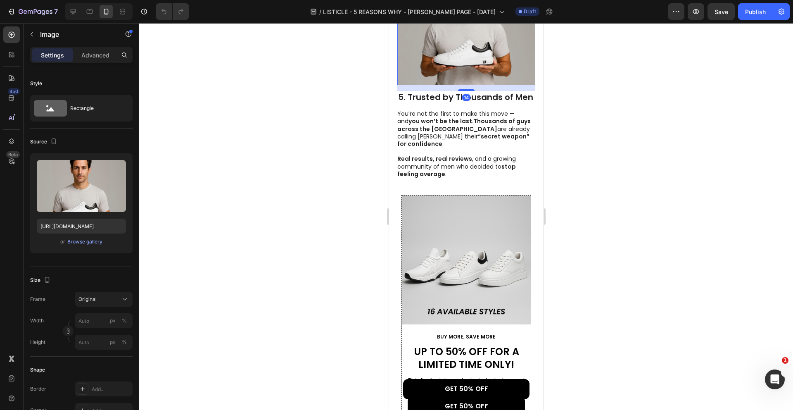
scroll to position [1309, 0]
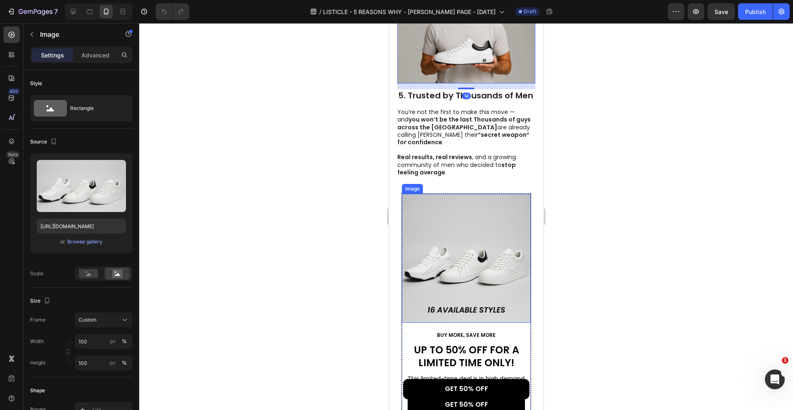
click at [463, 230] on img at bounding box center [465, 258] width 129 height 129
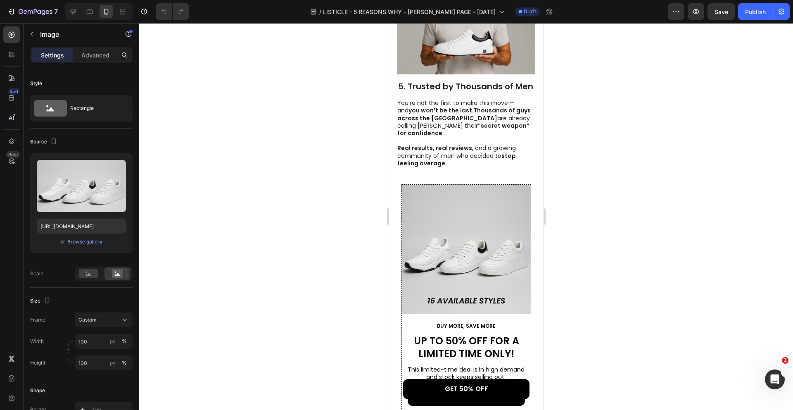
scroll to position [1358, 0]
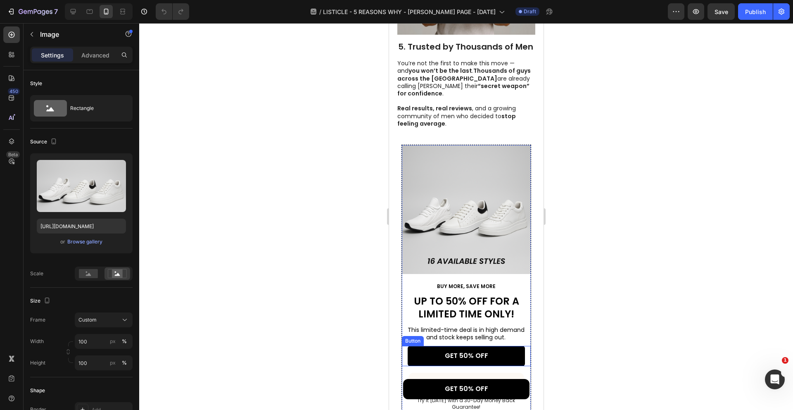
click at [498, 346] on link "GET 50% OFF" at bounding box center [465, 356] width 117 height 20
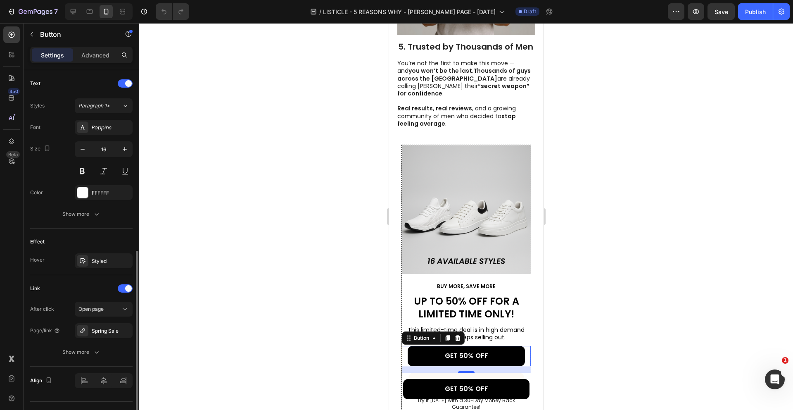
scroll to position [294, 0]
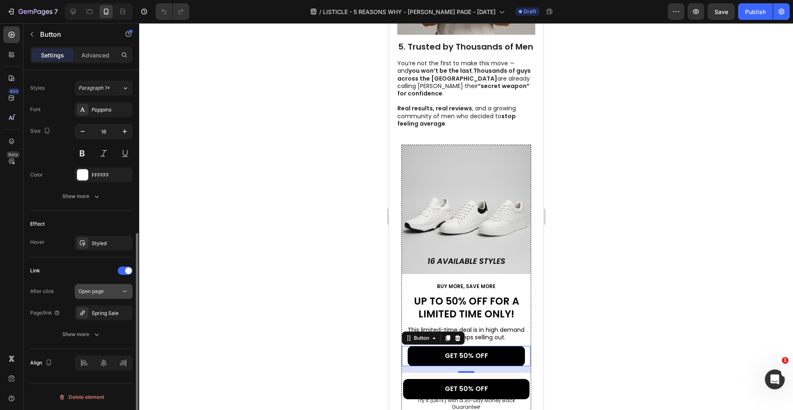
click at [105, 292] on div "Open page" at bounding box center [99, 290] width 42 height 7
click at [108, 290] on div "Open page" at bounding box center [99, 290] width 42 height 7
click at [108, 308] on div "Spring Sale" at bounding box center [104, 312] width 58 height 15
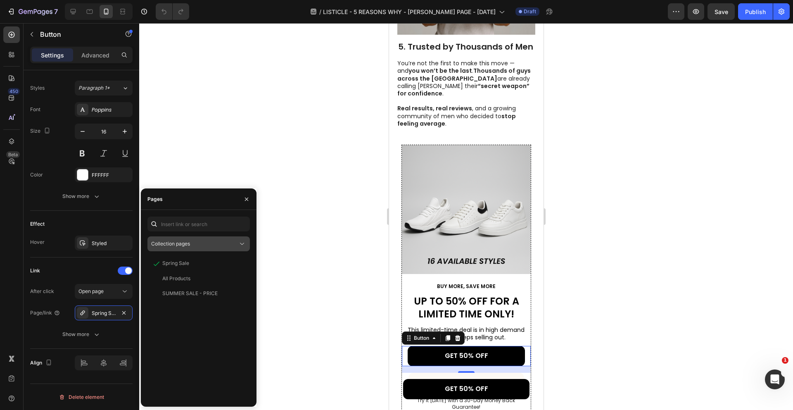
click at [215, 245] on div "Collection pages" at bounding box center [194, 243] width 87 height 7
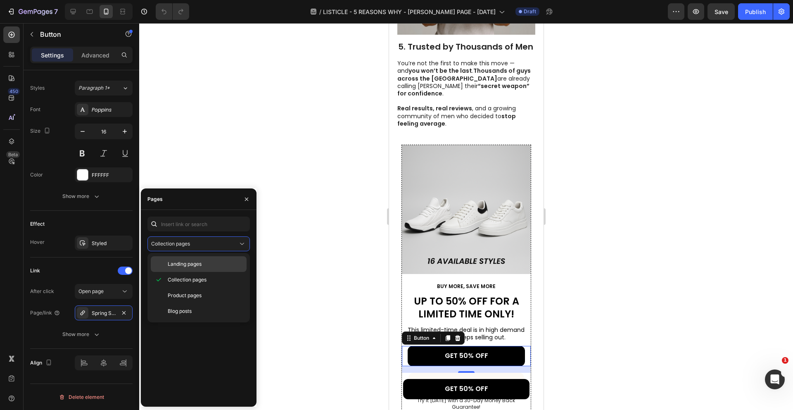
click at [209, 267] on p "Landing pages" at bounding box center [205, 263] width 75 height 7
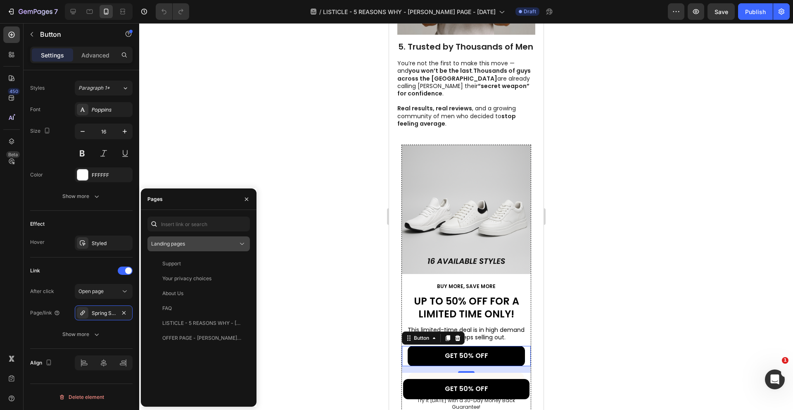
click at [218, 250] on button "Landing pages" at bounding box center [198, 243] width 102 height 15
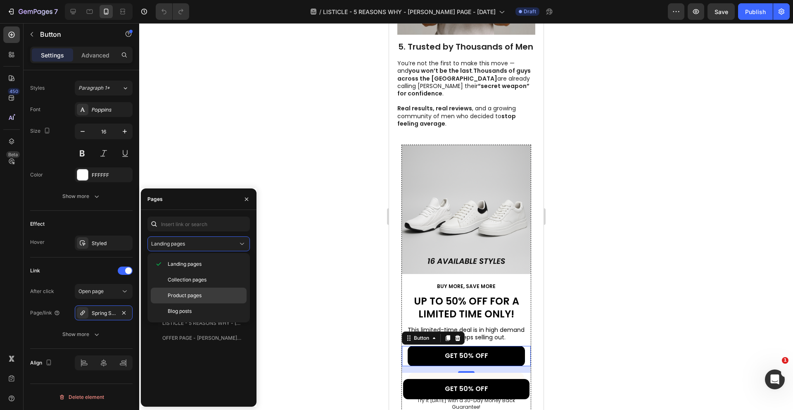
click at [216, 297] on p "Product pages" at bounding box center [205, 295] width 75 height 7
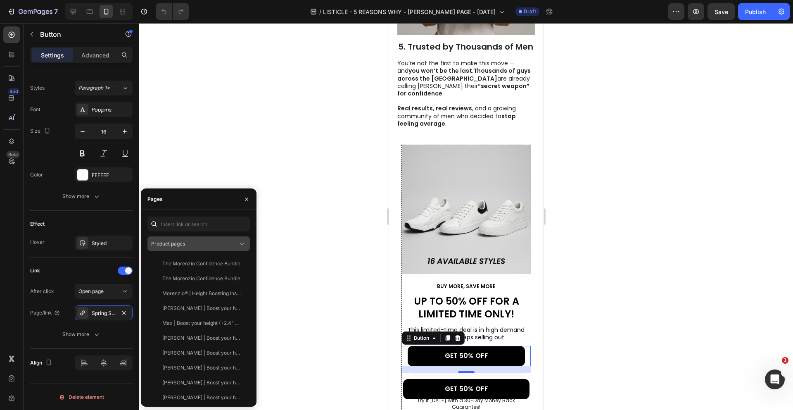
click at [215, 245] on div "Product pages" at bounding box center [194, 243] width 87 height 7
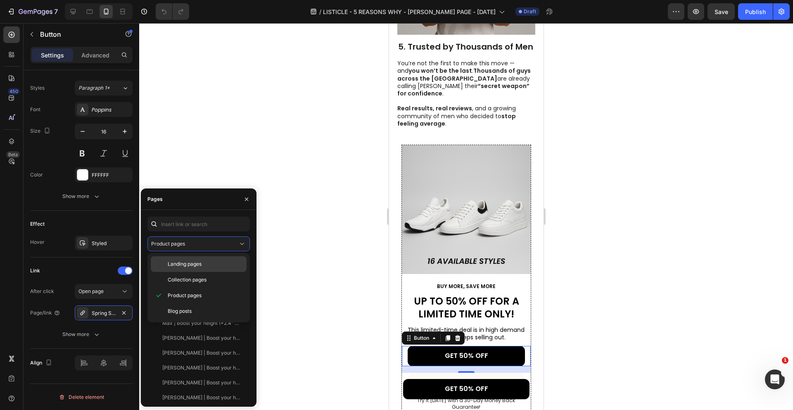
click at [209, 264] on p "Landing pages" at bounding box center [205, 263] width 75 height 7
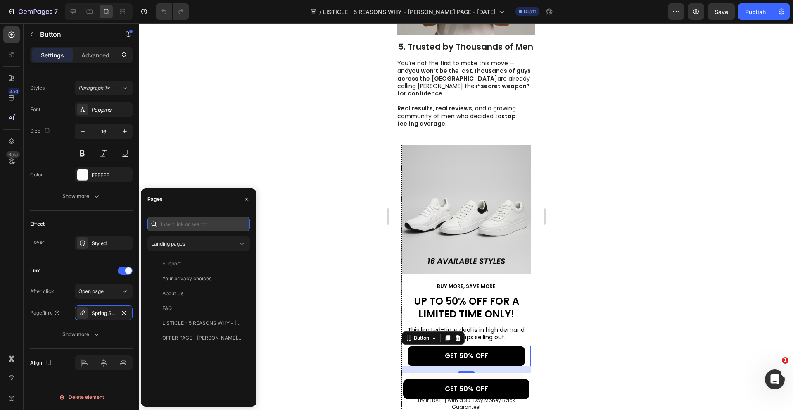
click at [210, 228] on input "text" at bounding box center [198, 223] width 102 height 15
paste input "https://morenzio.com/products/the-morenzio-confidence-bundle"
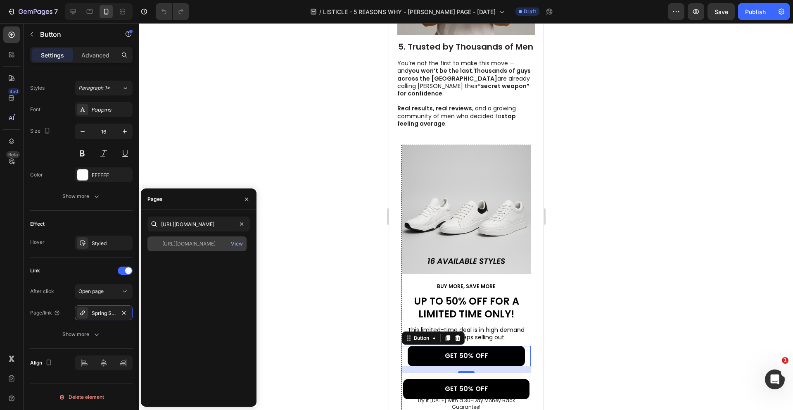
scroll to position [0, 0]
click at [218, 248] on div "https://morenzio.com/products/the-morenzio-confidence-bundle View" at bounding box center [196, 243] width 99 height 15
click at [211, 228] on input "https://morenzio.com/products/the-morenzio-confidence-bundle" at bounding box center [198, 223] width 102 height 15
paste input "ages/offer-pag"
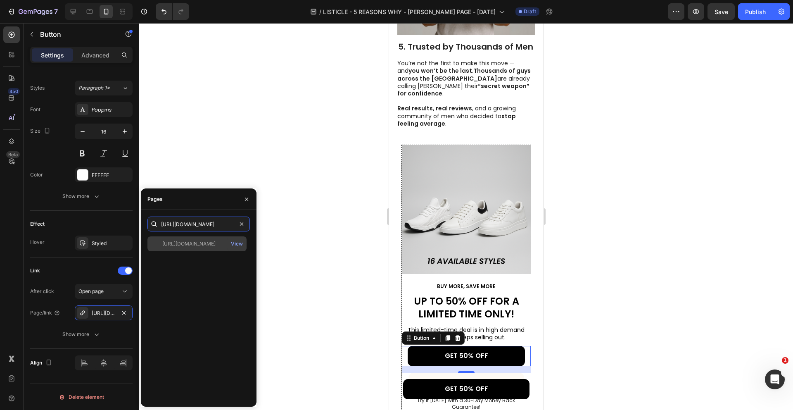
type input "https://morenzio.com/pages/offer-page-bundle"
click at [214, 250] on div "https://morenzio.com/pages/offer-page-bundle View" at bounding box center [196, 243] width 99 height 15
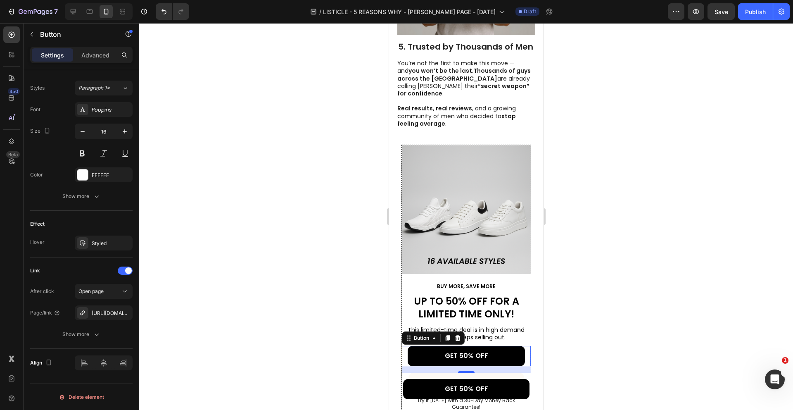
click at [275, 254] on div at bounding box center [466, 216] width 654 height 387
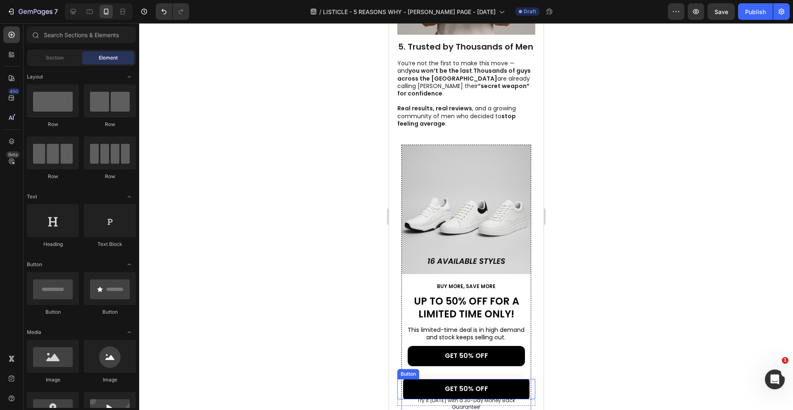
click at [409, 384] on link "GET 50% OFF" at bounding box center [466, 389] width 126 height 20
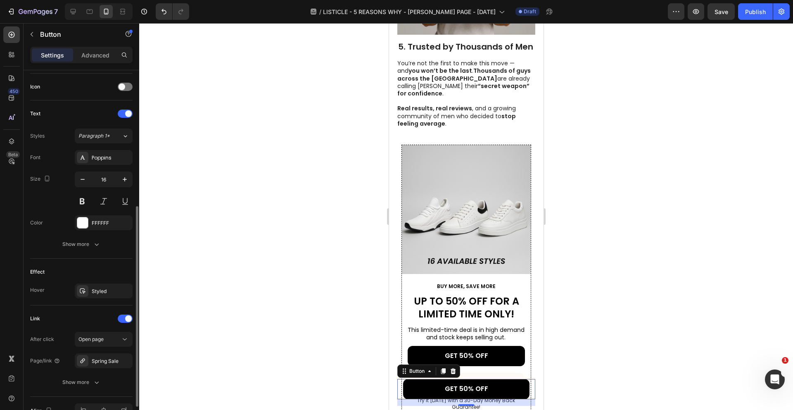
scroll to position [294, 0]
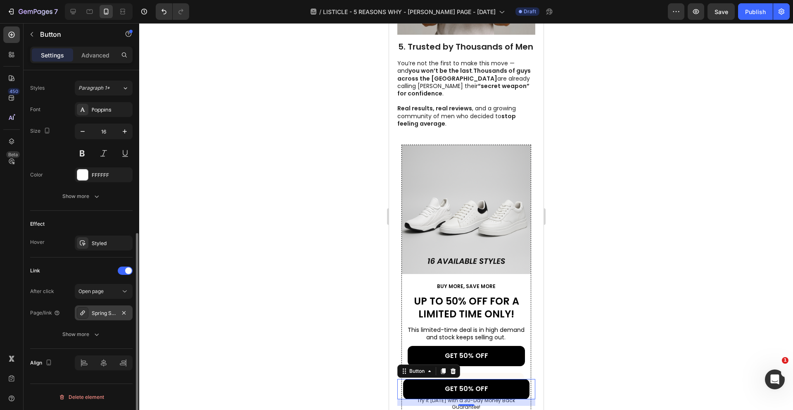
click at [108, 312] on div "Spring Sale" at bounding box center [104, 312] width 24 height 7
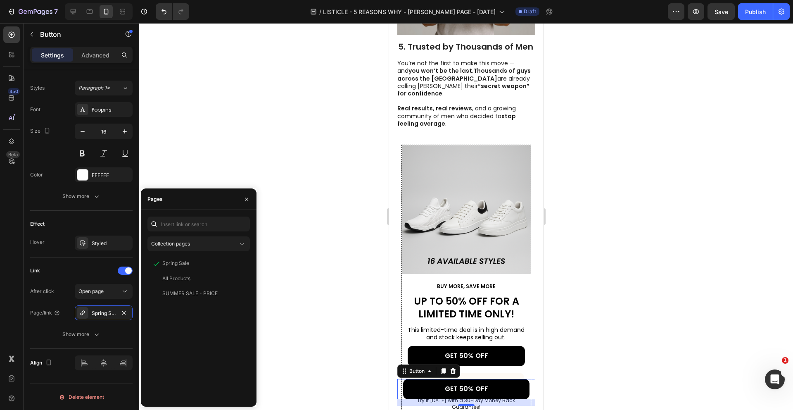
click at [212, 231] on div "Collection pages Spring Sale View All Products View SUMMER SALE - PRICE View" at bounding box center [198, 307] width 102 height 183
click at [212, 223] on input "text" at bounding box center [198, 223] width 102 height 15
paste input "https://morenzio.com/pages/offer-page-bundle"
type input "https://morenzio.com/pages/offer-page-bundle"
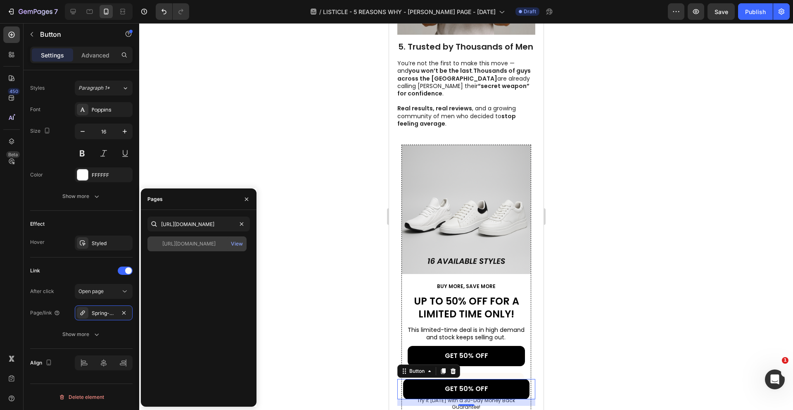
scroll to position [0, 0]
click at [216, 245] on div "https://morenzio.com/pages/offer-page-bundle" at bounding box center [188, 243] width 53 height 7
click at [246, 196] on icon "button" at bounding box center [246, 199] width 7 height 7
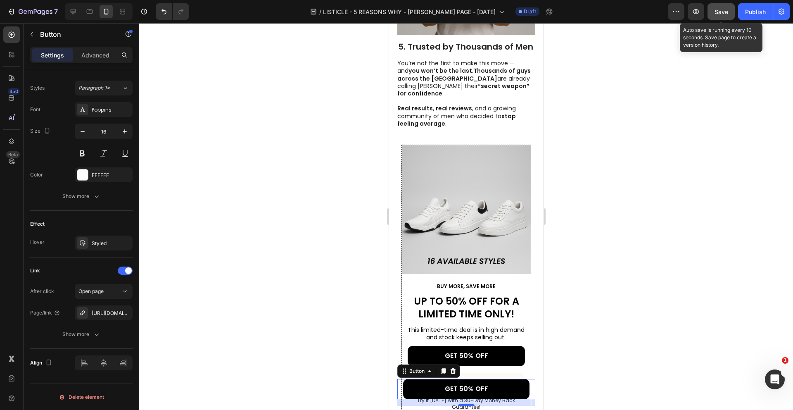
click at [717, 14] on span "Save" at bounding box center [721, 11] width 14 height 7
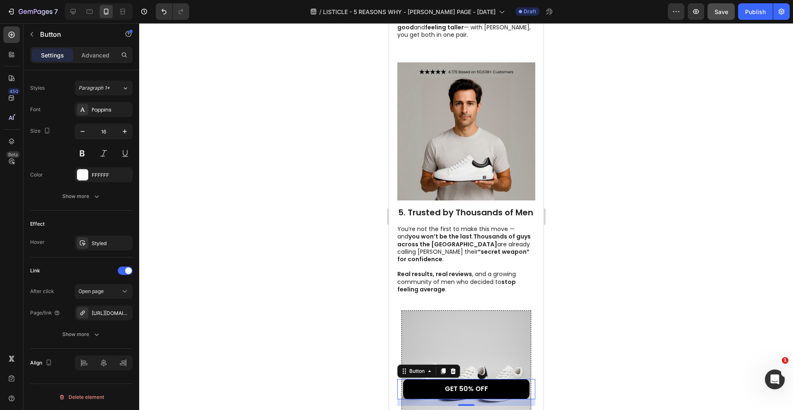
scroll to position [1193, 0]
click at [582, 145] on div at bounding box center [466, 216] width 654 height 387
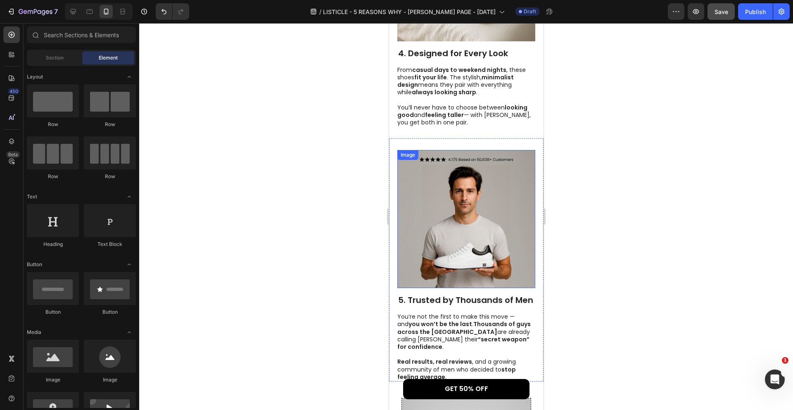
scroll to position [1096, 0]
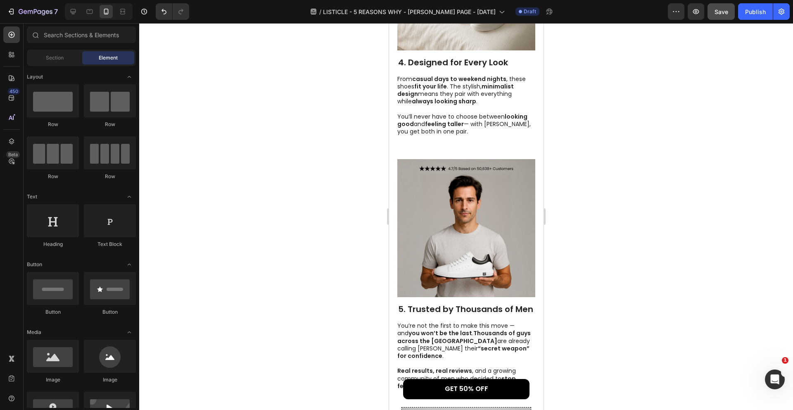
click at [593, 173] on div at bounding box center [466, 216] width 654 height 387
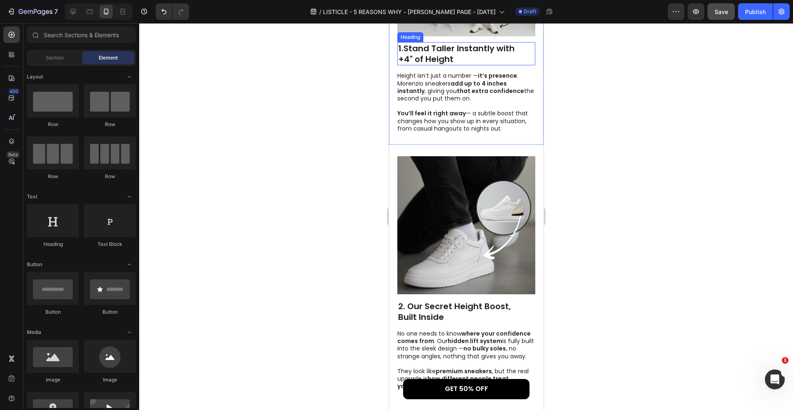
scroll to position [358, 0]
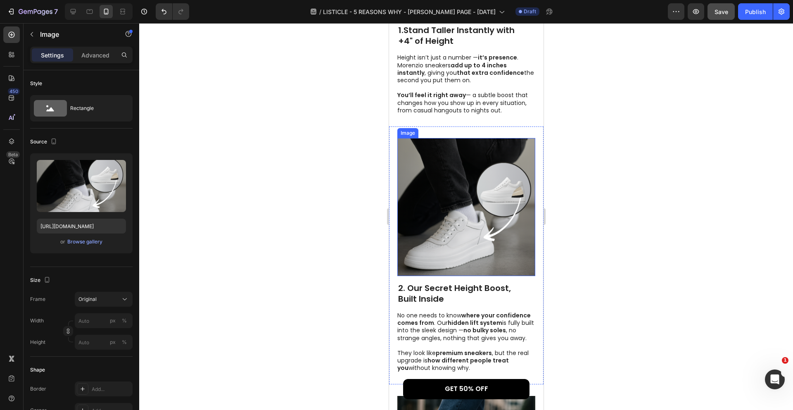
click at [470, 209] on img at bounding box center [466, 207] width 138 height 138
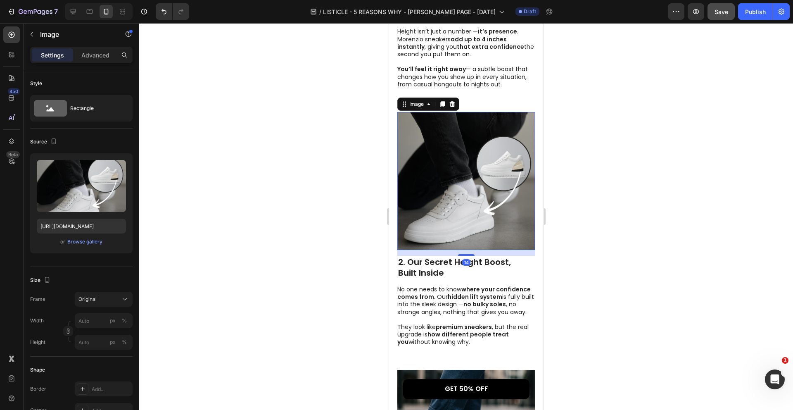
scroll to position [394, 0]
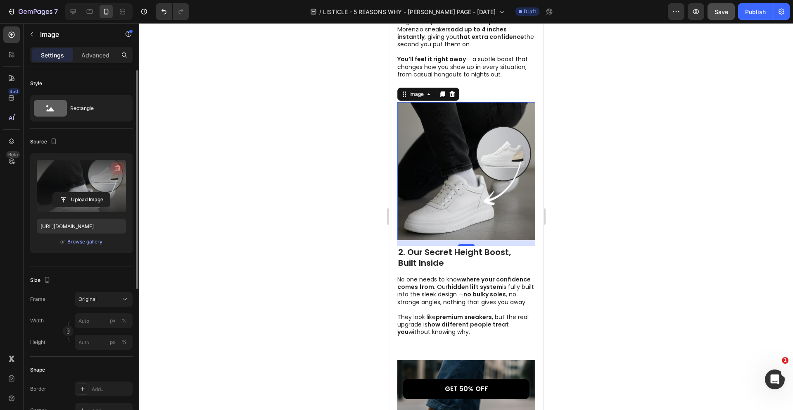
click at [117, 166] on icon "button" at bounding box center [117, 168] width 5 height 6
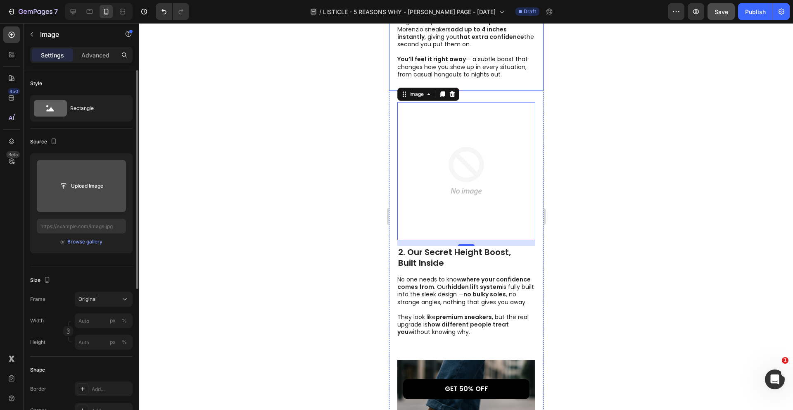
click at [97, 189] on input "file" at bounding box center [81, 186] width 57 height 14
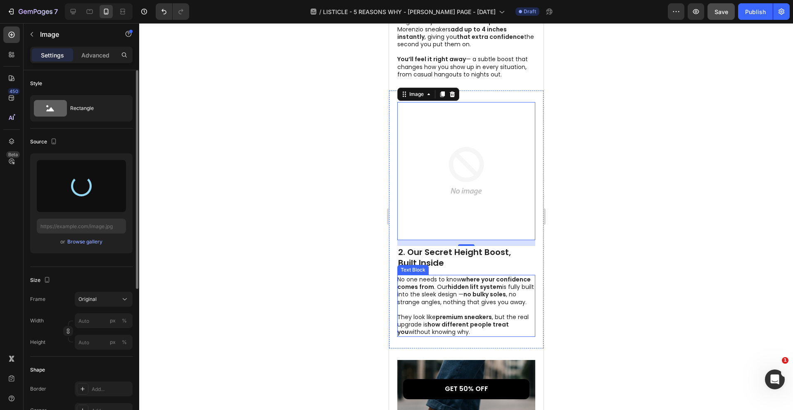
type input "https://cdn.shopify.com/s/files/1/0940/0008/7375/files/gempages_580199797957329…"
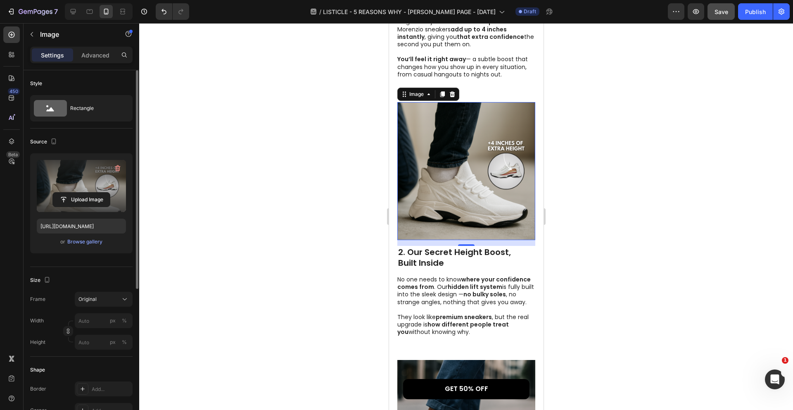
click at [575, 230] on div at bounding box center [466, 216] width 654 height 387
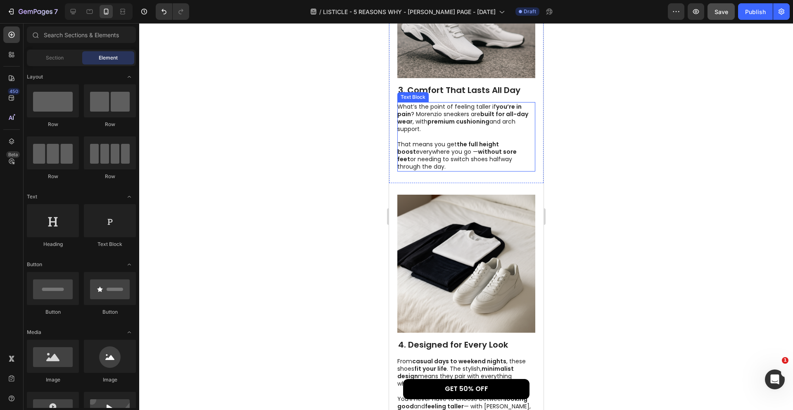
scroll to position [818, 0]
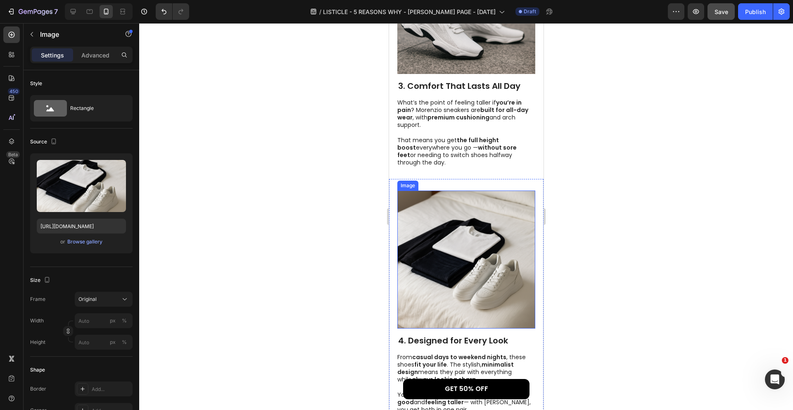
click at [496, 238] on img at bounding box center [466, 259] width 138 height 138
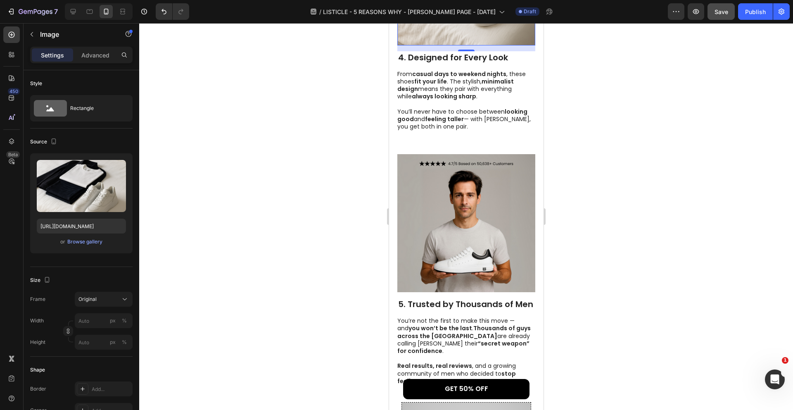
scroll to position [1108, 0]
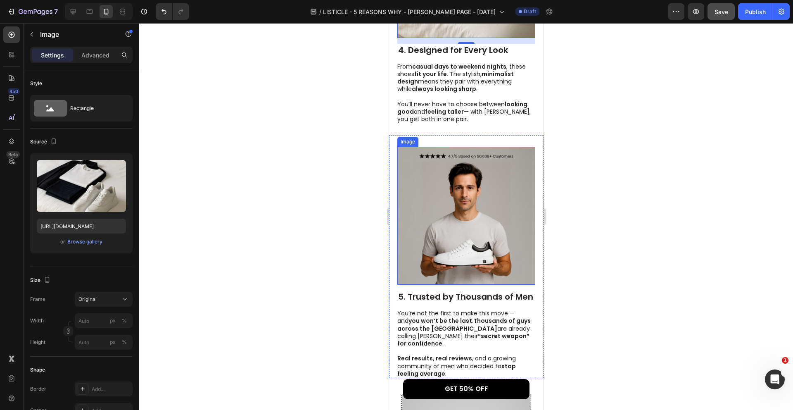
click at [425, 179] on img at bounding box center [466, 216] width 138 height 138
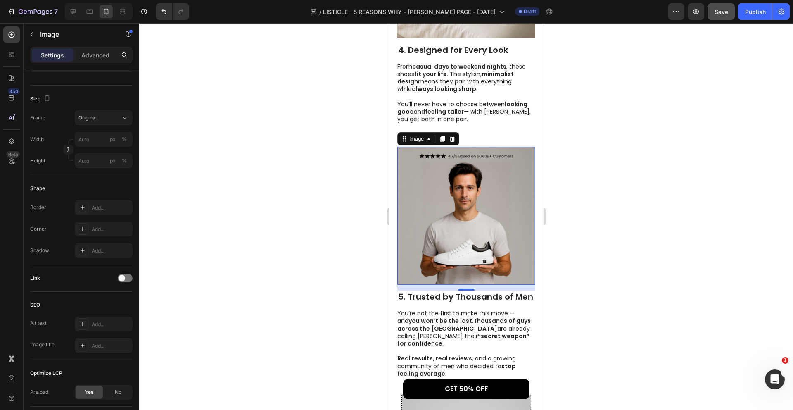
click at [444, 191] on img at bounding box center [466, 216] width 138 height 138
click at [453, 136] on icon at bounding box center [451, 139] width 5 height 6
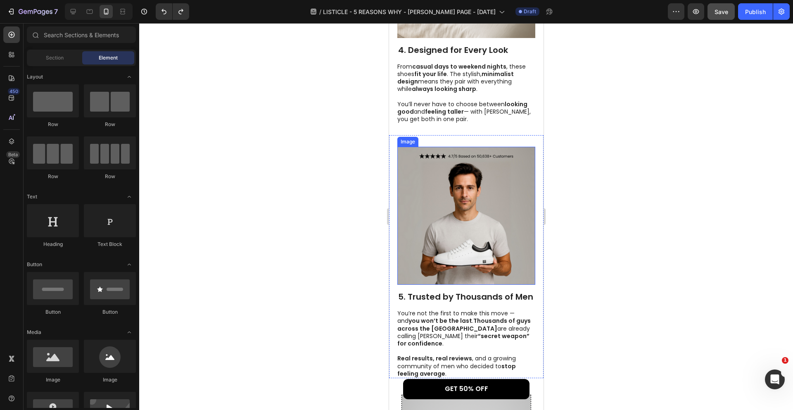
click at [447, 168] on img at bounding box center [466, 216] width 138 height 138
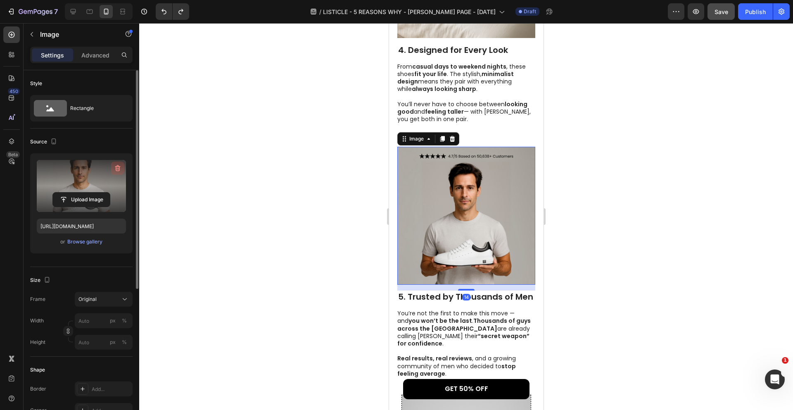
click at [117, 170] on icon "button" at bounding box center [118, 168] width 8 height 8
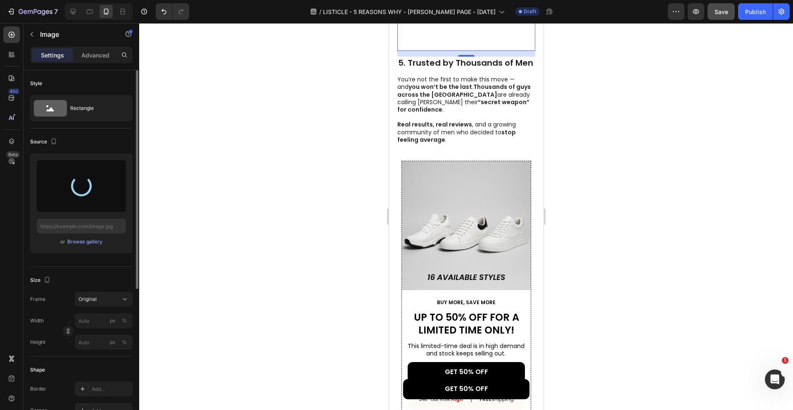
scroll to position [1351, 0]
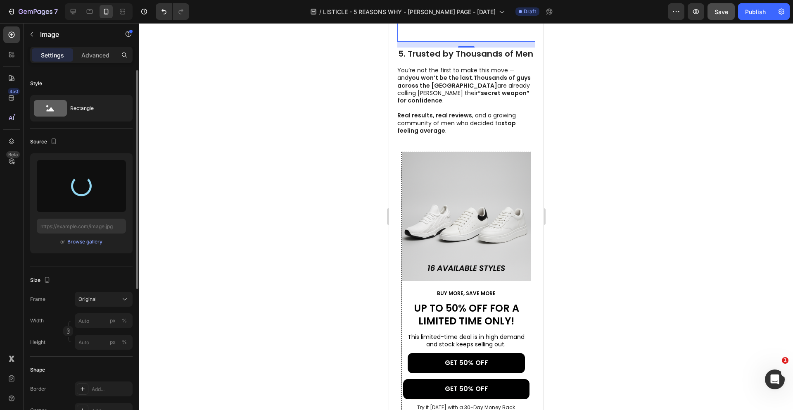
type input "https://cdn.shopify.com/s/files/1/0940/0008/7375/files/gempages_580199797957329…"
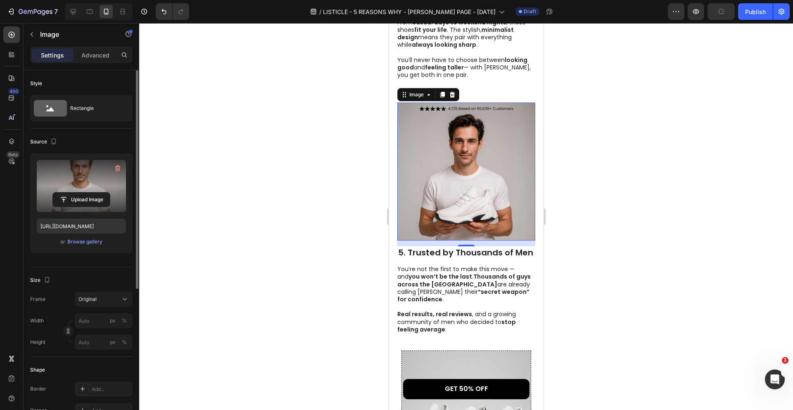
scroll to position [1144, 0]
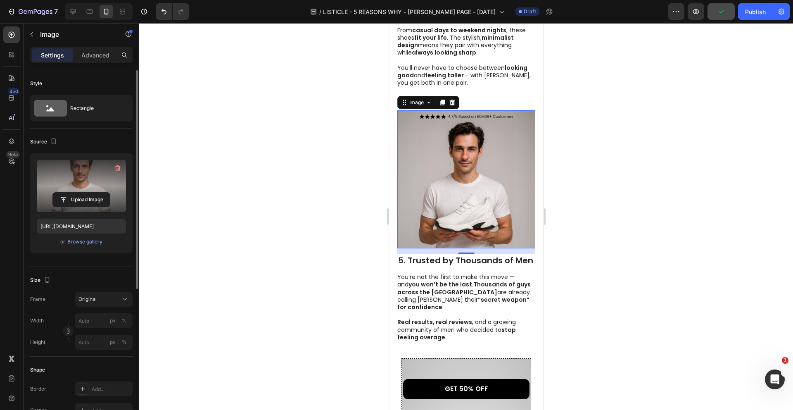
click at [558, 124] on div at bounding box center [466, 216] width 654 height 387
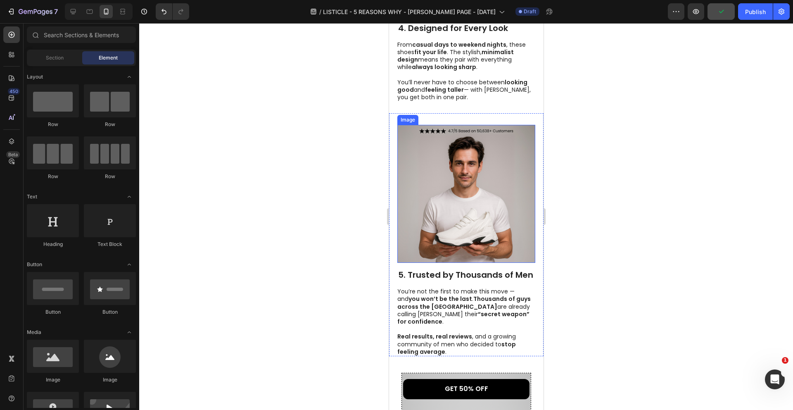
scroll to position [1428, 0]
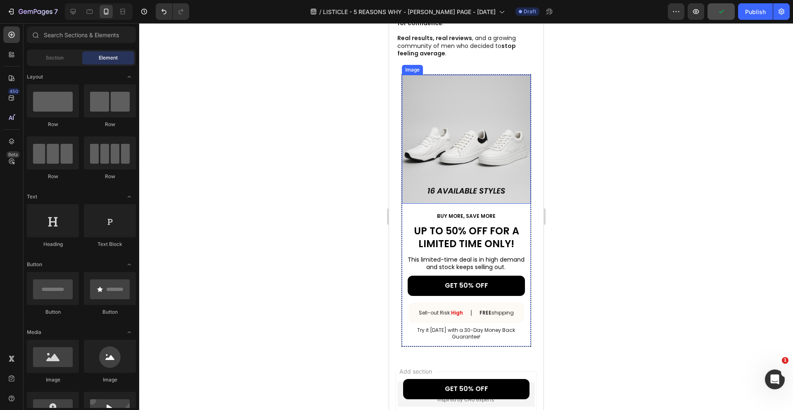
click at [492, 151] on img at bounding box center [465, 139] width 129 height 129
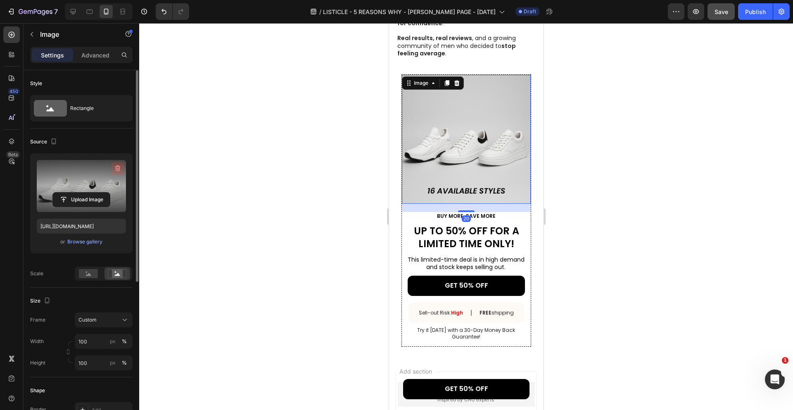
click at [116, 166] on icon "button" at bounding box center [118, 168] width 8 height 8
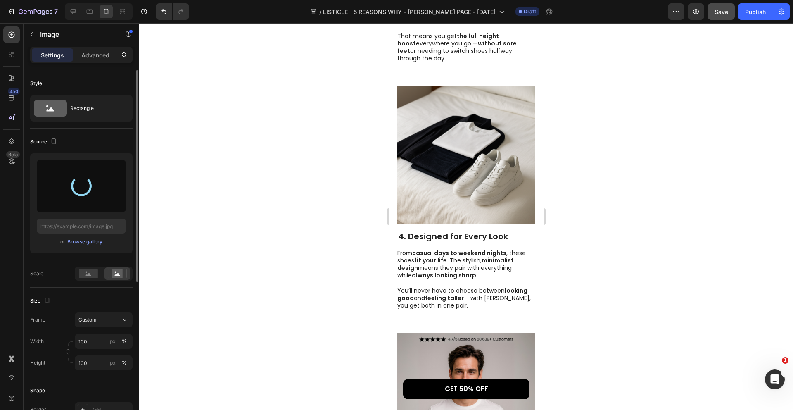
scroll to position [922, 0]
type input "https://cdn.shopify.com/s/files/1/0940/0008/7375/files/gempages_580199797957329…"
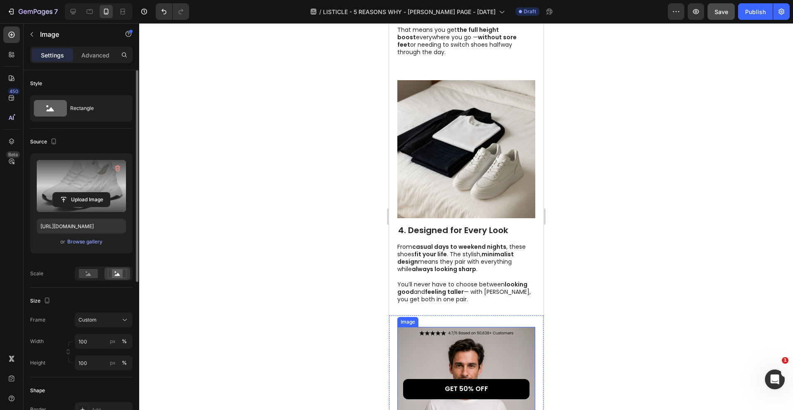
scroll to position [899, 0]
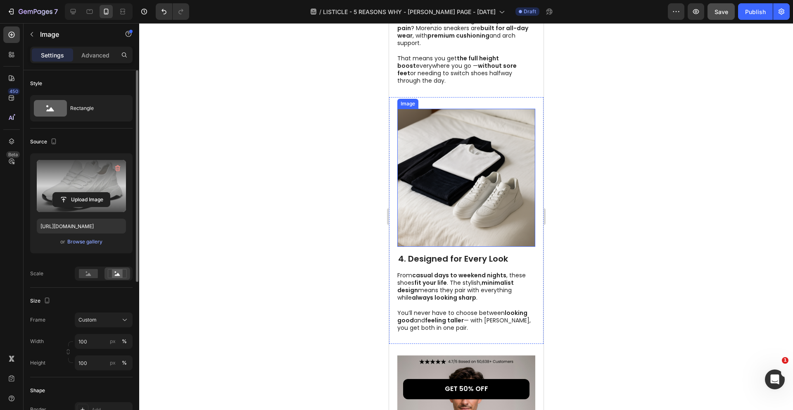
click at [496, 188] on img at bounding box center [466, 178] width 138 height 138
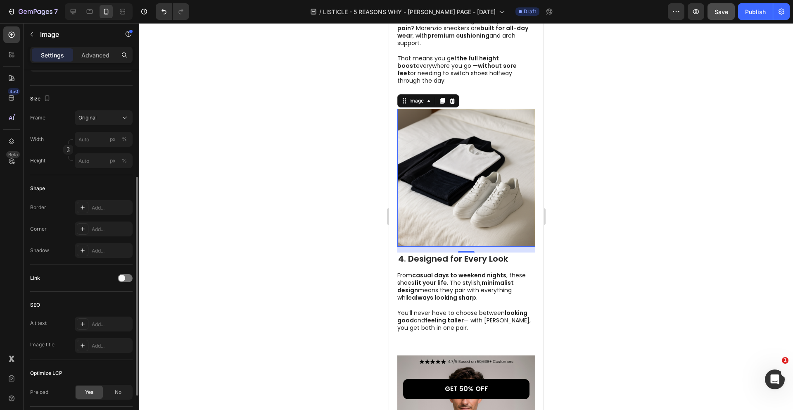
scroll to position [0, 0]
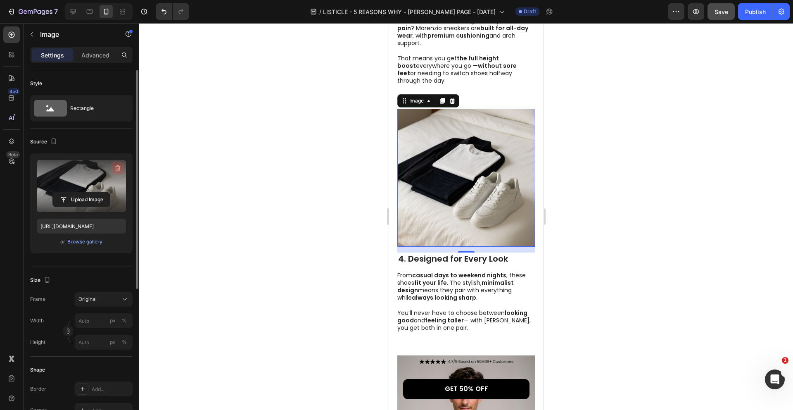
click at [119, 163] on button "button" at bounding box center [117, 167] width 13 height 13
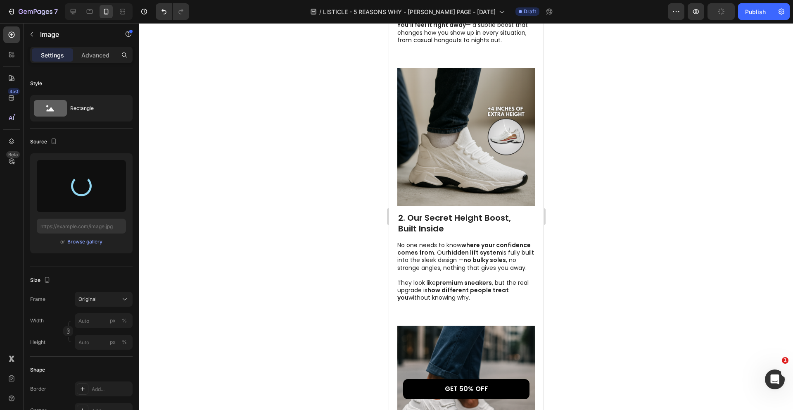
scroll to position [429, 0]
type input "https://cdn.shopify.com/s/files/1/0940/0008/7375/files/gempages_580199797957329…"
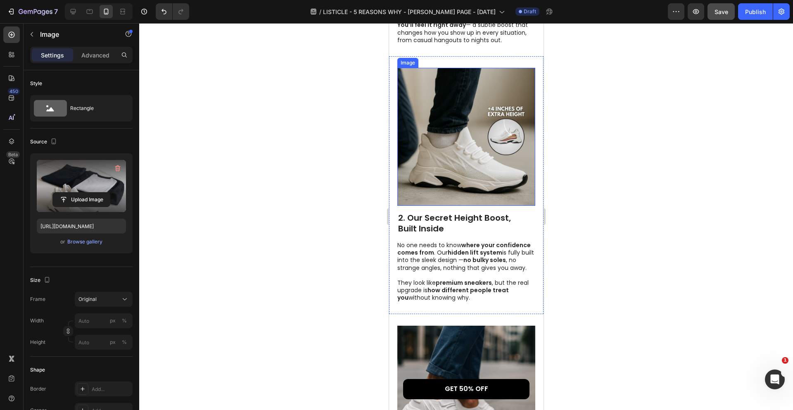
scroll to position [361, 0]
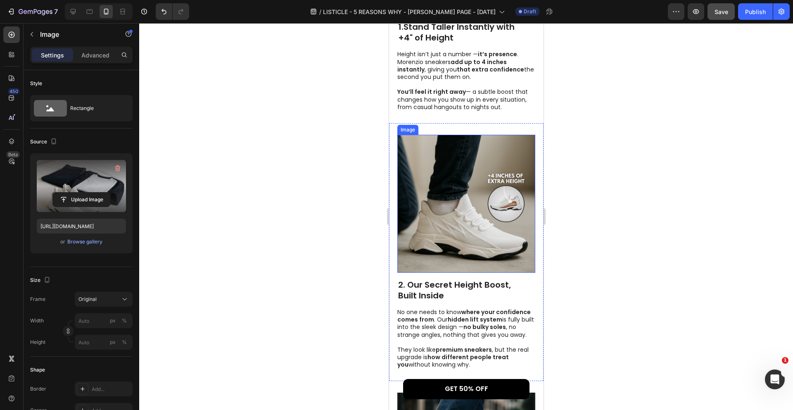
click at [466, 204] on img at bounding box center [466, 204] width 138 height 138
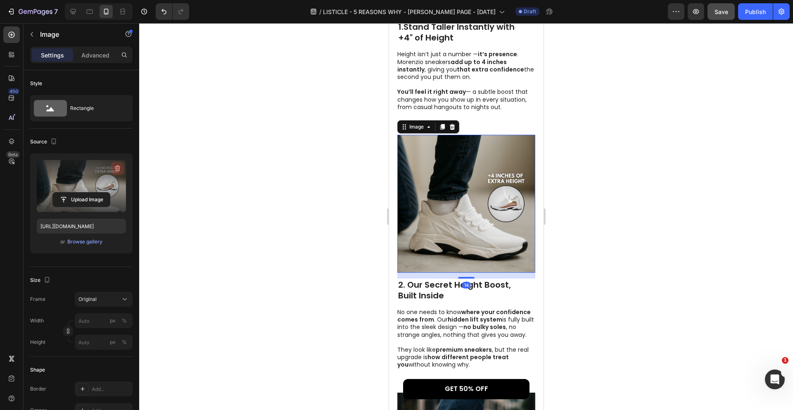
click at [115, 167] on icon "button" at bounding box center [118, 168] width 8 height 8
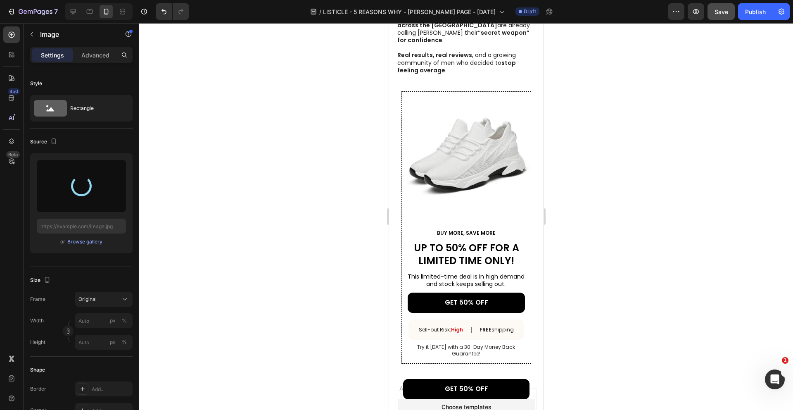
scroll to position [1412, 0]
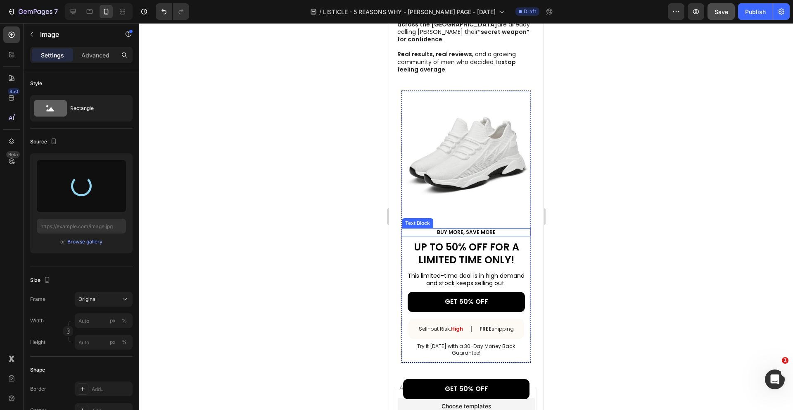
click at [482, 202] on div "Image BUY MORE, SAVE MORE Text Block UP TO 50% OFF FOR A LIMITED TIME ONLY! Hea…" at bounding box center [465, 224] width 129 height 266
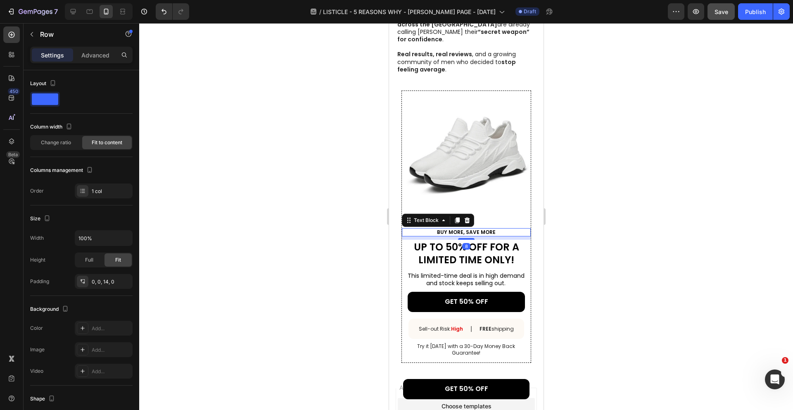
click at [482, 228] on strong "BUY MORE, SAVE MORE" at bounding box center [466, 231] width 59 height 7
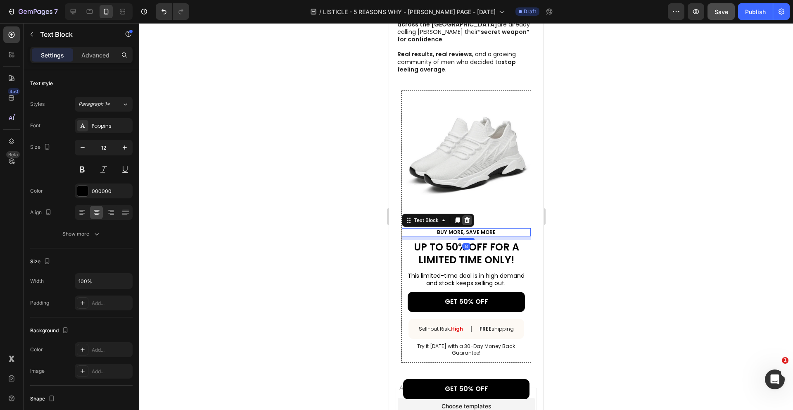
click at [465, 217] on icon at bounding box center [466, 220] width 5 height 6
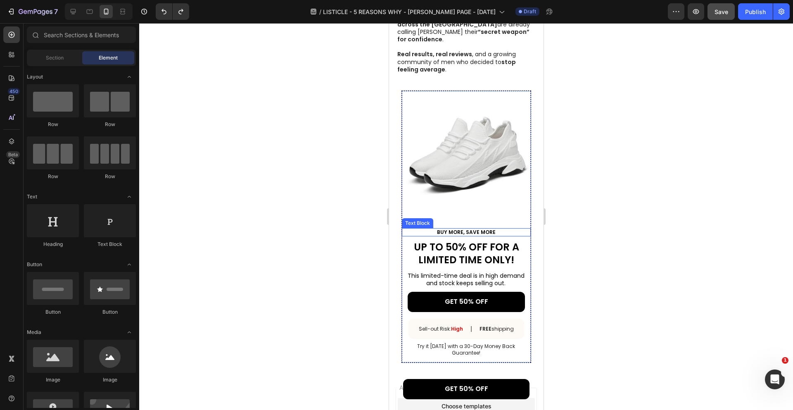
click at [494, 229] on p "BUY MORE, SAVE MORE" at bounding box center [465, 232] width 127 height 7
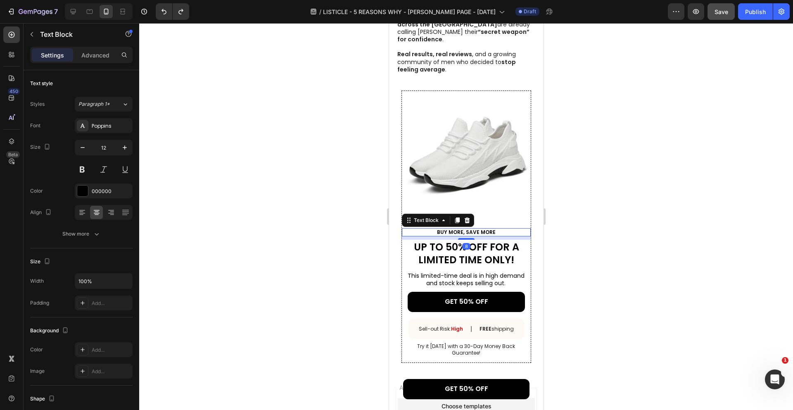
click at [494, 229] on p "BUY MORE, SAVE MORE" at bounding box center [465, 232] width 127 height 7
click at [671, 242] on div at bounding box center [466, 216] width 654 height 387
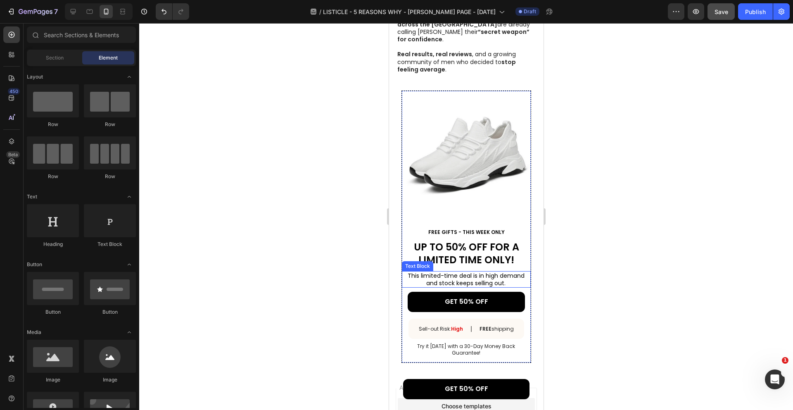
scroll to position [1404, 0]
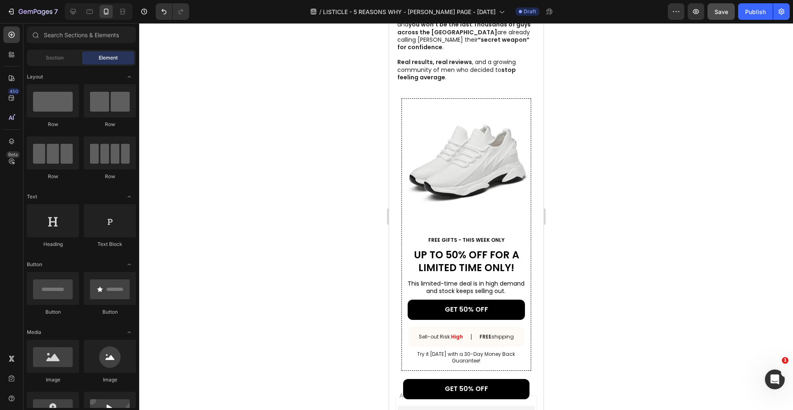
click at [566, 242] on div at bounding box center [466, 216] width 654 height 387
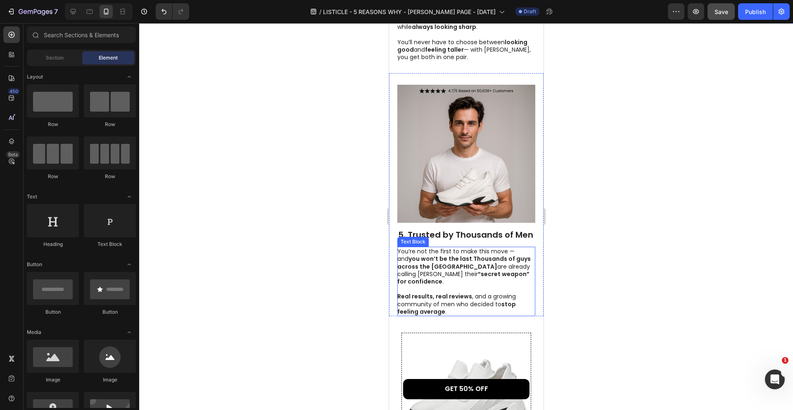
scroll to position [1505, 0]
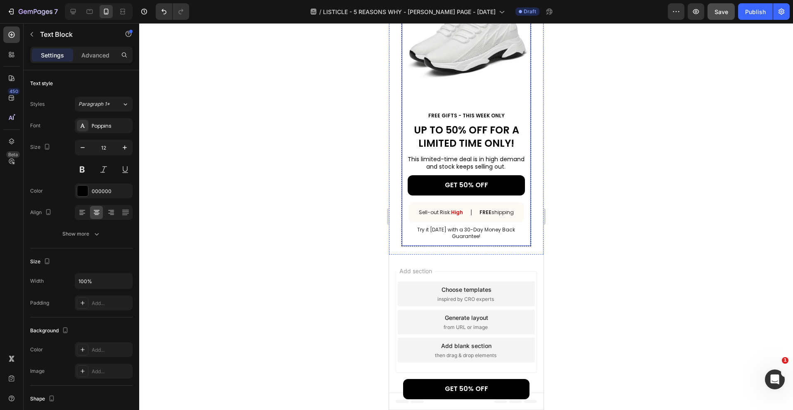
click at [470, 117] on strong "FREE GIFTS - THIS WEEK ONLY" at bounding box center [466, 115] width 76 height 7
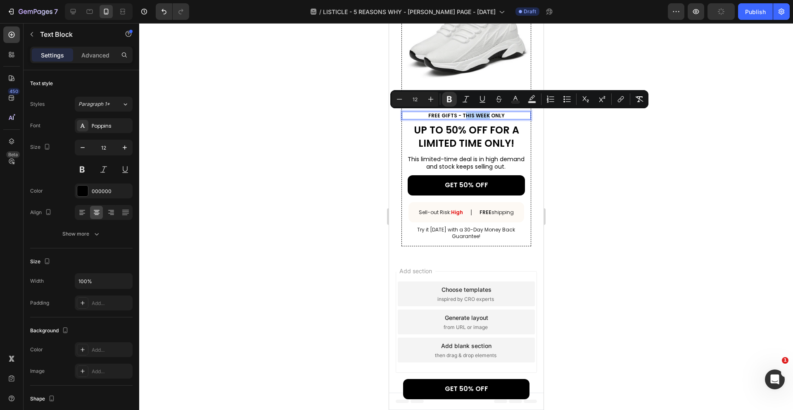
drag, startPoint x: 487, startPoint y: 115, endPoint x: 463, endPoint y: 115, distance: 24.0
click at [463, 115] on strong "FREE GIFTS - THIS WEEK ONLY" at bounding box center [466, 115] width 76 height 7
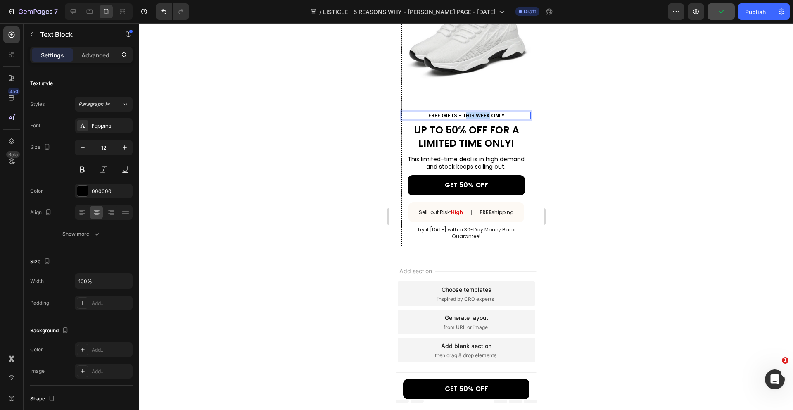
drag, startPoint x: 464, startPoint y: 116, endPoint x: 487, endPoint y: 116, distance: 23.1
click at [487, 116] on strong "FREE GIFTS - THIS WEEK ONLY" at bounding box center [466, 115] width 76 height 7
click at [595, 130] on div at bounding box center [466, 216] width 654 height 387
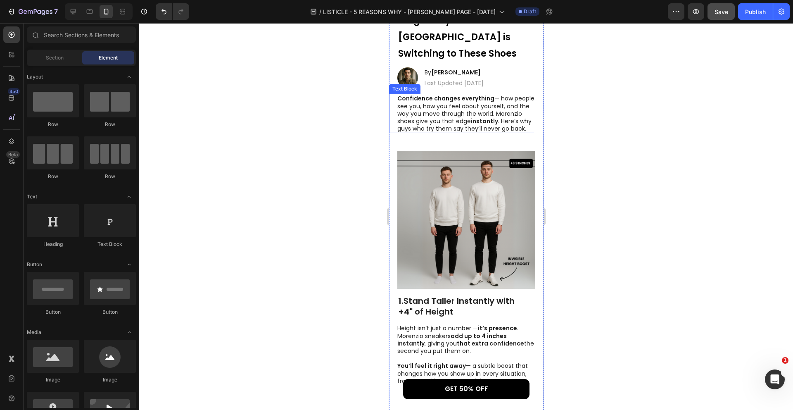
scroll to position [87, 0]
click at [70, 11] on icon at bounding box center [73, 11] width 8 height 8
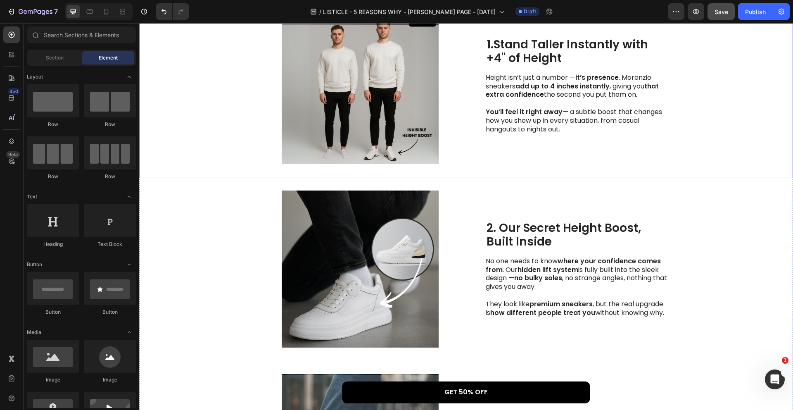
scroll to position [259, 0]
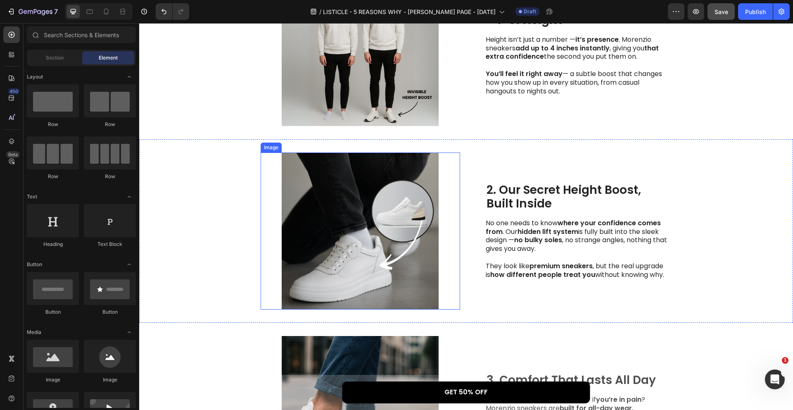
click at [401, 212] on img at bounding box center [360, 230] width 199 height 157
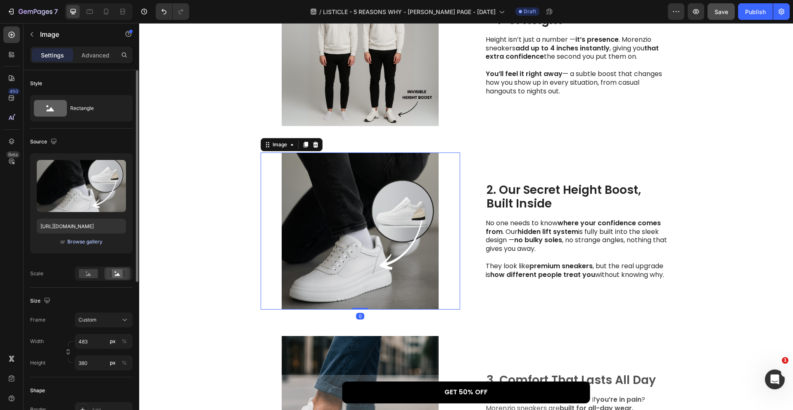
click at [95, 240] on div "Browse gallery" at bounding box center [84, 241] width 35 height 7
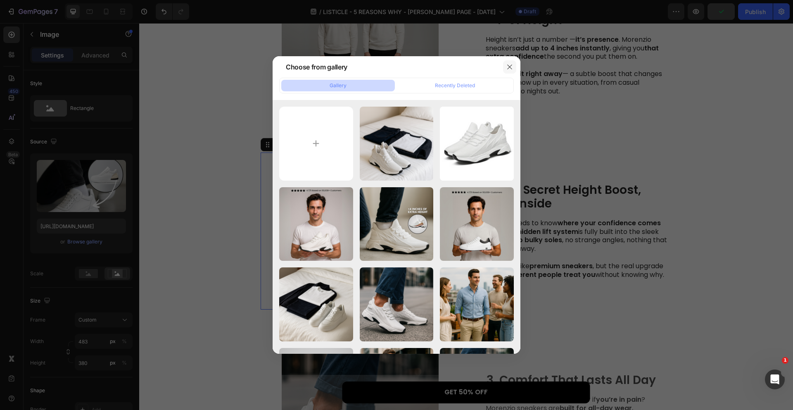
click at [514, 69] on button "button" at bounding box center [509, 66] width 13 height 13
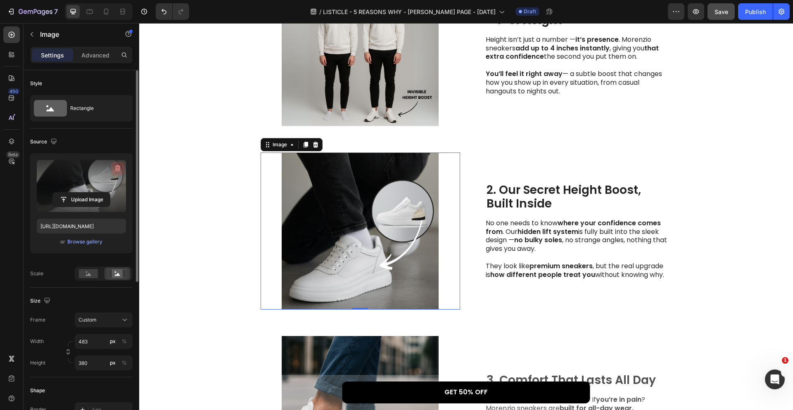
click at [112, 164] on button "button" at bounding box center [117, 167] width 13 height 13
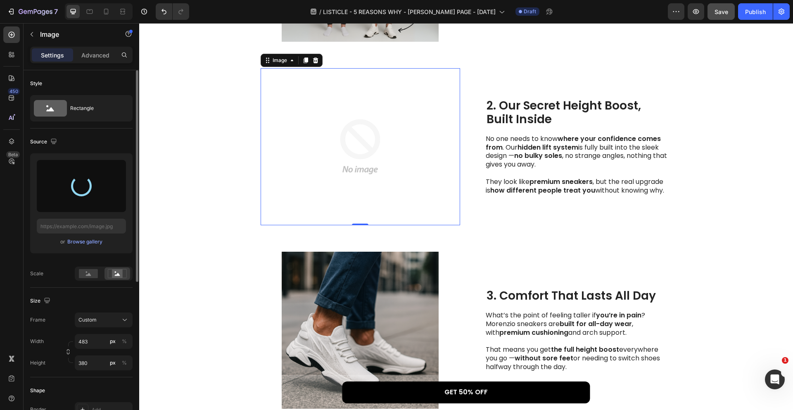
scroll to position [339, 0]
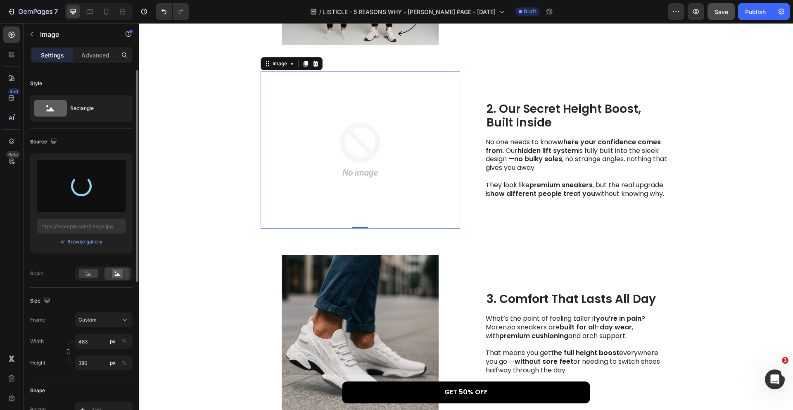
type input "https://cdn.shopify.com/s/files/1/0940/0008/7375/files/gempages_580199797957329…"
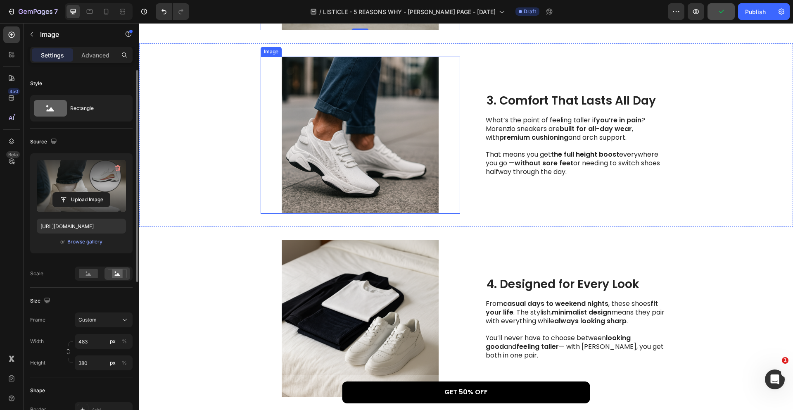
scroll to position [548, 0]
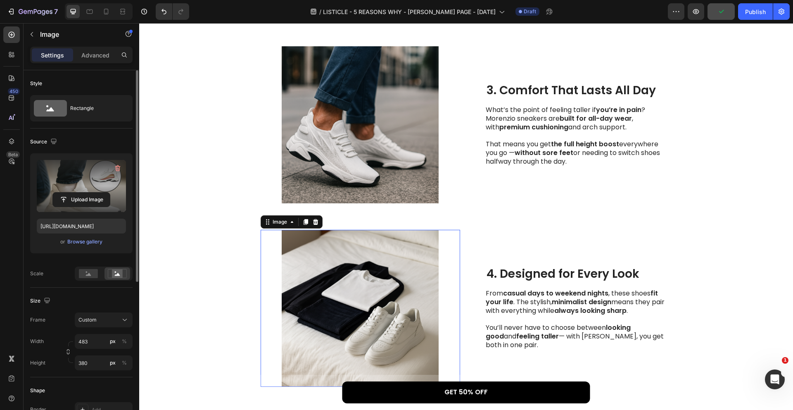
click at [370, 258] on img at bounding box center [360, 308] width 199 height 157
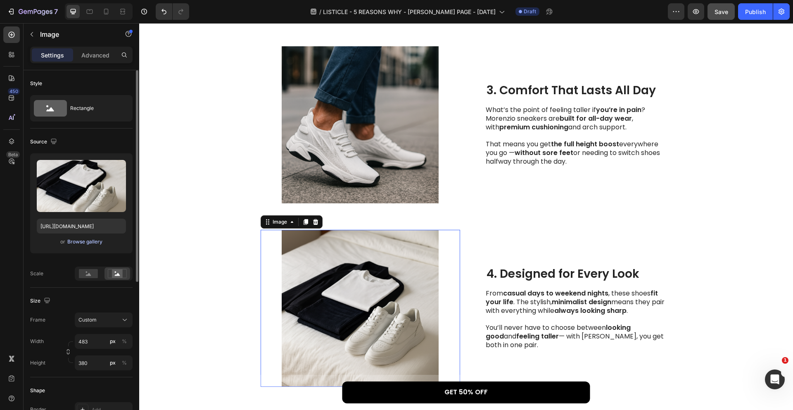
click at [95, 239] on div "Browse gallery" at bounding box center [84, 241] width 35 height 7
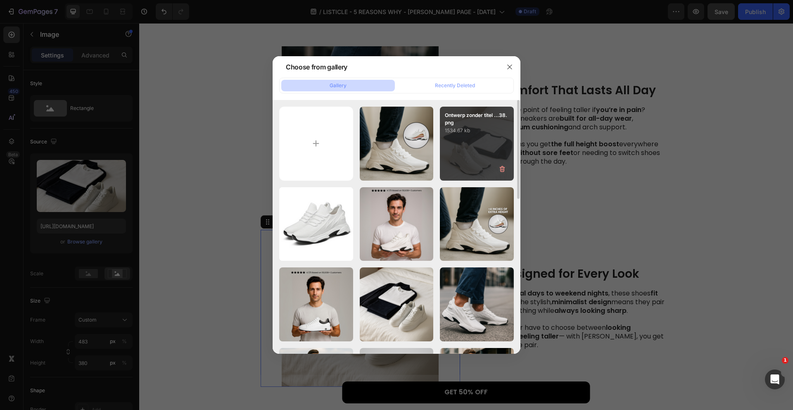
click at [466, 148] on div "Ontwerp zonder titel ...38.png 1534.67 kb" at bounding box center [477, 144] width 74 height 74
type input "https://cdn.shopify.com/s/files/1/0940/0008/7375/files/gempages_580199797957329…"
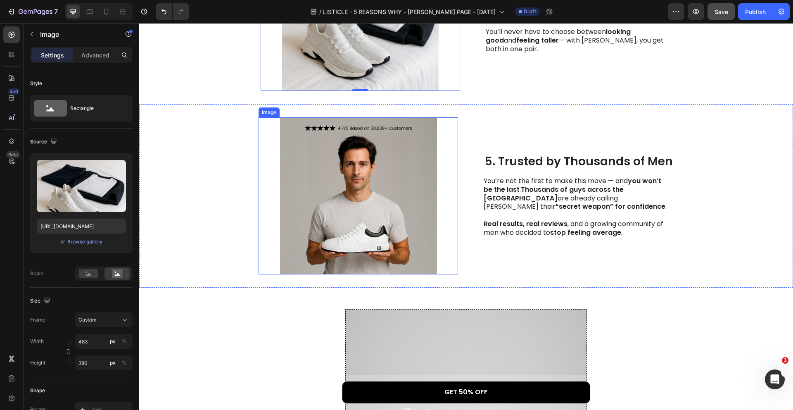
scroll to position [847, 0]
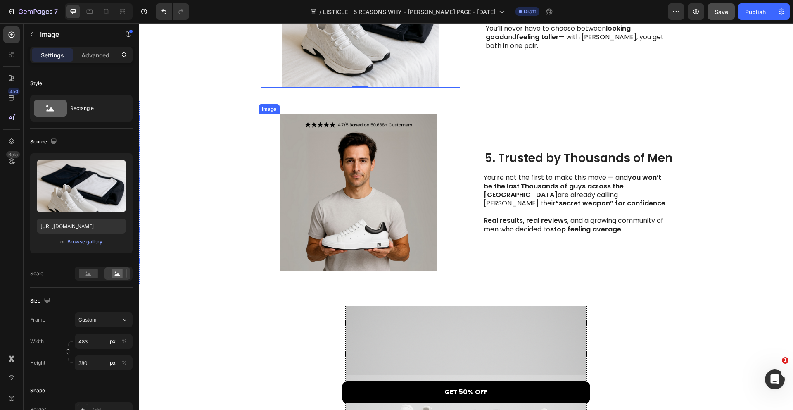
click at [401, 185] on img at bounding box center [358, 192] width 199 height 157
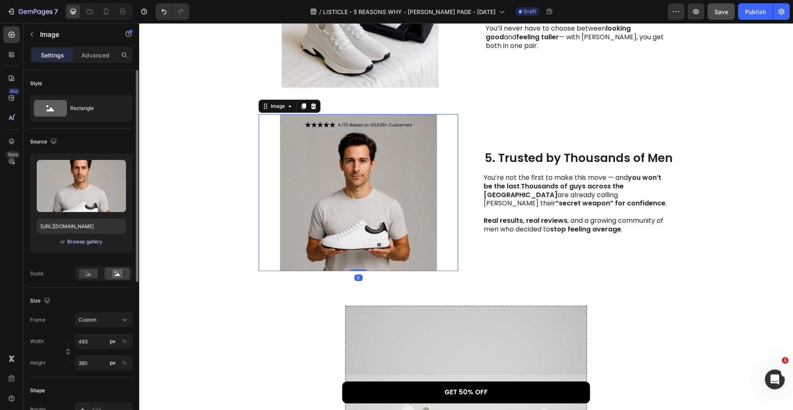
click at [96, 244] on div "Browse gallery" at bounding box center [84, 241] width 35 height 7
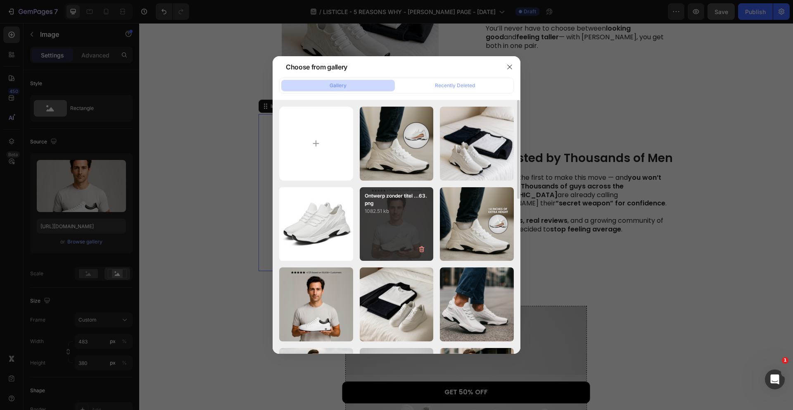
click at [406, 209] on p "1082.51 kb" at bounding box center [397, 211] width 64 height 8
type input "https://cdn.shopify.com/s/files/1/0940/0008/7375/files/gempages_580199797957329…"
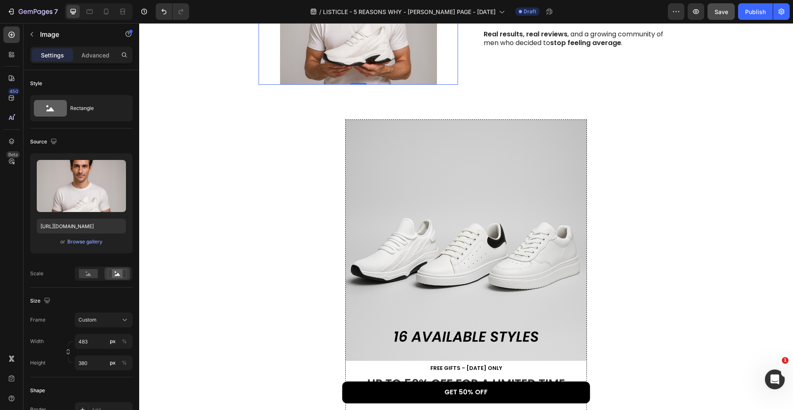
scroll to position [1052, 0]
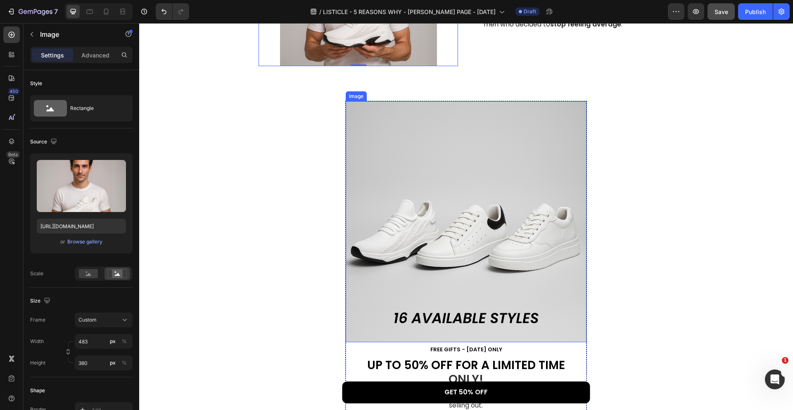
click at [468, 216] on img at bounding box center [466, 221] width 241 height 241
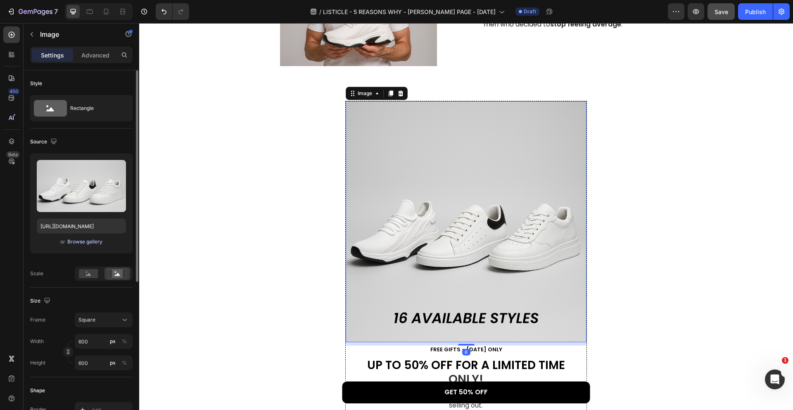
click at [98, 242] on div "Browse gallery" at bounding box center [84, 241] width 35 height 7
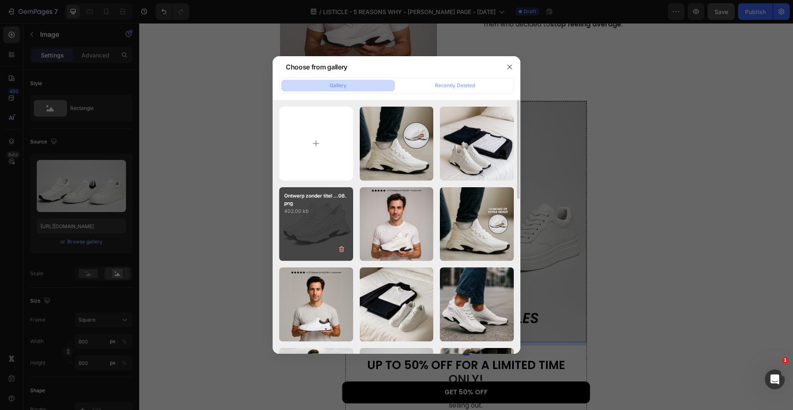
click at [318, 216] on div "Ontwerp zonder titel ...06.png 402.00 kb" at bounding box center [316, 224] width 74 height 74
type input "https://cdn.shopify.com/s/files/1/0940/0008/7375/files/gempages_580199797957329…"
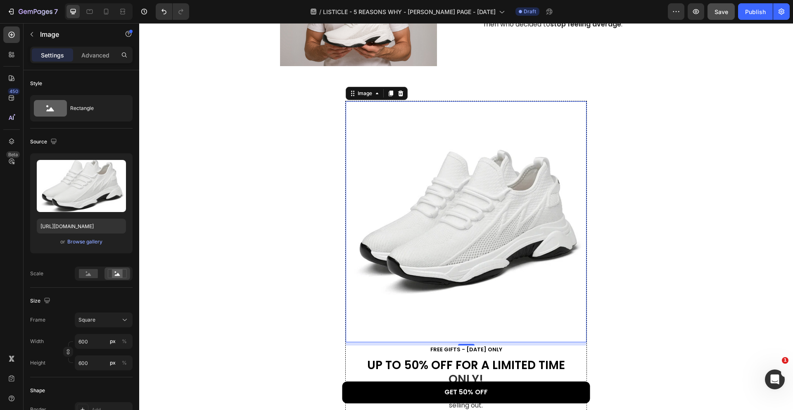
scroll to position [1159, 0]
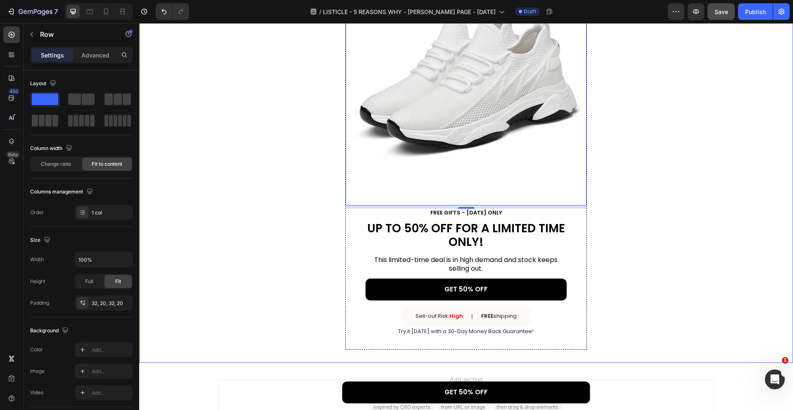
click at [648, 205] on div "Image 8 FREE GIFTS - TODAY ONLY Text Block UP TO 50% OFF FOR A LIMITED TIME ONL…" at bounding box center [466, 157] width 654 height 412
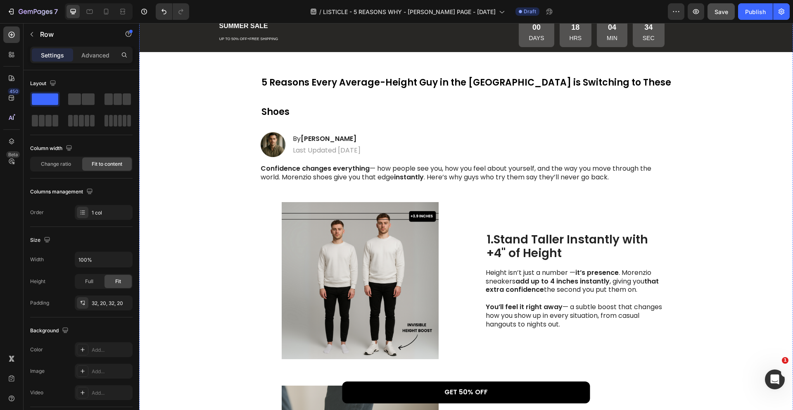
scroll to position [6, 0]
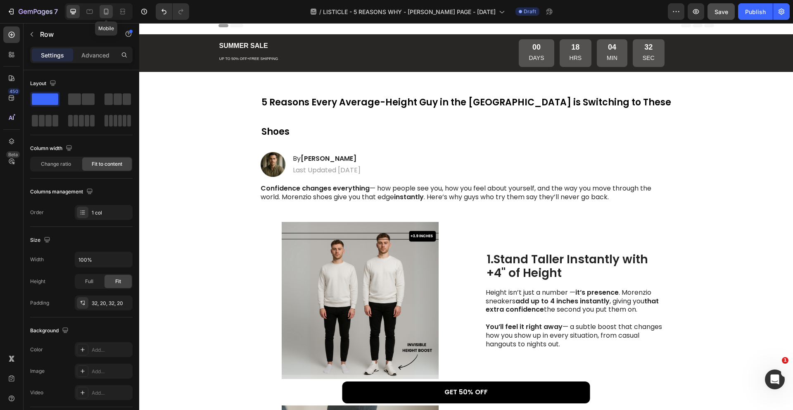
click at [110, 12] on icon at bounding box center [106, 11] width 8 height 8
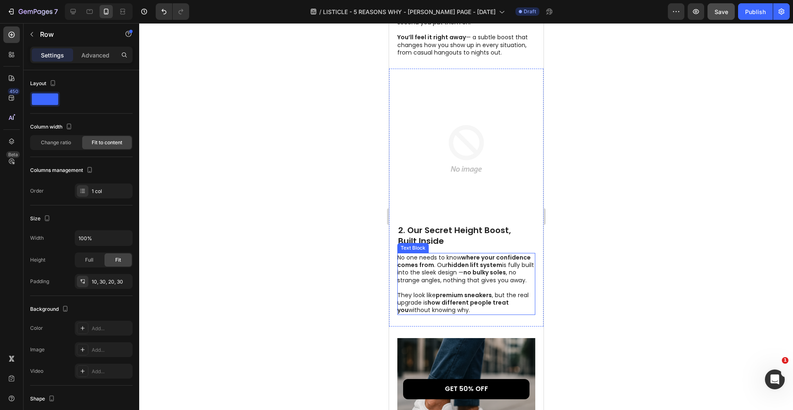
scroll to position [404, 0]
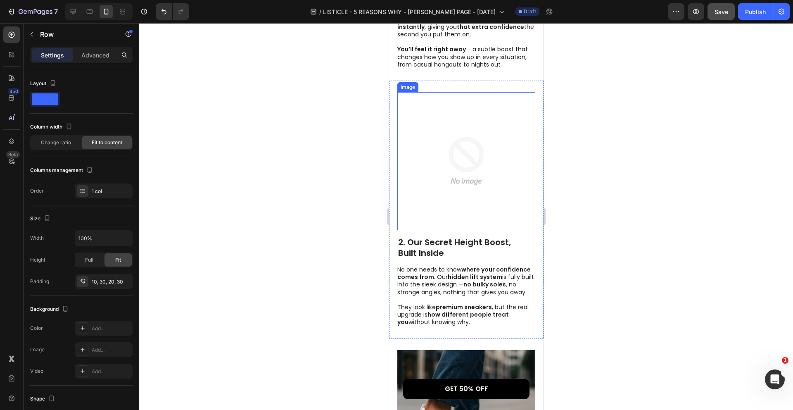
click at [468, 183] on img at bounding box center [466, 161] width 138 height 138
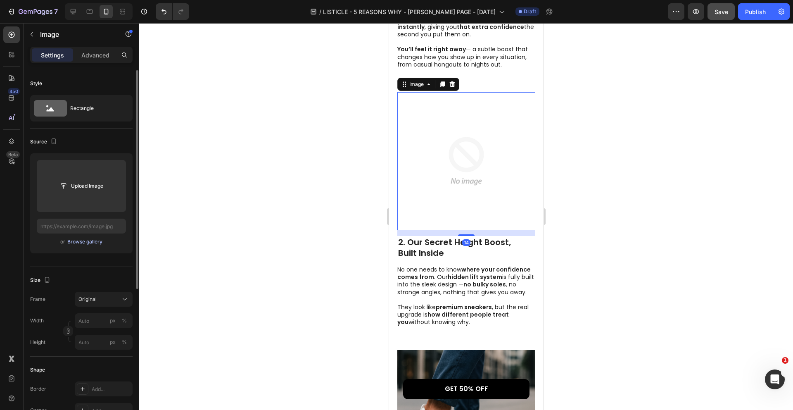
click at [93, 239] on div "Browse gallery" at bounding box center [84, 241] width 35 height 7
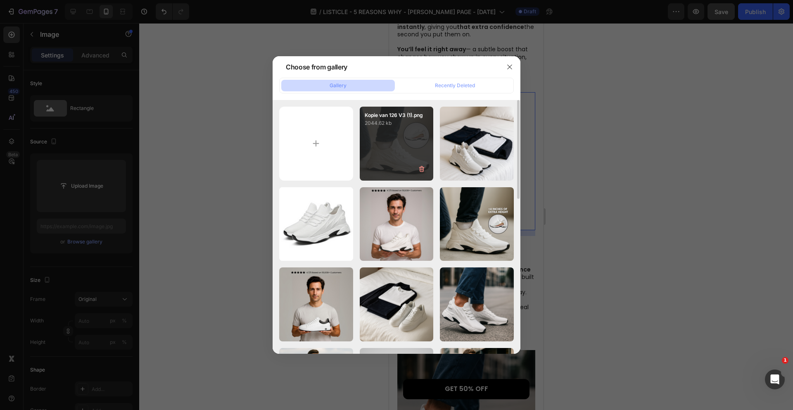
click at [394, 136] on div "Kopie van 126 V3 (1).png 2044.62 kb" at bounding box center [397, 144] width 74 height 74
type input "https://cdn.shopify.com/s/files/1/0940/0008/7375/files/gempages_580199797957329…"
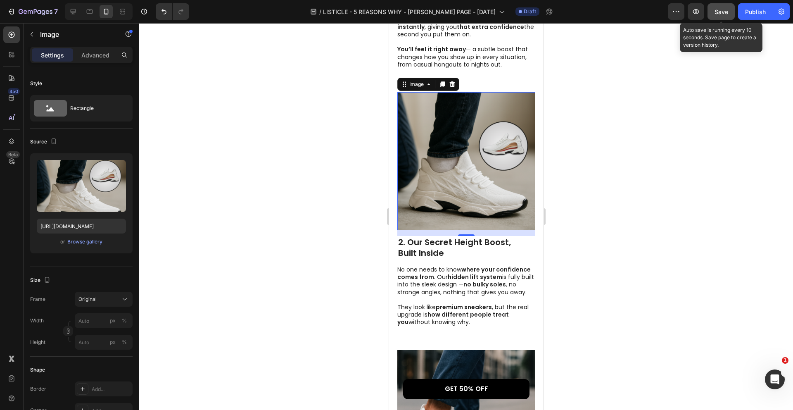
click at [721, 14] on span "Save" at bounding box center [721, 11] width 14 height 7
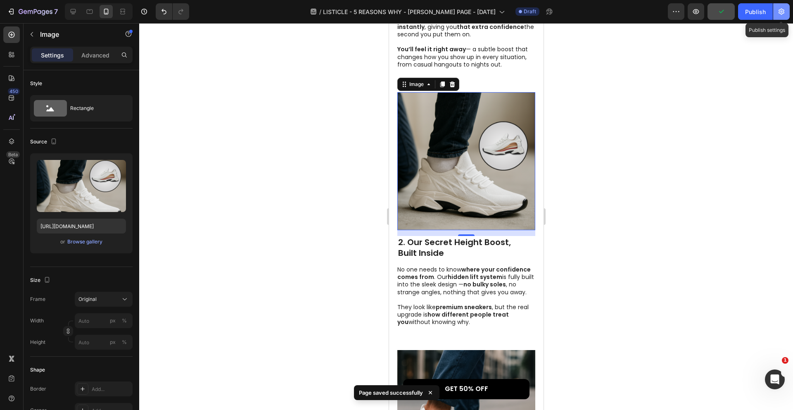
click at [779, 11] on icon "button" at bounding box center [781, 12] width 6 height 6
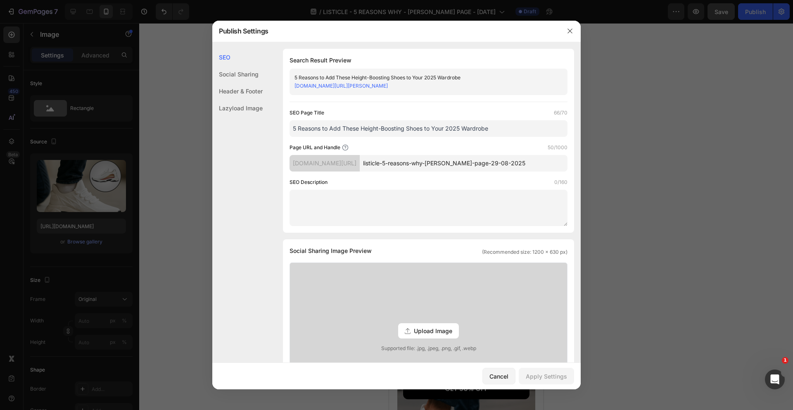
drag, startPoint x: 502, startPoint y: 163, endPoint x: 546, endPoint y: 198, distance: 56.4
click at [546, 198] on div "SEO Page Title 66/70 5 Reasons to Add These Height-Boosting Shoes to Your 2025 …" at bounding box center [429, 167] width 278 height 117
type input "listicle-5-reasons-why-chris-sales-page"
click at [473, 149] on div "Page URL and Handle 39/1000" at bounding box center [429, 147] width 278 height 8
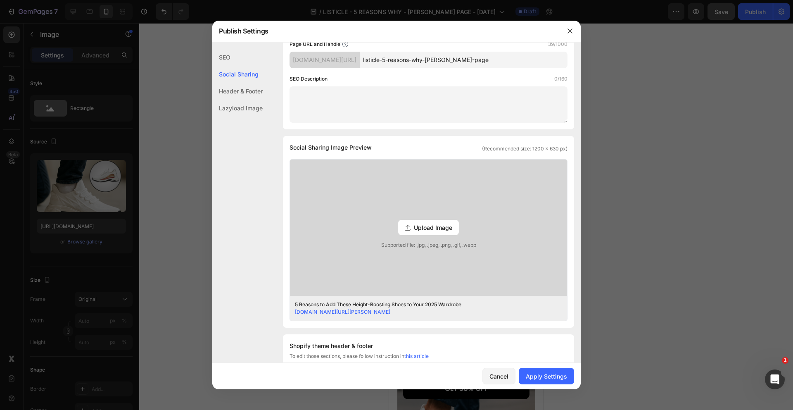
scroll to position [282, 0]
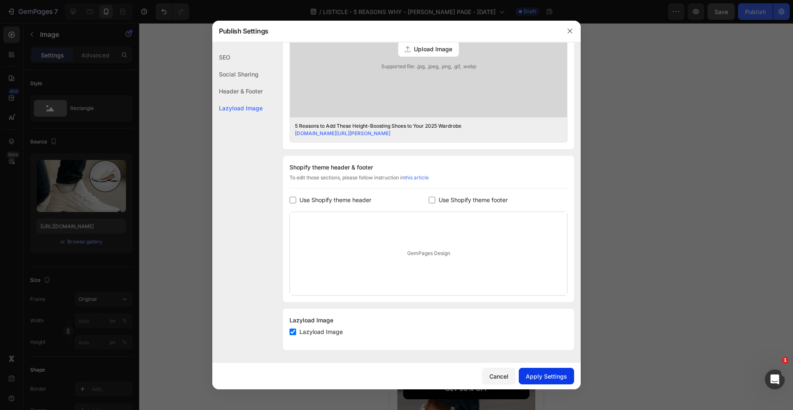
click at [543, 373] on div "Apply Settings" at bounding box center [546, 376] width 41 height 9
click at [567, 29] on icon "button" at bounding box center [570, 31] width 7 height 7
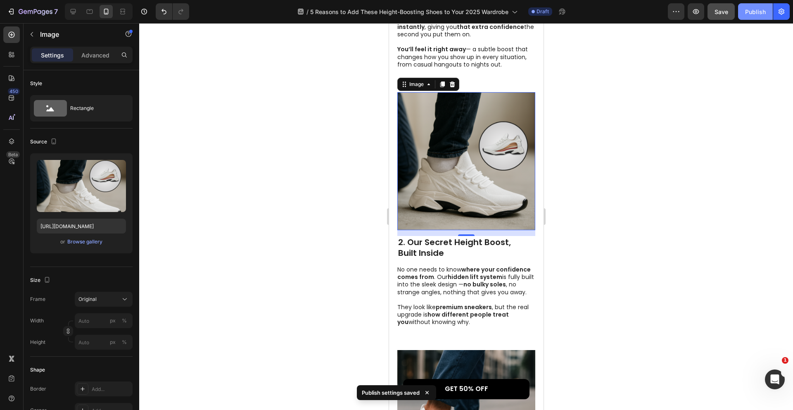
click at [746, 14] on div "Publish" at bounding box center [755, 11] width 21 height 9
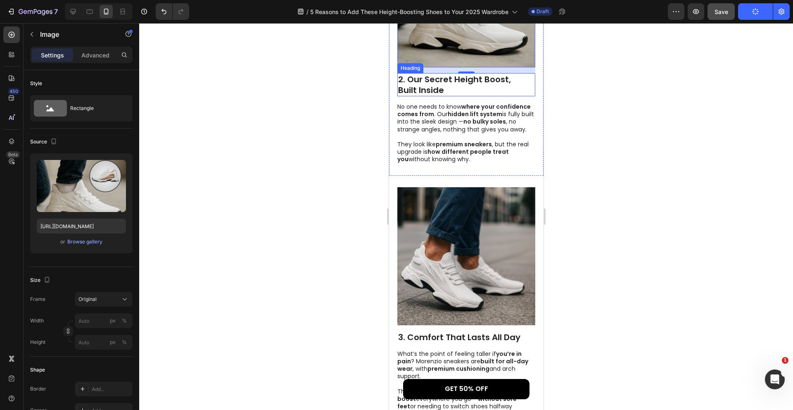
scroll to position [578, 0]
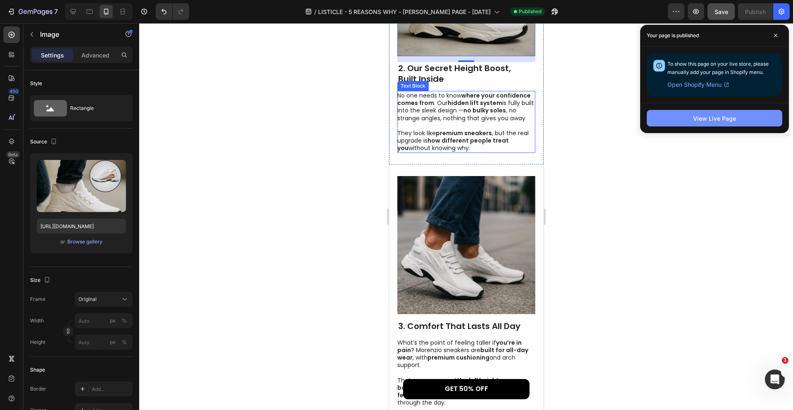
click at [744, 120] on button "View Live Page" at bounding box center [714, 118] width 135 height 17
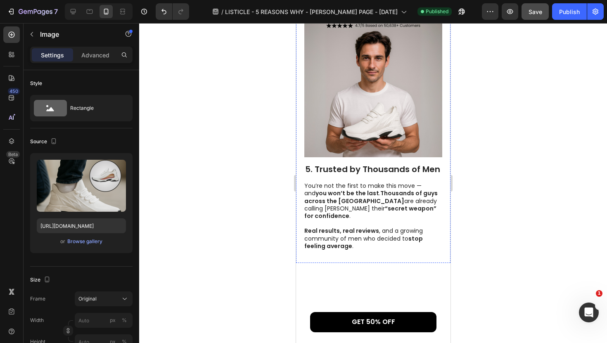
scroll to position [1438, 0]
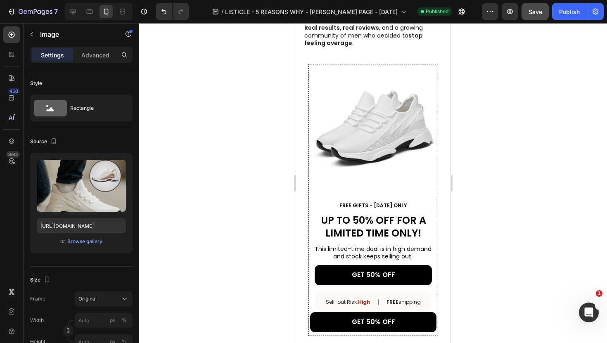
click at [522, 126] on div at bounding box center [373, 183] width 468 height 320
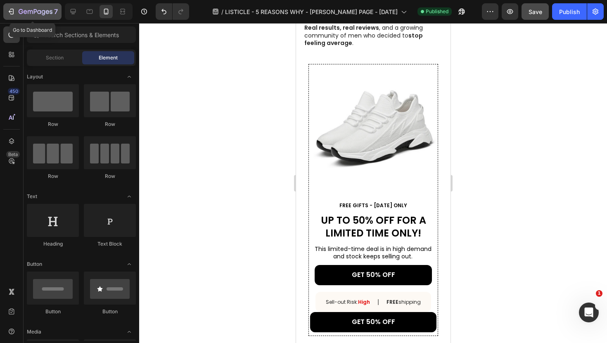
click at [46, 14] on icon "button" at bounding box center [36, 12] width 34 height 7
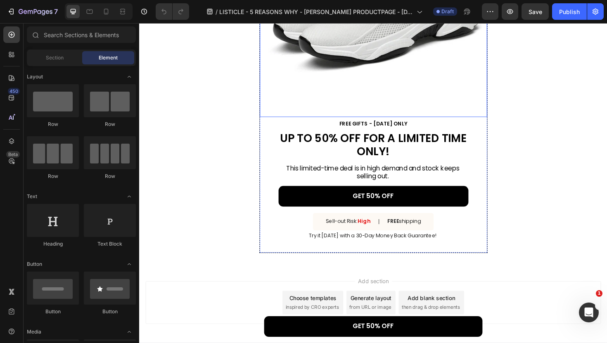
scroll to position [1259, 0]
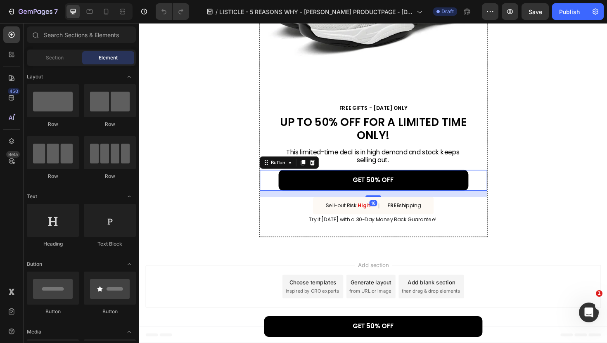
click at [281, 195] on div "GET 50% OFF Button 16" at bounding box center [387, 190] width 241 height 22
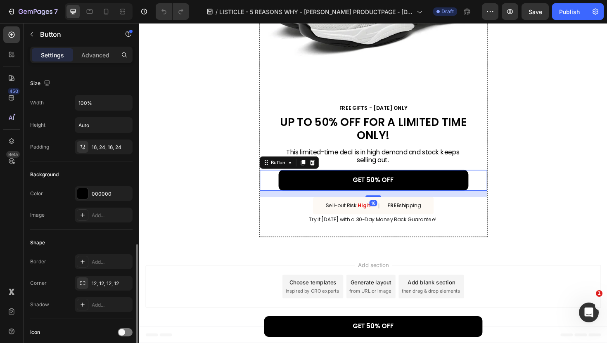
scroll to position [360, 0]
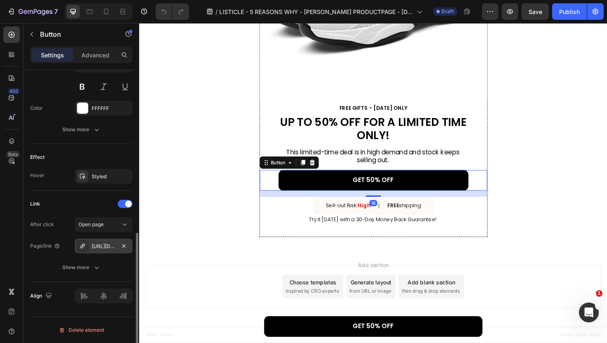
click at [116, 249] on div "https://morenzio.com/offer-page-bundle" at bounding box center [104, 246] width 58 height 15
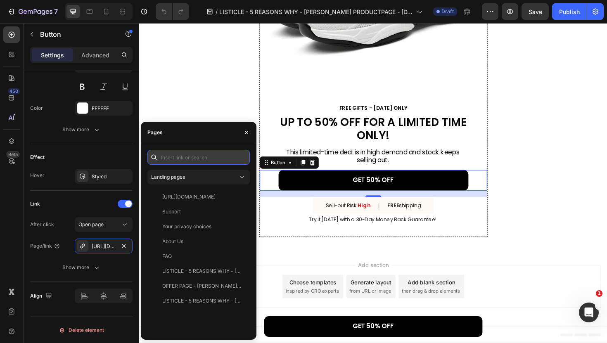
click at [208, 154] on input "text" at bounding box center [198, 157] width 102 height 15
paste input "https://morenzio.com/products/the-morenzio-confidence-bundle"
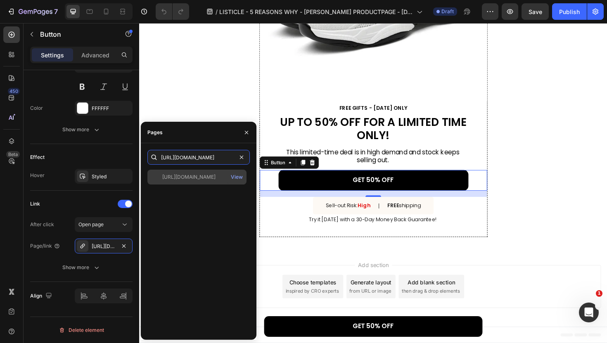
type input "https://morenzio.com/products/the-morenzio-confidence-bundle"
click at [216, 182] on div "https://morenzio.com/products/the-morenzio-confidence-bundle View" at bounding box center [196, 177] width 99 height 15
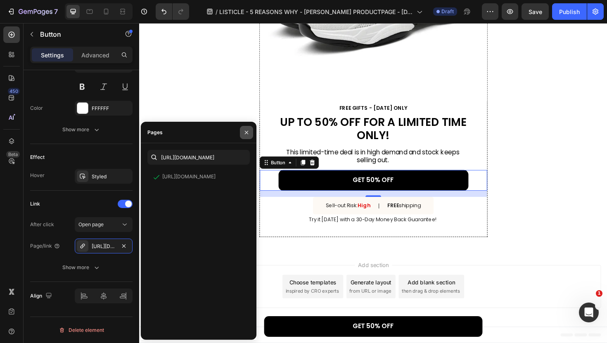
drag, startPoint x: 250, startPoint y: 134, endPoint x: 122, endPoint y: 119, distance: 128.8
click at [250, 134] on button "button" at bounding box center [246, 132] width 13 height 13
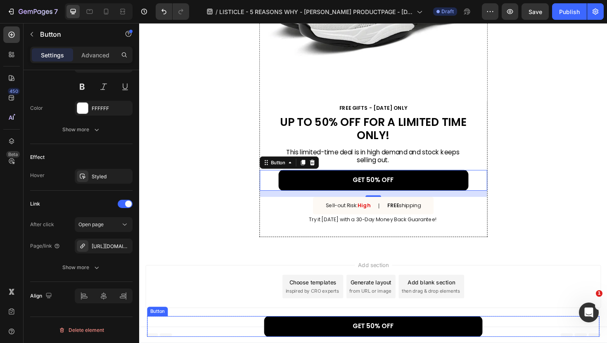
click at [263, 341] on div "GET 50% OFF Button" at bounding box center [386, 345] width 479 height 22
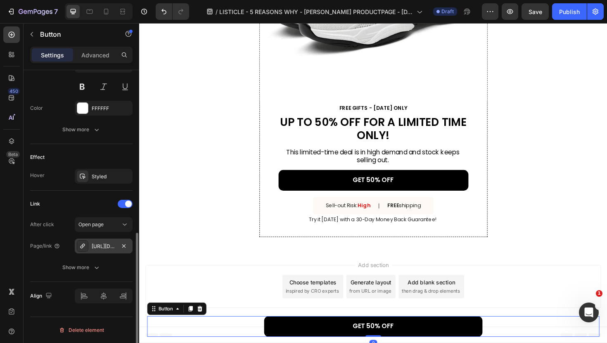
click at [103, 245] on div "https://morenzio.com/offer-page-bundle" at bounding box center [104, 246] width 24 height 7
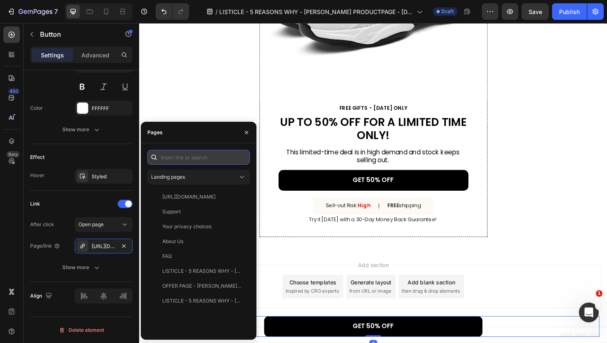
click at [195, 159] on input "text" at bounding box center [198, 157] width 102 height 15
paste input "https://morenzio.com/products/the-morenzio-confidence-bundle"
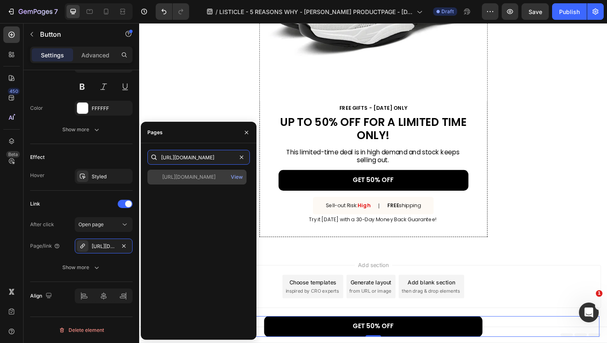
type input "https://morenzio.com/products/the-morenzio-confidence-bundle"
click at [216, 173] on div "https://morenzio.com/products/the-morenzio-confidence-bundle" at bounding box center [188, 176] width 53 height 7
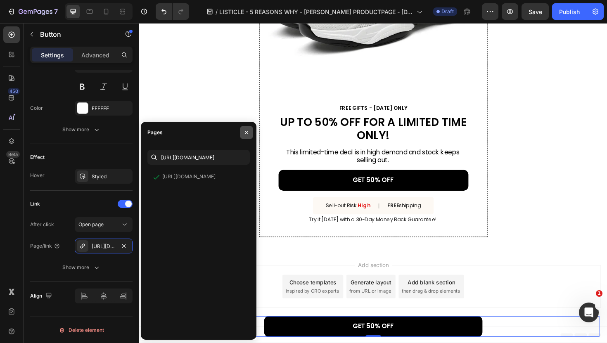
click at [247, 133] on icon "button" at bounding box center [246, 132] width 3 height 3
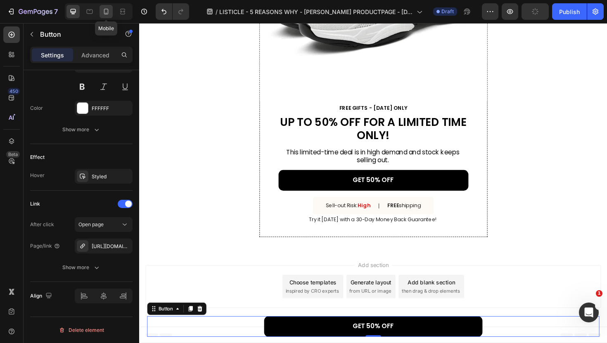
click at [106, 16] on div at bounding box center [106, 11] width 13 height 13
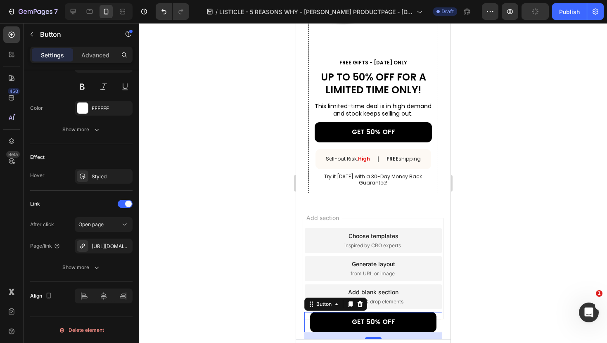
scroll to position [1207, 0]
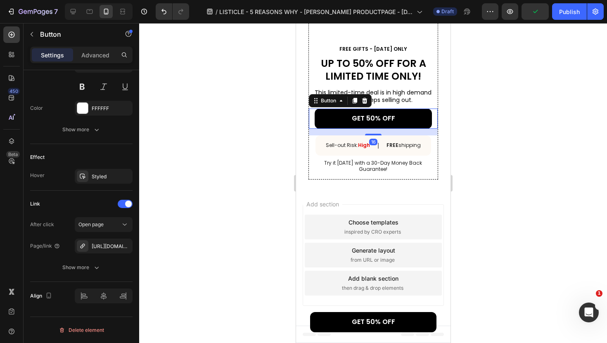
click at [313, 123] on div "GET 50% OFF Button 16" at bounding box center [372, 119] width 129 height 20
click at [105, 247] on div "https://morenzio.com/the-morenzio-confidence-bundle" at bounding box center [104, 246] width 24 height 7
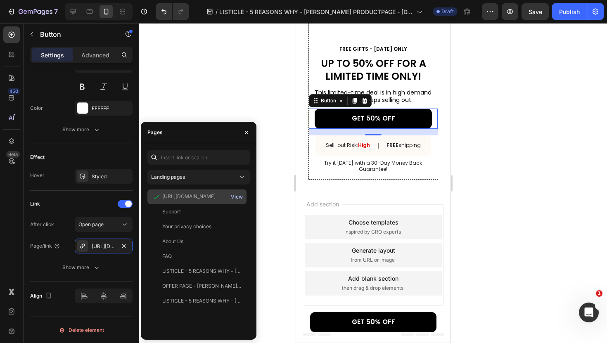
click at [236, 198] on div "View" at bounding box center [237, 196] width 12 height 7
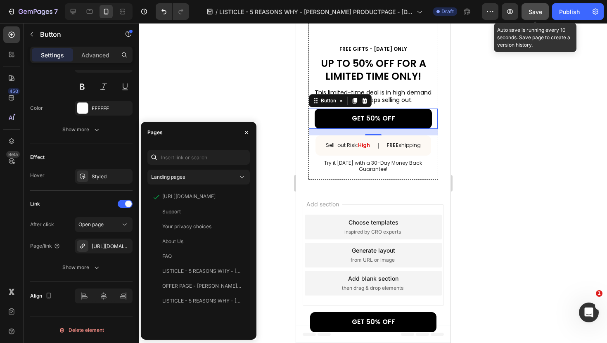
click at [542, 12] on span "Save" at bounding box center [536, 11] width 14 height 7
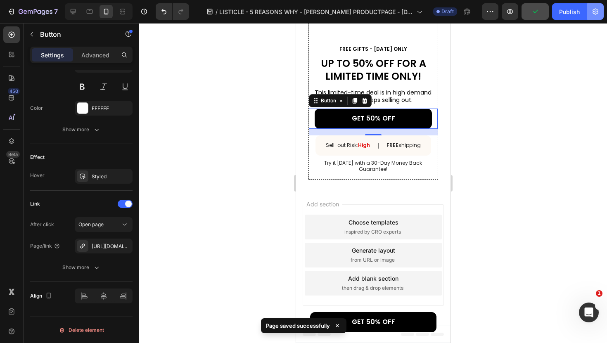
click at [590, 10] on button "button" at bounding box center [595, 11] width 17 height 17
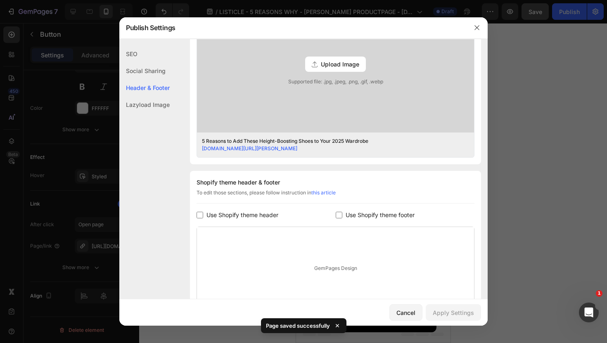
scroll to position [342, 0]
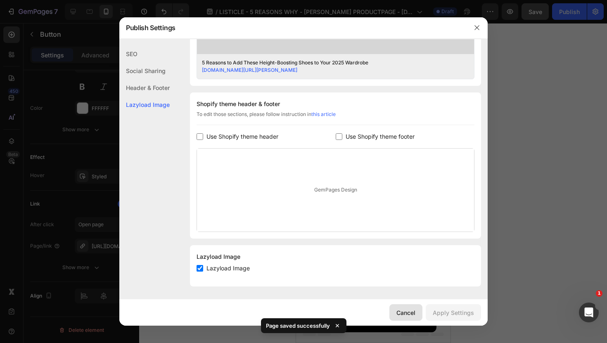
drag, startPoint x: 401, startPoint y: 311, endPoint x: 110, endPoint y: 235, distance: 300.7
click at [401, 311] on div "Cancel" at bounding box center [405, 312] width 19 height 9
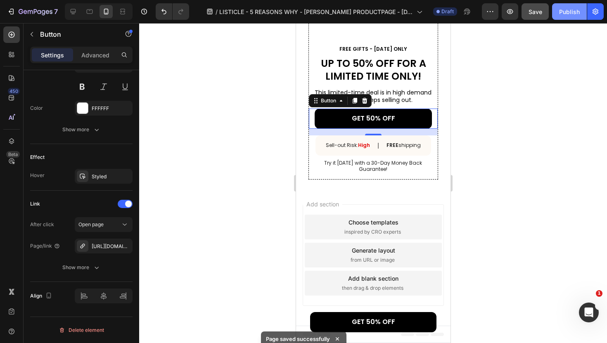
click at [569, 14] on div "Publish" at bounding box center [569, 11] width 21 height 9
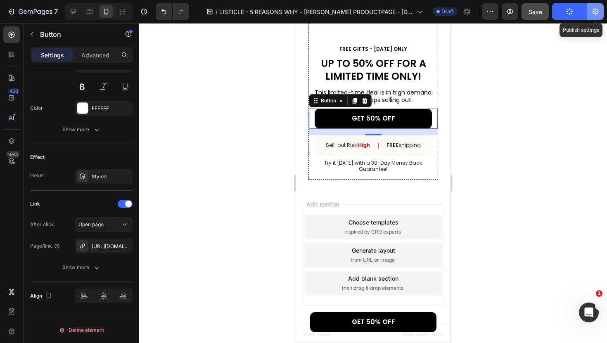
click at [599, 16] on button "button" at bounding box center [595, 11] width 17 height 17
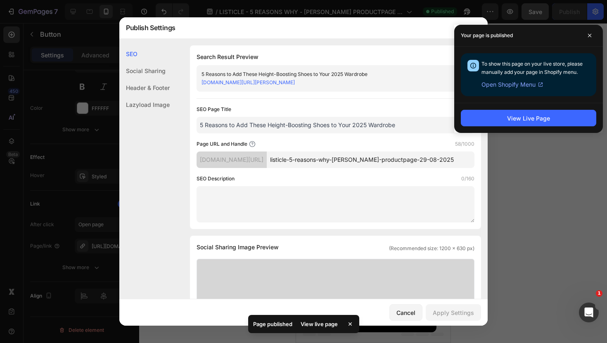
drag, startPoint x: 450, startPoint y: 176, endPoint x: 480, endPoint y: 192, distance: 34.2
click at [480, 192] on div "Search Result Preview 5 Reasons to Add These Height-Boosting Shoes to Your 2025…" at bounding box center [335, 137] width 291 height 184
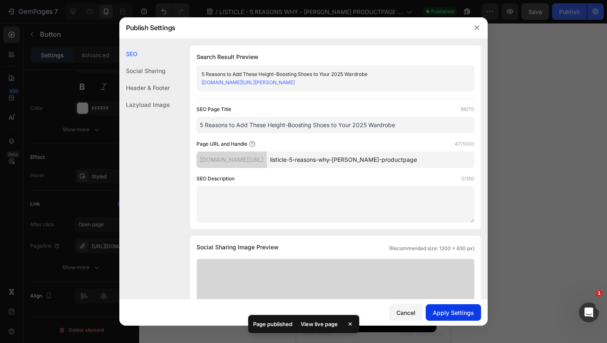
type input "listicle-5-reasons-why-chris-bundle-productpage"
click at [445, 309] on div "Apply Settings" at bounding box center [453, 312] width 41 height 9
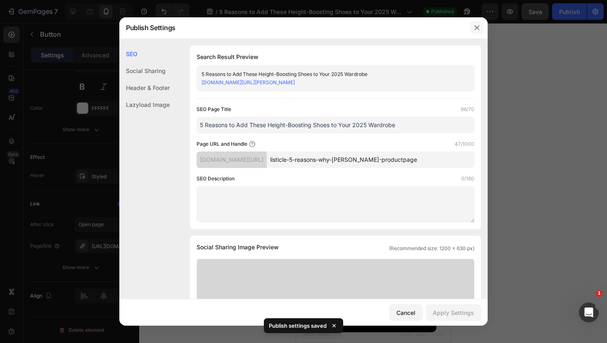
click at [475, 26] on icon "button" at bounding box center [477, 27] width 7 height 7
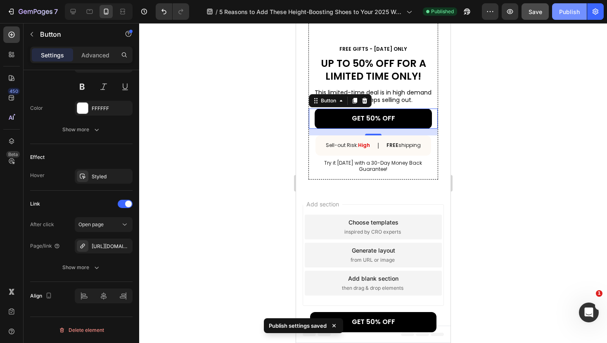
click at [567, 7] on div "Publish" at bounding box center [569, 11] width 21 height 9
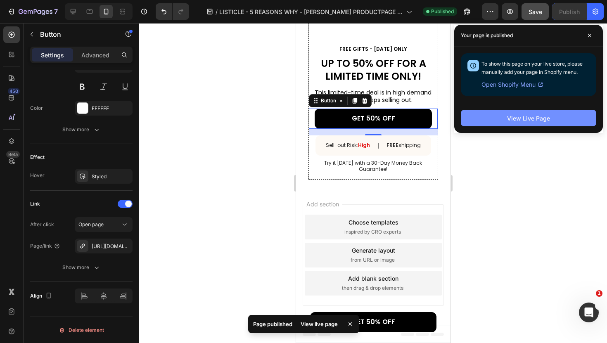
click at [512, 116] on div "View Live Page" at bounding box center [528, 118] width 43 height 9
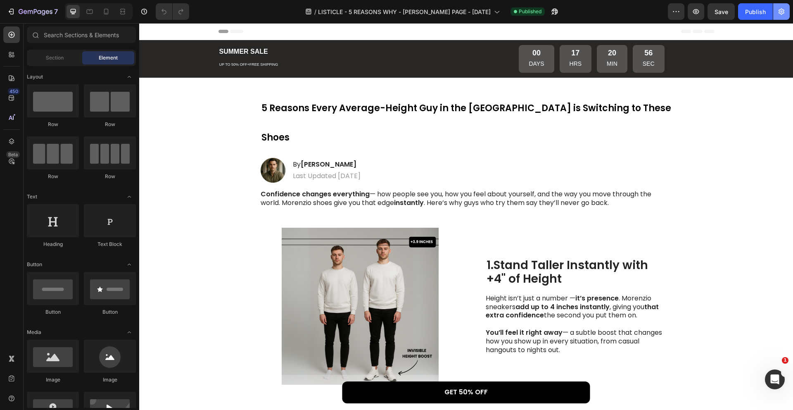
click at [782, 11] on icon "button" at bounding box center [781, 11] width 8 height 8
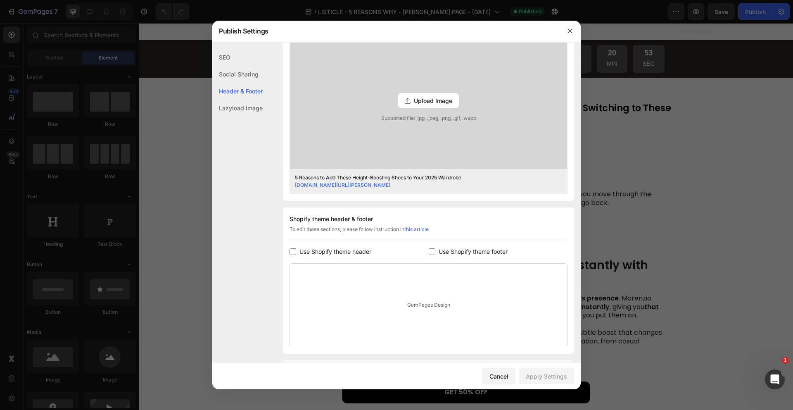
scroll to position [282, 0]
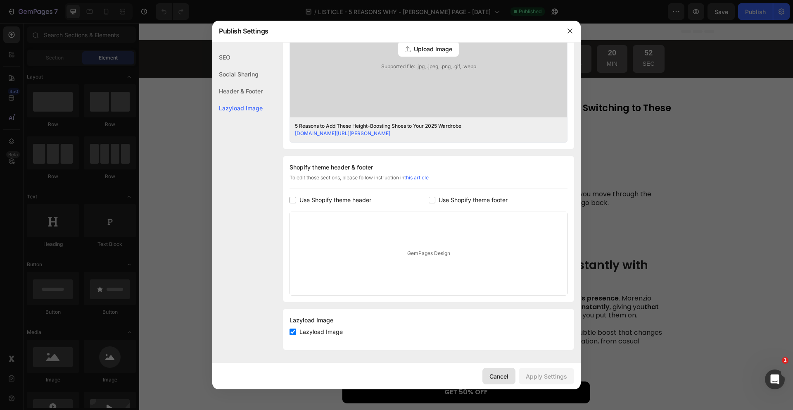
click at [498, 374] on div "Cancel" at bounding box center [498, 376] width 19 height 9
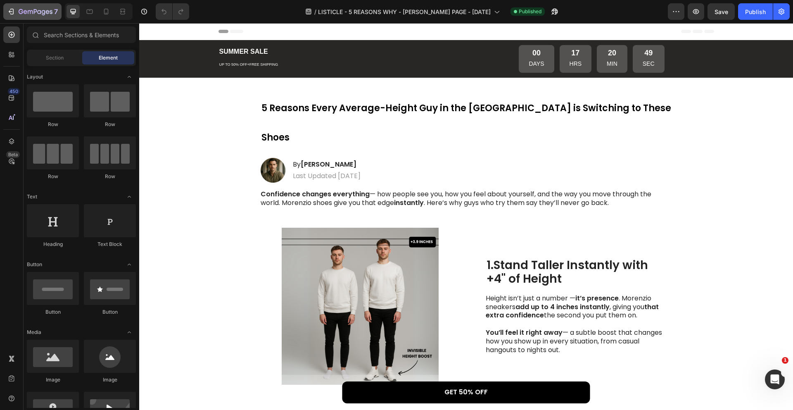
click at [36, 9] on icon "button" at bounding box center [35, 11] width 3 height 5
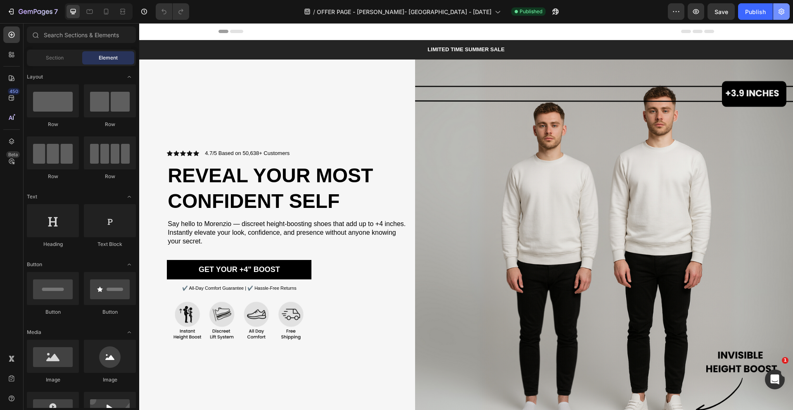
click at [782, 9] on icon "button" at bounding box center [781, 12] width 6 height 6
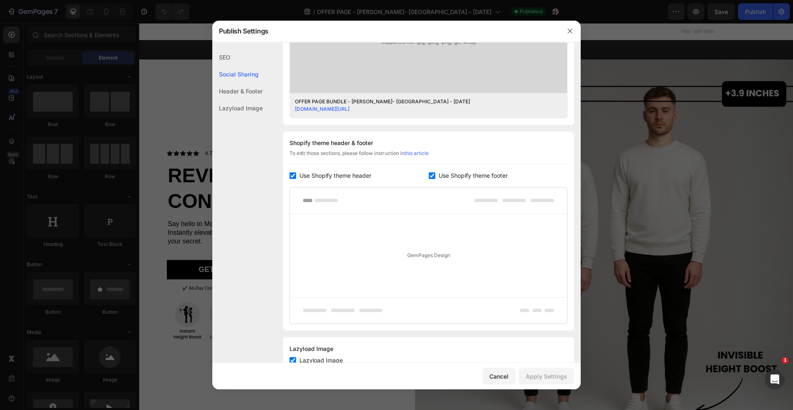
scroll to position [335, 0]
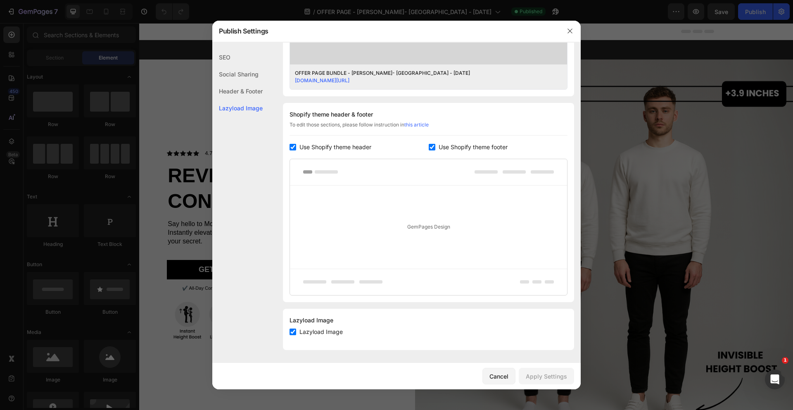
click at [292, 149] on input "checkbox" at bounding box center [293, 147] width 7 height 7
checkbox input "false"
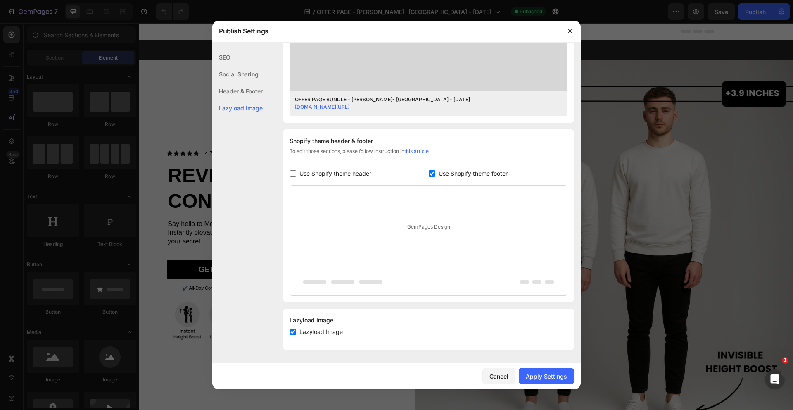
click at [433, 175] on input "checkbox" at bounding box center [432, 173] width 7 height 7
checkbox input "false"
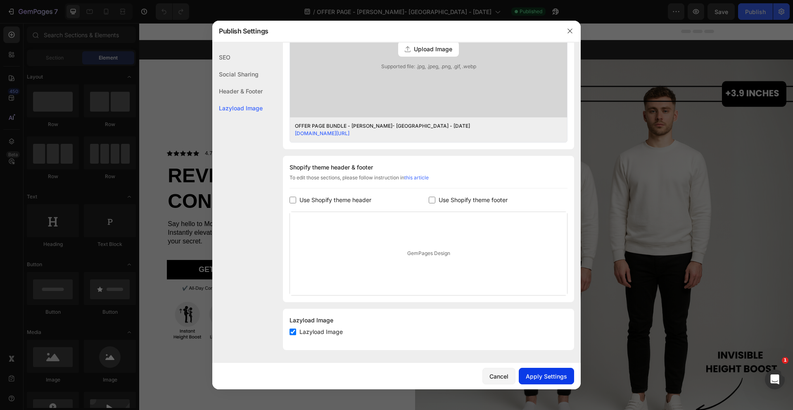
click at [548, 375] on div "Apply Settings" at bounding box center [546, 376] width 41 height 9
click at [568, 26] on button "button" at bounding box center [569, 30] width 13 height 13
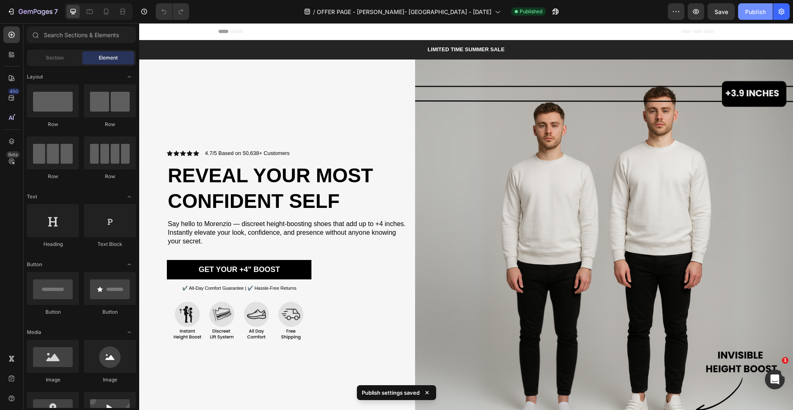
click at [750, 14] on div "Publish" at bounding box center [755, 11] width 21 height 9
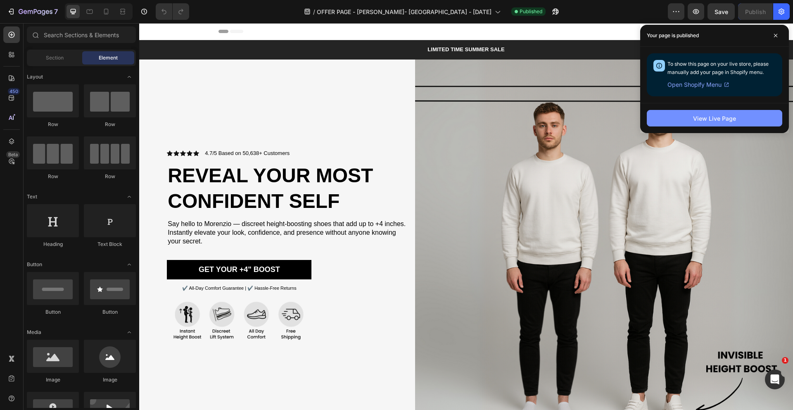
click at [679, 120] on button "View Live Page" at bounding box center [714, 118] width 135 height 17
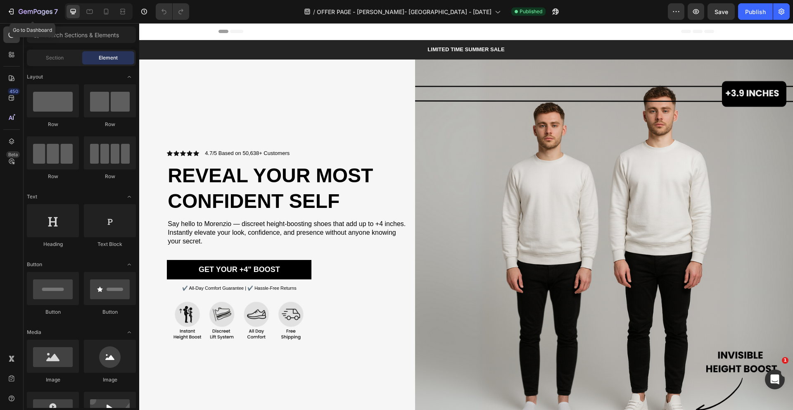
click at [34, 20] on div "7 Go to Dashboard Version history / OFFER PAGE - [PERSON_NAME]- [GEOGRAPHIC_DAT…" at bounding box center [396, 12] width 793 height 24
click at [35, 7] on div "7" at bounding box center [38, 12] width 39 height 10
